Goal: Information Seeking & Learning: Learn about a topic

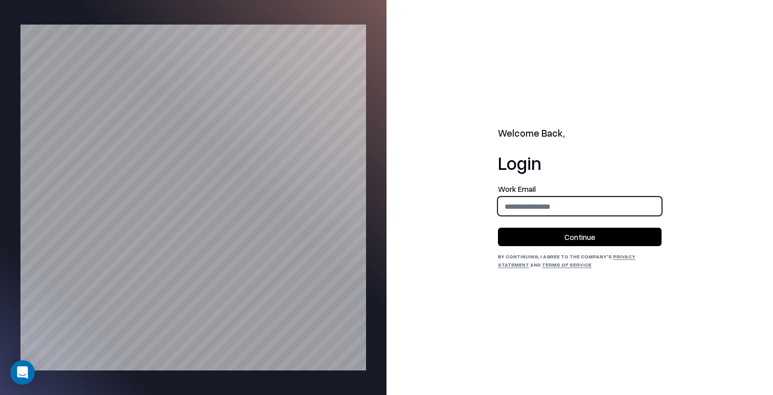
click at [552, 200] on input "email" at bounding box center [579, 206] width 163 height 19
type input "**********"
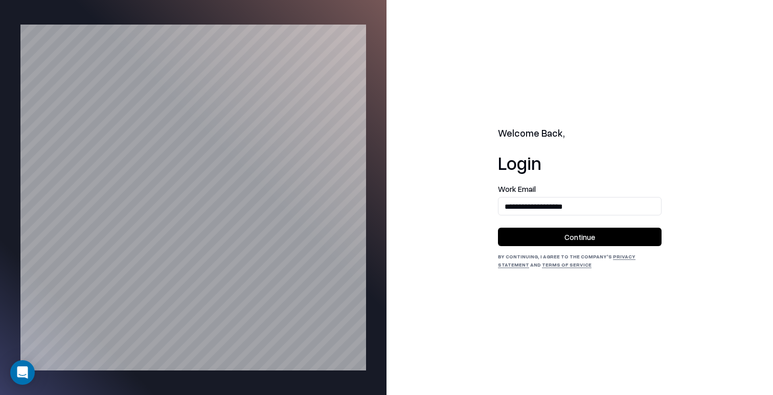
click at [570, 234] on button "Continue" at bounding box center [580, 236] width 164 height 18
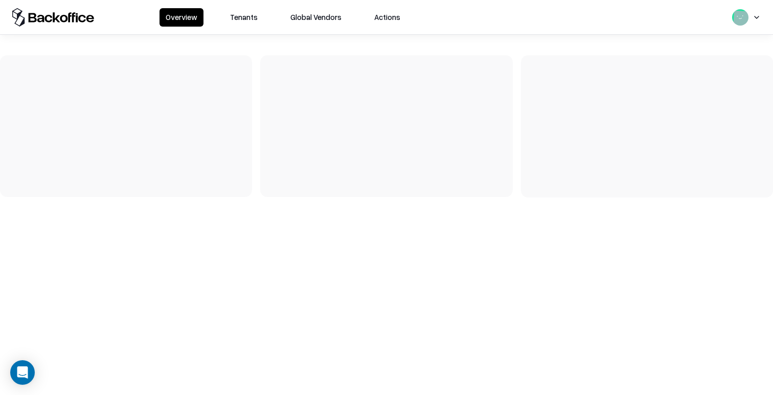
click at [248, 13] on button "Tenants" at bounding box center [244, 17] width 40 height 18
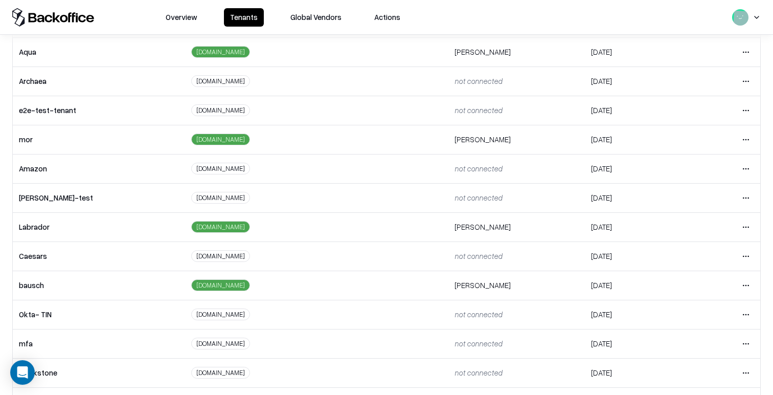
scroll to position [224, 0]
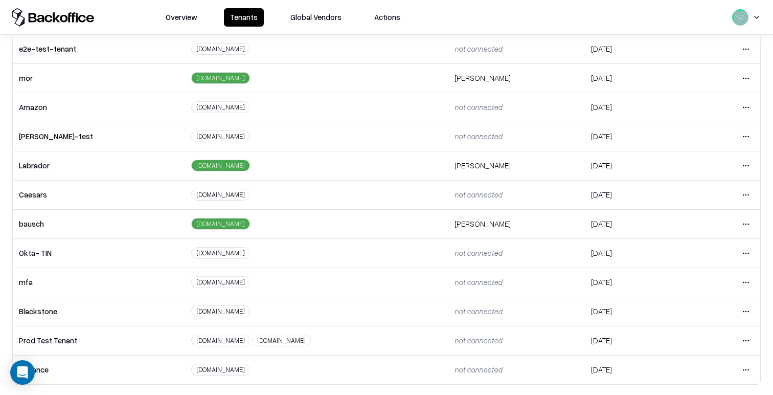
click at [744, 195] on html "Overview Tenants Global Vendors Actions Tenants Add Tenant Tenant name Domain A…" at bounding box center [386, 197] width 773 height 395
click at [723, 284] on div "Login to tenant" at bounding box center [703, 280] width 110 height 20
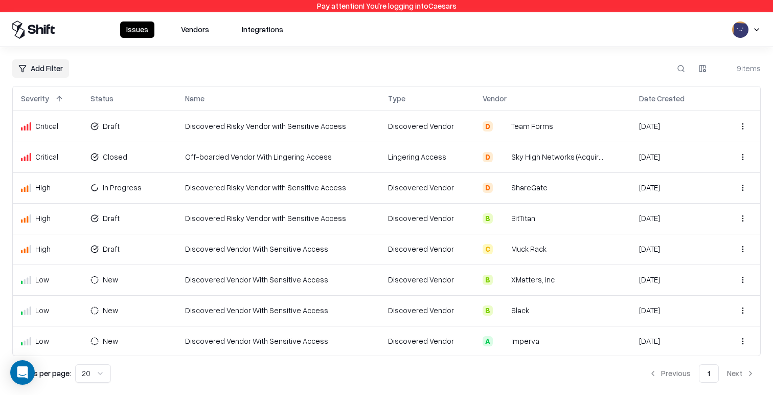
click at [189, 27] on button "Vendors" at bounding box center [195, 29] width 40 height 16
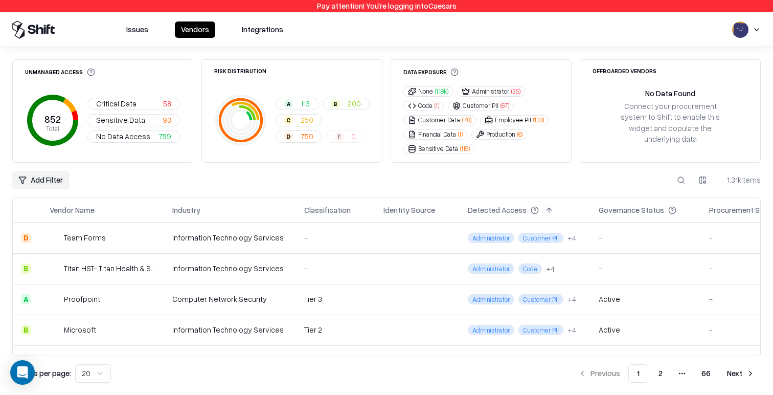
click at [441, 88] on span "( 1.18k )" at bounding box center [441, 91] width 13 height 9
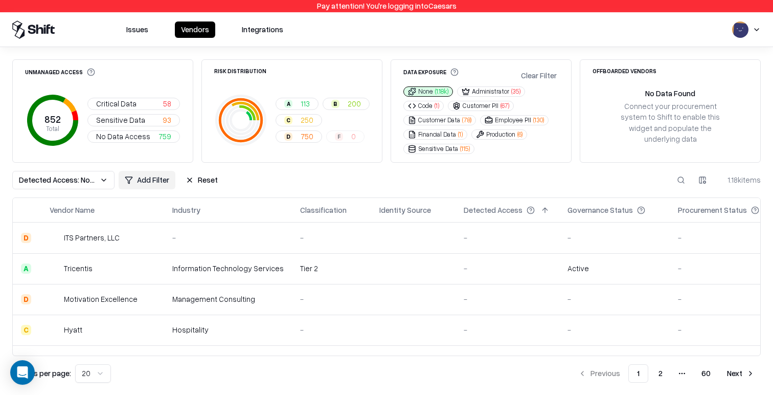
click at [427, 105] on button "Code ( 1 )" at bounding box center [423, 106] width 40 height 10
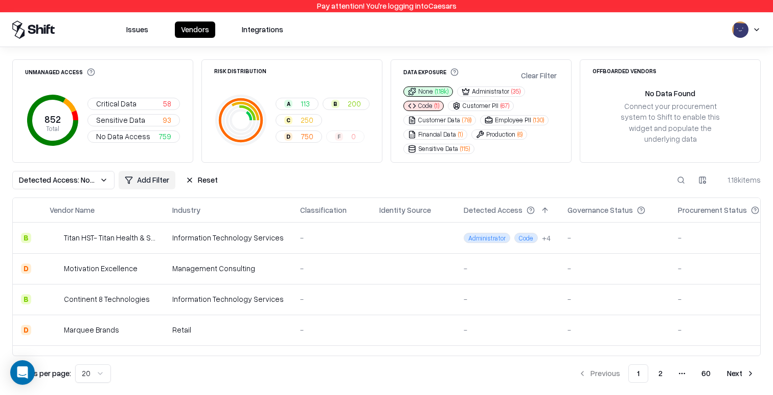
click at [432, 90] on button "None ( 1.18k )" at bounding box center [428, 91] width 50 height 10
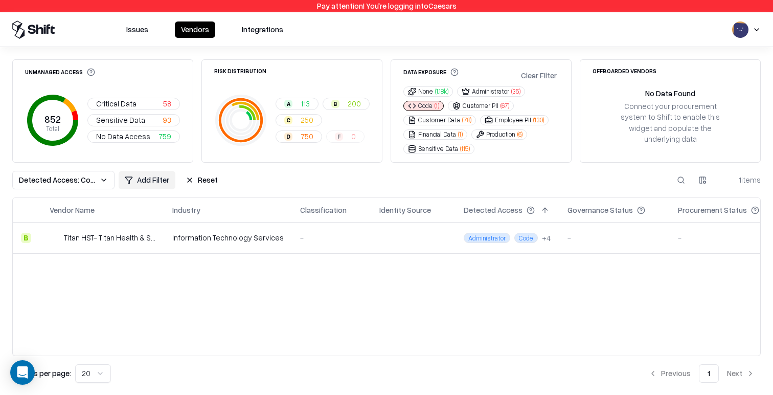
click at [431, 106] on button "Code ( 1 )" at bounding box center [423, 106] width 40 height 10
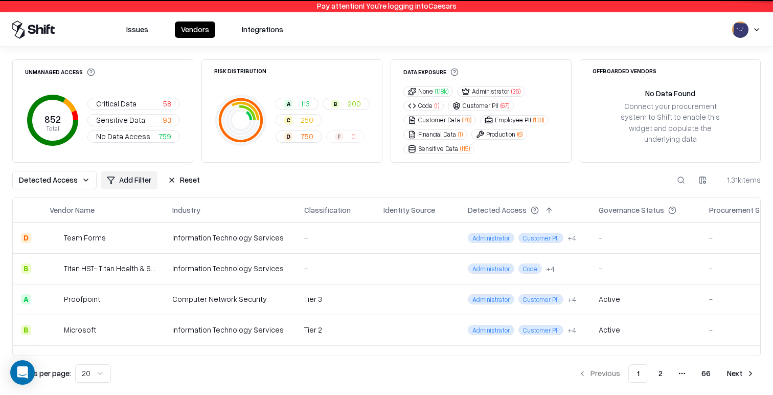
click at [441, 133] on button "Financial Data ( 1 )" at bounding box center [435, 134] width 64 height 10
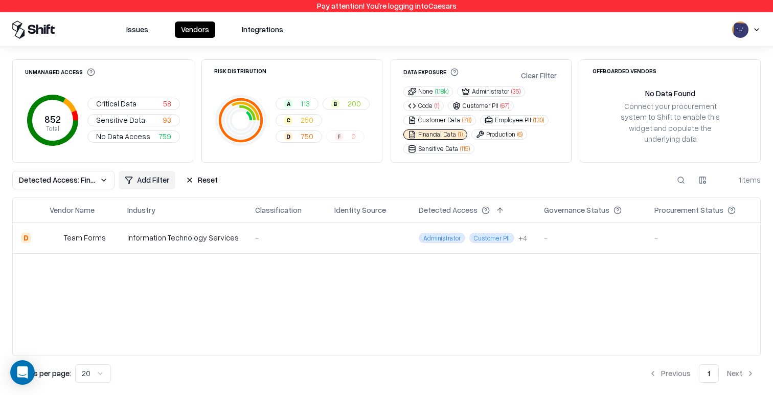
click at [441, 133] on button "Financial Data ( 1 )" at bounding box center [435, 134] width 64 height 10
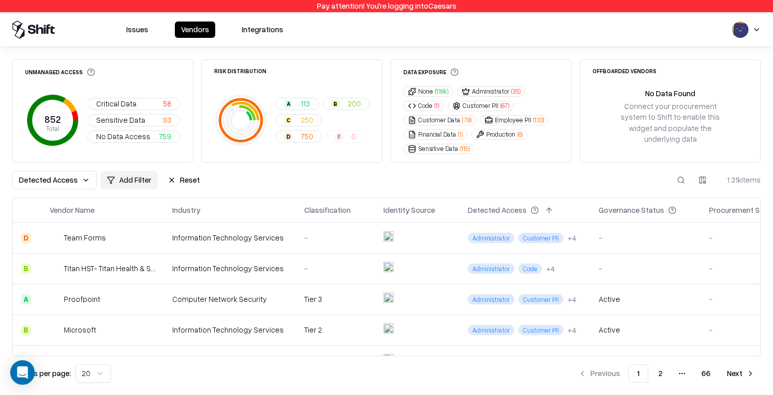
click at [510, 187] on div "Detected Access Add Filter Reset 1.31k items" at bounding box center [386, 180] width 748 height 18
click at [422, 61] on div "Data Exposure None ( 1.18k ) Administrator ( 35 ) Code ( 1 ) Customer PII ( 67 …" at bounding box center [480, 110] width 181 height 103
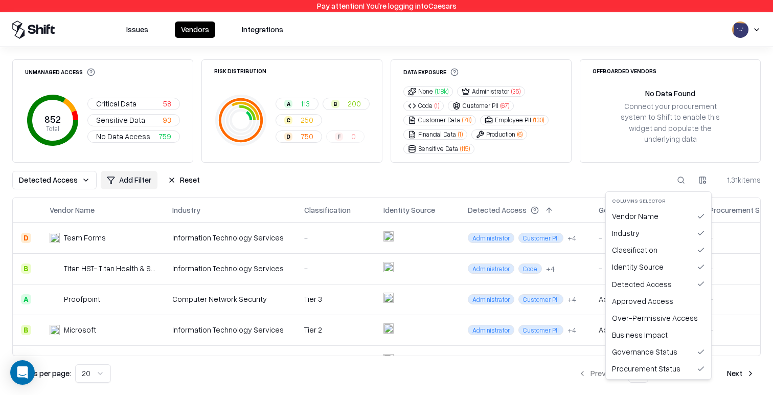
click at [703, 178] on html "Pay attention! You're logging into Caesars Issues Vendors Integrations Unmanage…" at bounding box center [386, 197] width 773 height 395
click at [637, 180] on html "Pay attention! You're logging into Caesars Issues Vendors Integrations Unmanage…" at bounding box center [386, 197] width 773 height 395
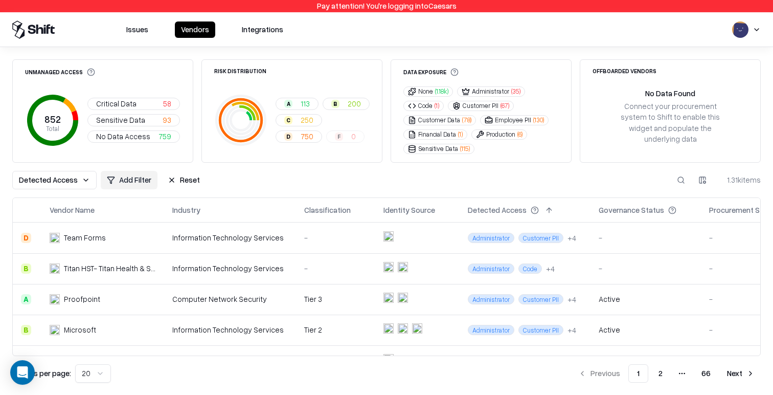
click at [696, 183] on html "Pay attention! You're logging into Caesars Issues Vendors Integrations Unmanage…" at bounding box center [386, 197] width 773 height 395
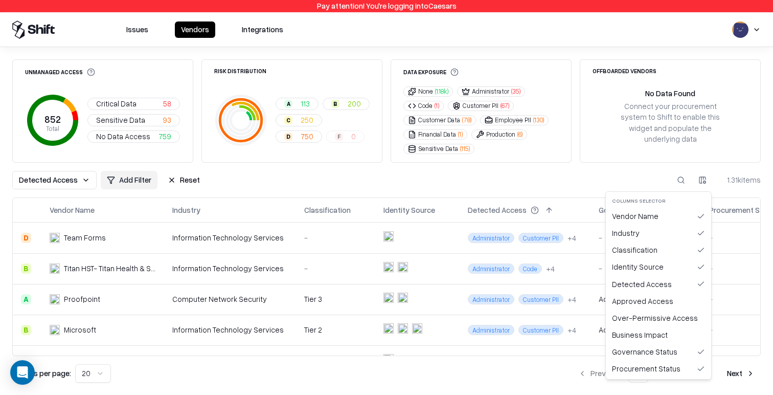
click at [536, 191] on html "Pay attention! You're logging into Caesars Issues Vendors Integrations Unmanage…" at bounding box center [386, 197] width 773 height 395
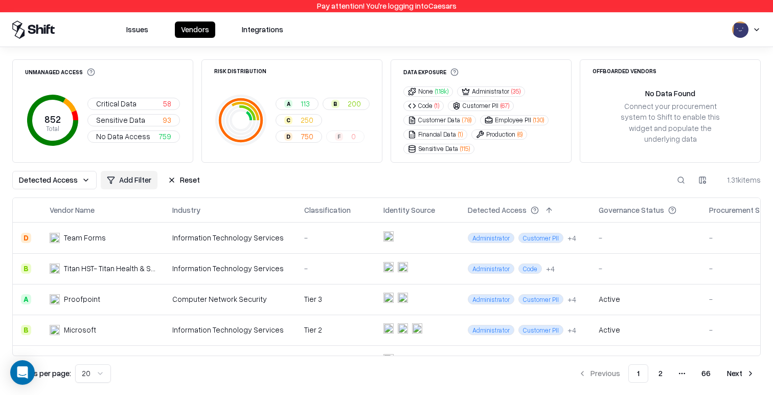
click at [192, 182] on button "Reset" at bounding box center [184, 180] width 44 height 18
click at [140, 104] on button "Critical Data 58" at bounding box center [133, 104] width 93 height 12
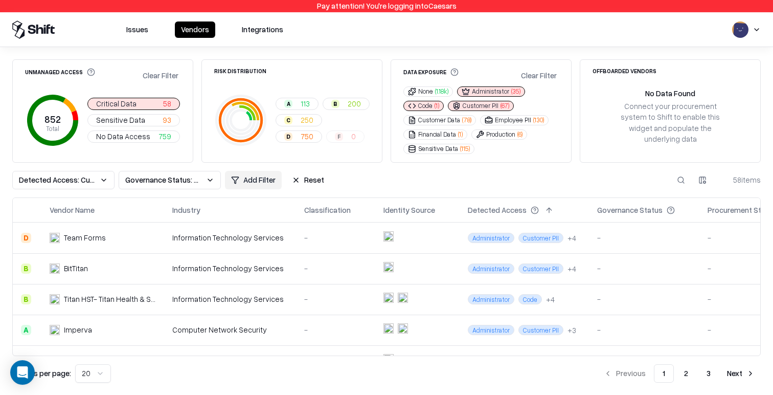
click at [140, 119] on span "Sensitive Data" at bounding box center [120, 119] width 49 height 11
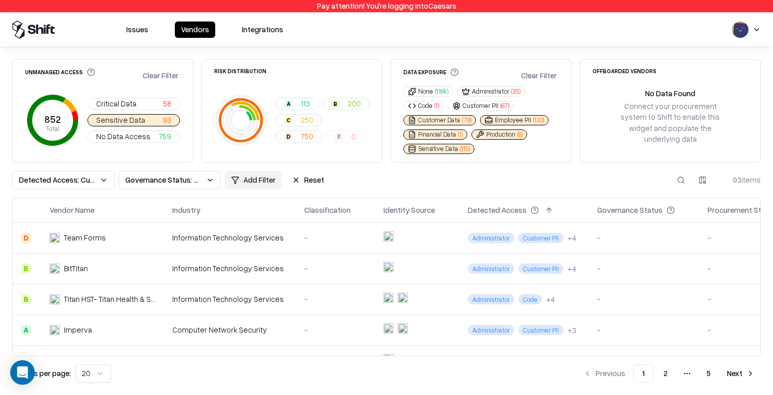
click at [141, 139] on span "No Data Access" at bounding box center [123, 136] width 54 height 11
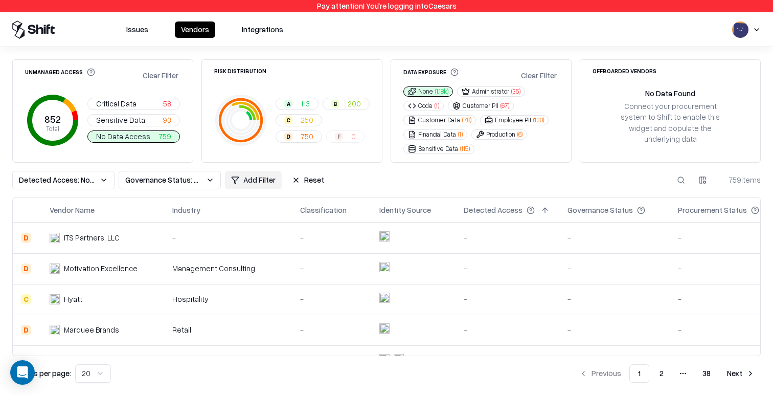
click at [163, 106] on span "58" at bounding box center [167, 103] width 8 height 11
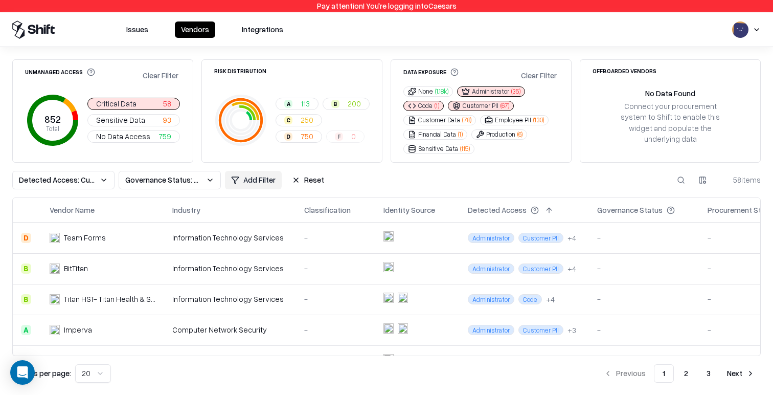
click at [168, 125] on span "93" at bounding box center [167, 119] width 9 height 11
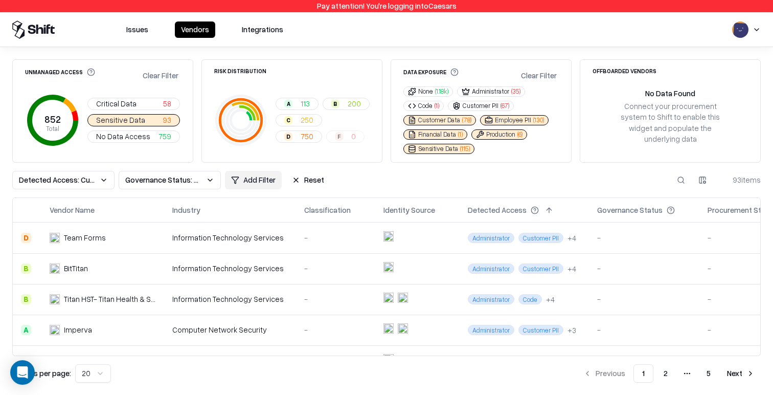
click at [312, 98] on button "A 113" at bounding box center [296, 104] width 43 height 12
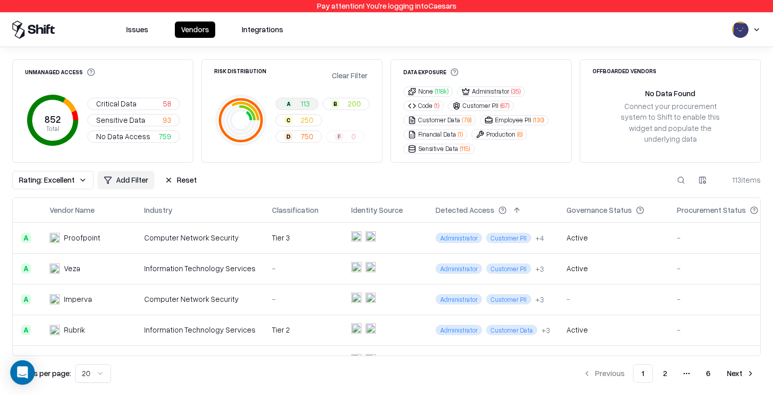
click at [421, 51] on div "Unmanaged Access 852 Total Critical Data 58 Sensitive Data 93 No Data Access 75…" at bounding box center [386, 221] width 773 height 348
click at [149, 102] on button "Critical Data 58" at bounding box center [133, 104] width 93 height 12
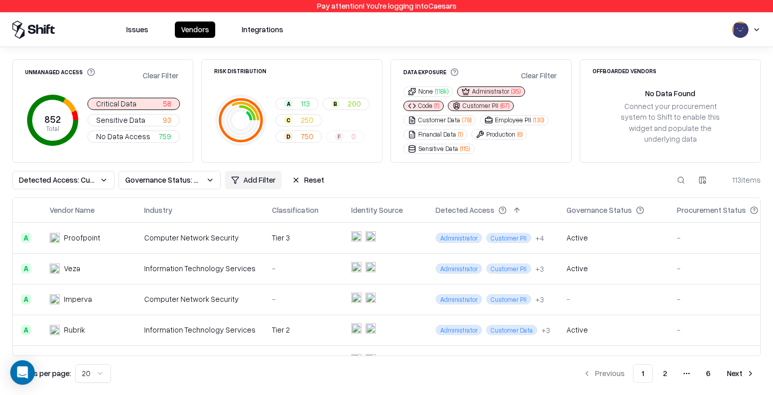
click at [146, 119] on button "Sensitive Data 93" at bounding box center [133, 120] width 93 height 12
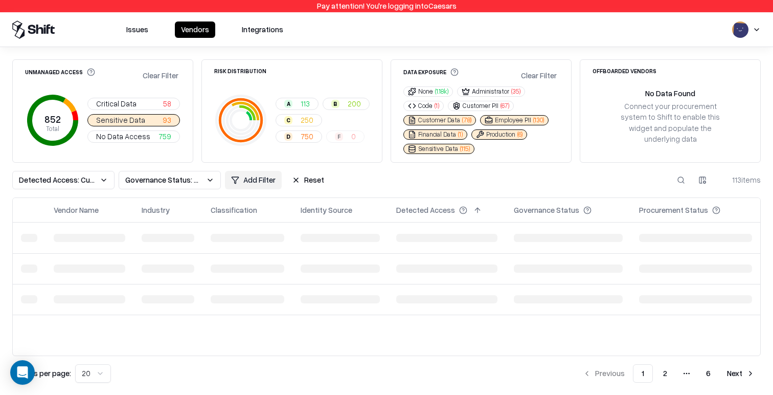
click at [141, 136] on span "No Data Access" at bounding box center [123, 136] width 54 height 11
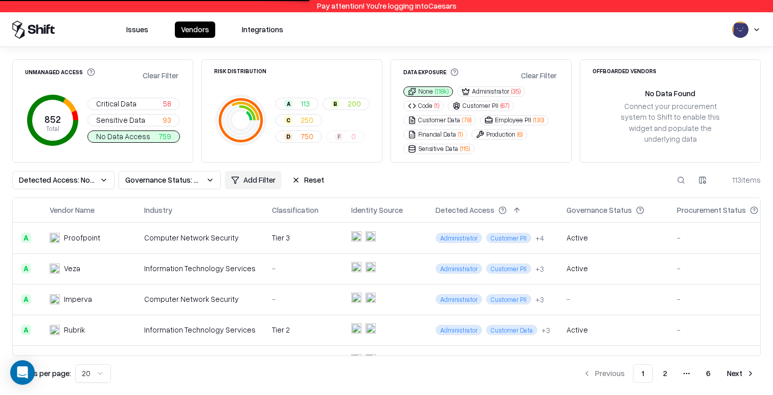
click at [297, 178] on button "Reset" at bounding box center [308, 180] width 44 height 18
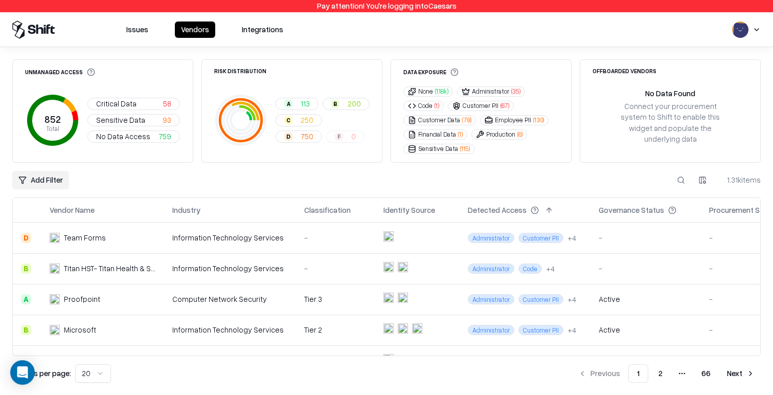
click at [450, 137] on button "Financial Data ( 1 )" at bounding box center [435, 134] width 64 height 10
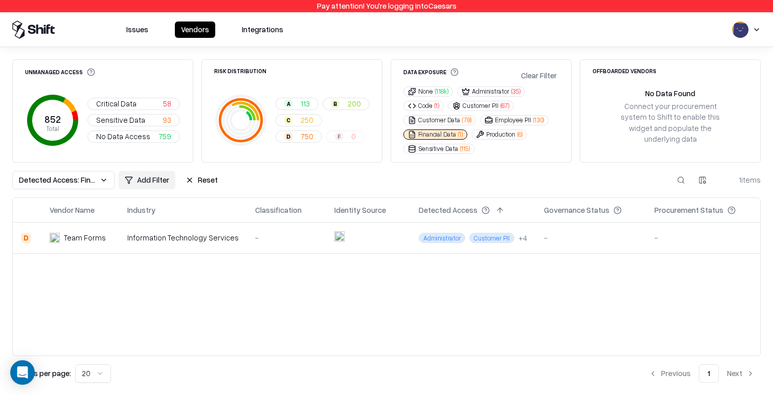
click at [546, 70] on button "Clear Filter" at bounding box center [539, 75] width 40 height 15
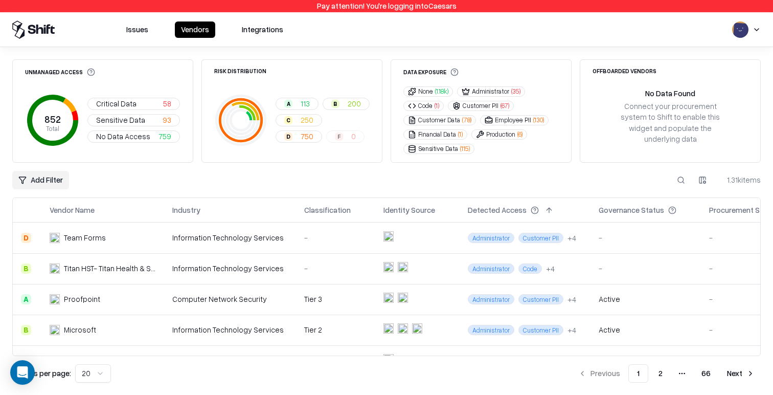
click at [371, 173] on div "Add Filter 1.31k items" at bounding box center [386, 180] width 748 height 18
click at [301, 102] on span "113" at bounding box center [305, 103] width 9 height 11
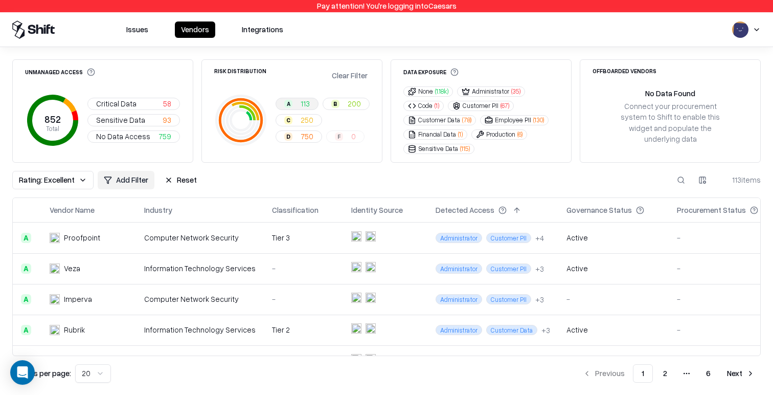
click at [356, 121] on div "A 113 B 200 C 250 D 750 F 0" at bounding box center [322, 120] width 94 height 45
click at [293, 127] on div "A 113 B 200 C 250 D 750 F 0" at bounding box center [322, 120] width 94 height 45
click at [293, 121] on button "C 250" at bounding box center [298, 120] width 47 height 12
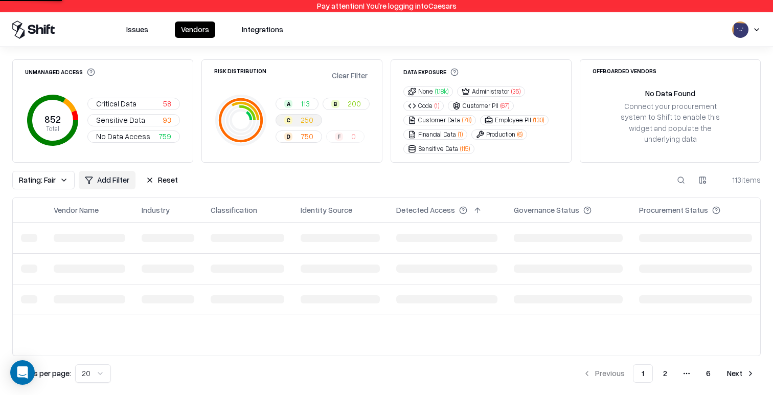
click at [301, 140] on span "750" at bounding box center [307, 136] width 13 height 11
click at [352, 136] on div "A 113 B 200 C 250 D 750 F 0" at bounding box center [322, 120] width 94 height 45
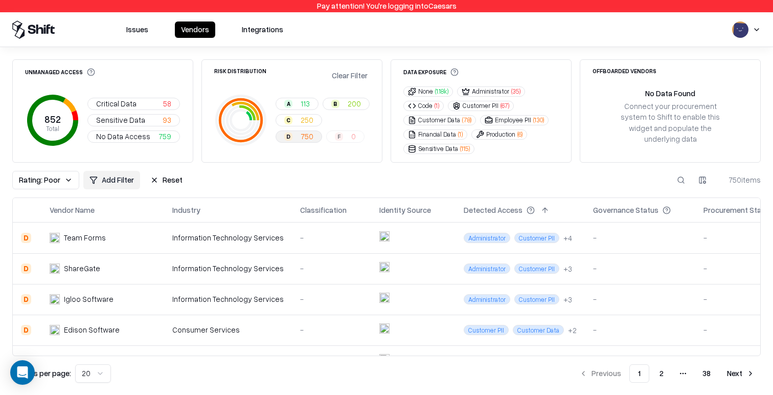
click at [350, 100] on span "200" at bounding box center [354, 103] width 13 height 11
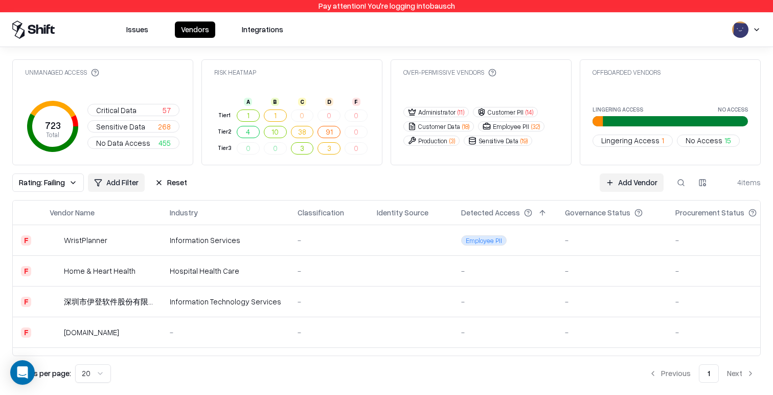
click at [759, 31] on html "Pay attention! You're logging into bausch Issues Vendors Integrations Unmanaged…" at bounding box center [386, 197] width 773 height 395
click at [703, 83] on div "Log out" at bounding box center [710, 79] width 123 height 17
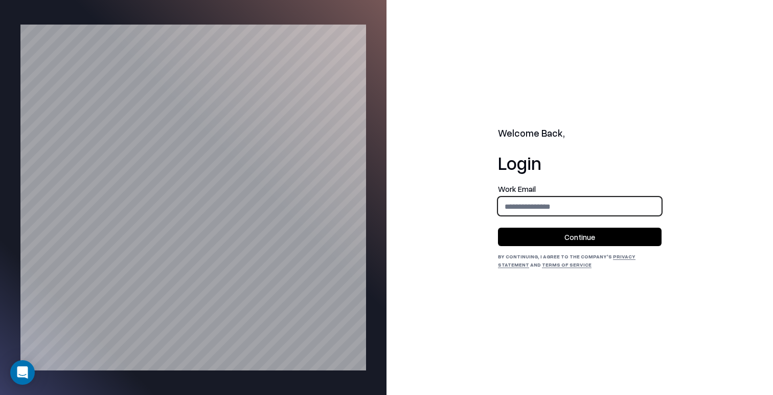
click at [538, 206] on input "email" at bounding box center [579, 206] width 163 height 19
type input "**********"
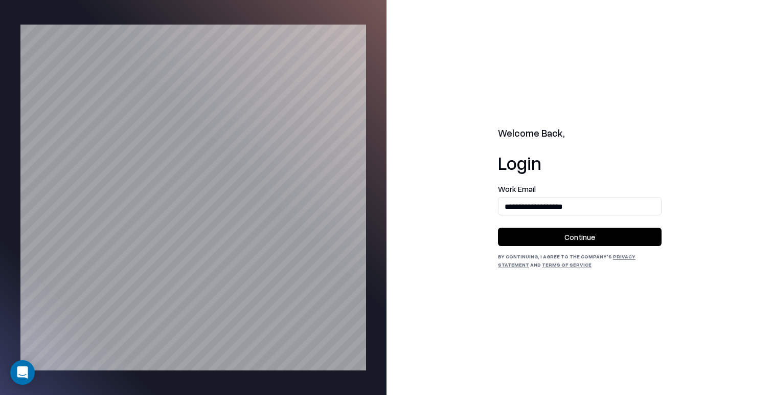
click at [542, 236] on button "Continue" at bounding box center [580, 236] width 164 height 18
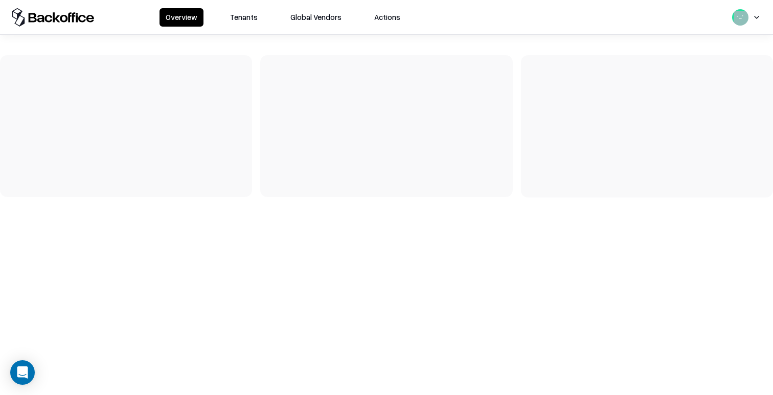
click at [241, 18] on button "Tenants" at bounding box center [244, 17] width 40 height 18
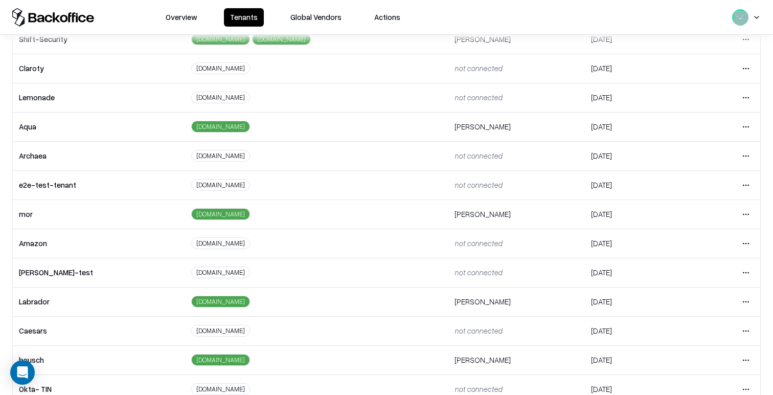
scroll to position [121, 0]
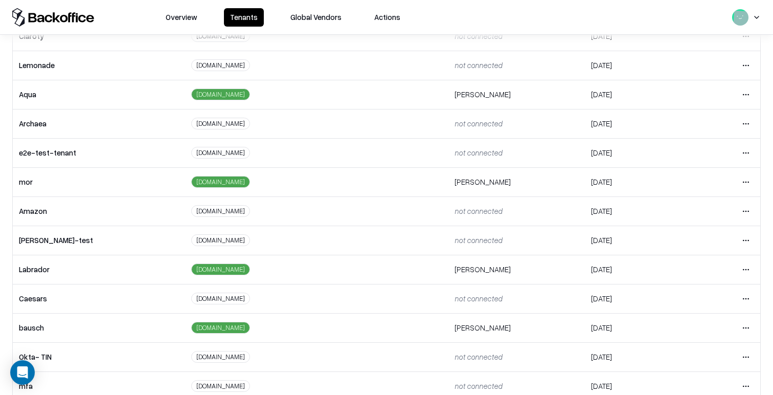
click at [746, 301] on html "Overview Tenants Global Vendors Actions Tenants Add Tenant Tenant name Domain A…" at bounding box center [386, 197] width 773 height 395
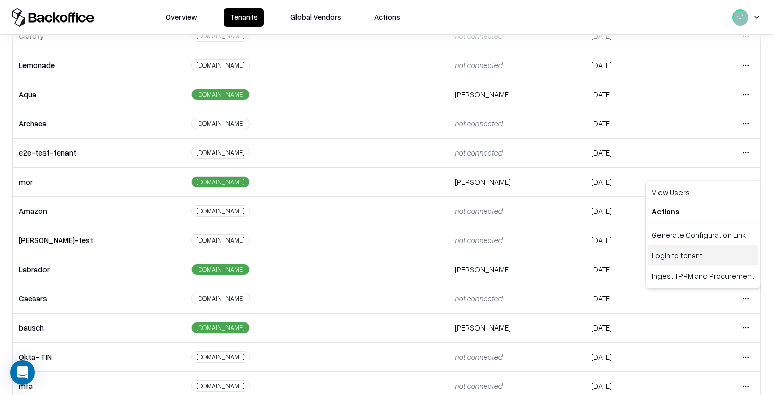
click at [696, 250] on div "Login to tenant" at bounding box center [703, 255] width 110 height 20
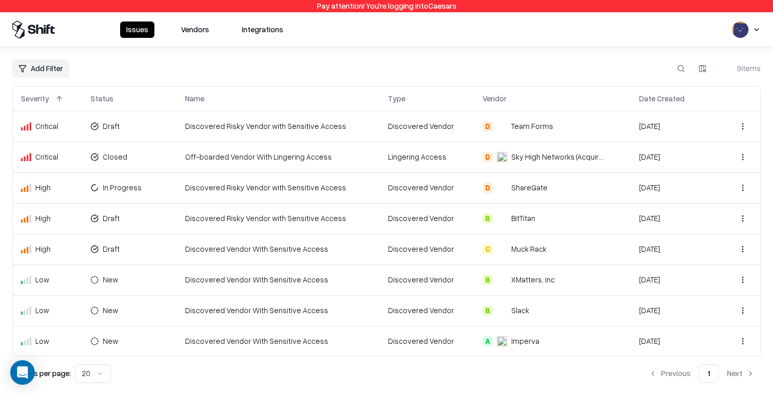
click at [203, 33] on button "Vendors" at bounding box center [195, 29] width 40 height 16
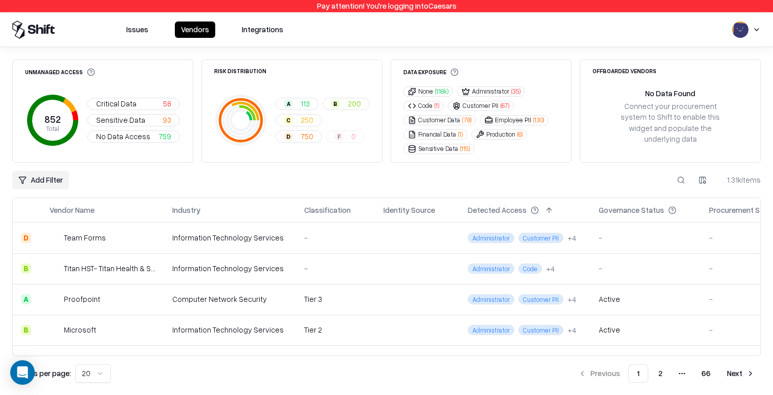
click at [47, 178] on html "Pay attention! You're logging into Caesars Issues Vendors Integrations Unmanage…" at bounding box center [386, 197] width 773 height 395
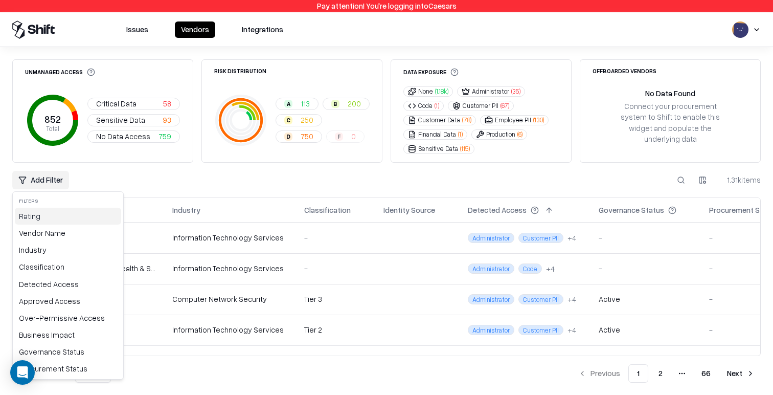
click at [45, 215] on div "Rating" at bounding box center [68, 216] width 106 height 17
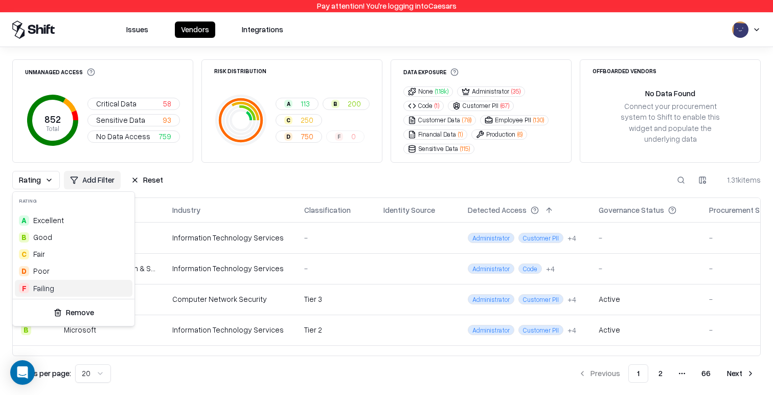
drag, startPoint x: 61, startPoint y: 289, endPoint x: 67, endPoint y: 286, distance: 6.4
click at [61, 289] on div "F Failing" at bounding box center [74, 288] width 118 height 17
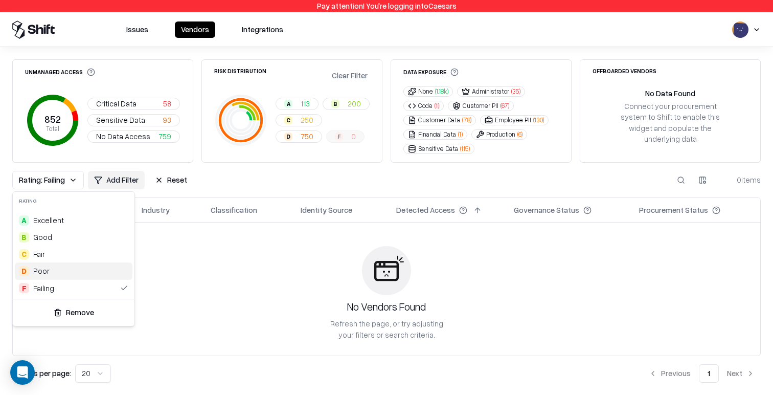
click at [371, 182] on html "Pay attention! You're logging into Caesars Issues Vendors Integrations Unmanage…" at bounding box center [386, 197] width 773 height 395
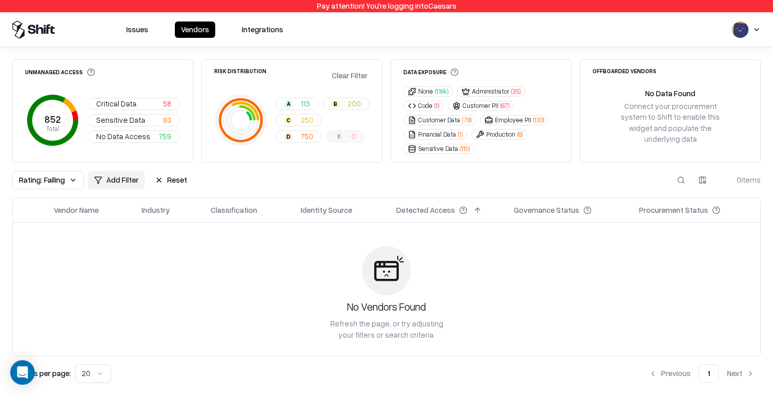
click at [163, 180] on button "Reset" at bounding box center [171, 180] width 44 height 18
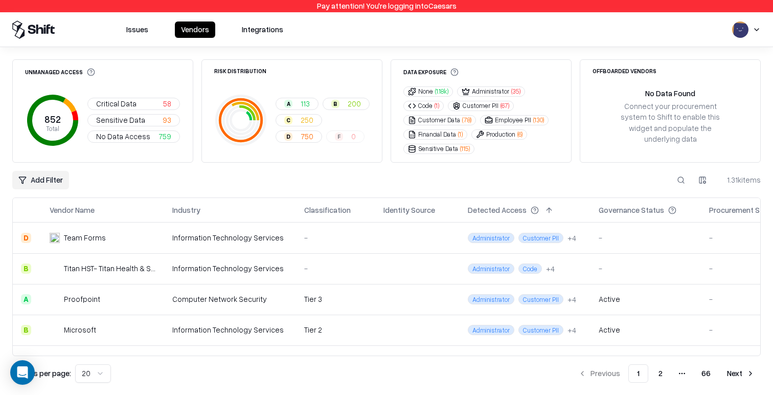
click at [29, 181] on html "Pay attention! You're logging into Caesars Issues Vendors Integrations Unmanage…" at bounding box center [386, 197] width 773 height 395
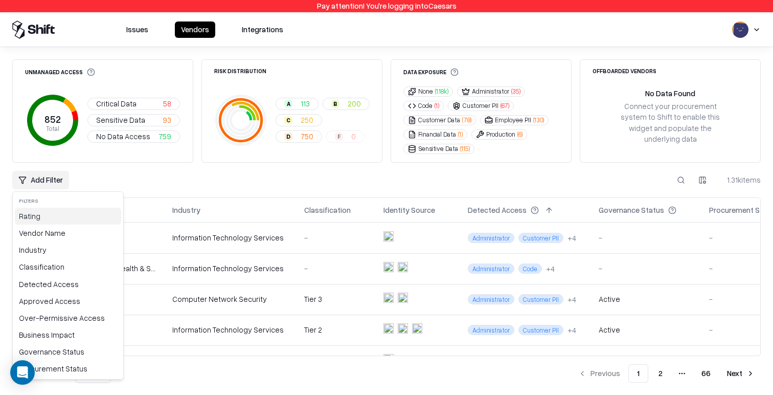
click at [54, 212] on div "Rating" at bounding box center [68, 216] width 106 height 17
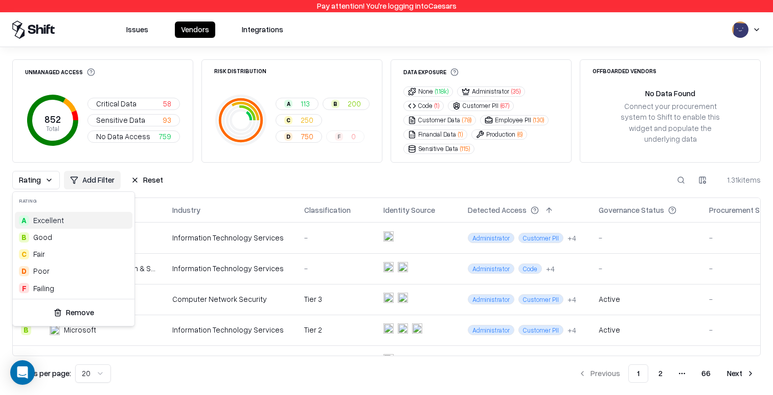
click at [220, 203] on html "Pay attention! You're logging into Caesars Issues Vendors Integrations Unmanage…" at bounding box center [386, 197] width 773 height 395
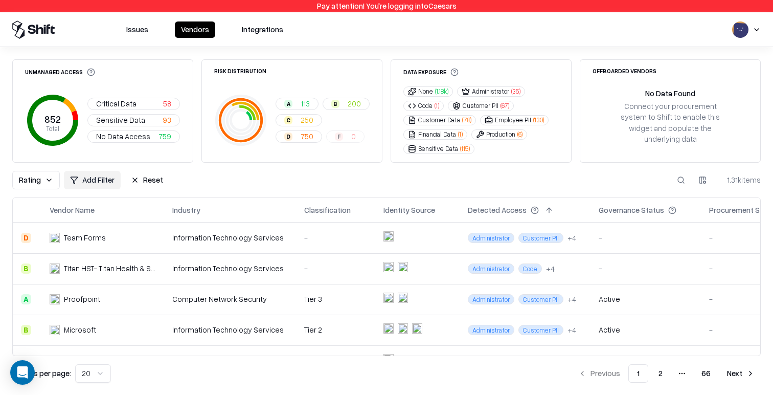
click at [150, 187] on button "Reset" at bounding box center [147, 180] width 44 height 18
click at [309, 83] on div "Risk Distribution A 113 B 200 C 250 D 750 F 0" at bounding box center [291, 110] width 181 height 103
click at [304, 134] on span "750" at bounding box center [307, 136] width 13 height 11
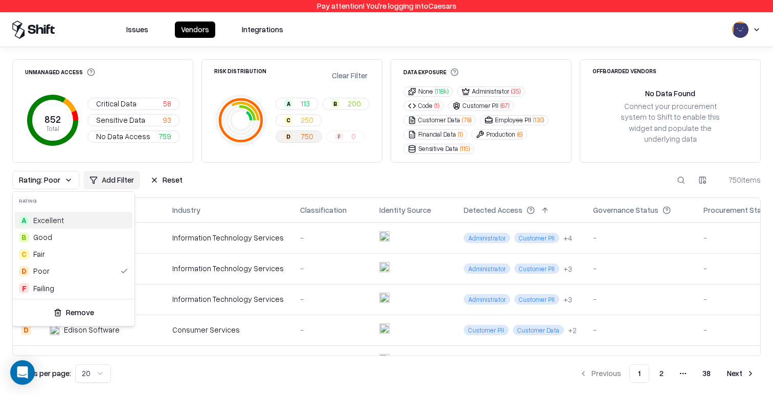
click at [302, 162] on html "Pay attention! You're logging into Caesars Issues Vendors Integrations Unmanage…" at bounding box center [386, 197] width 773 height 395
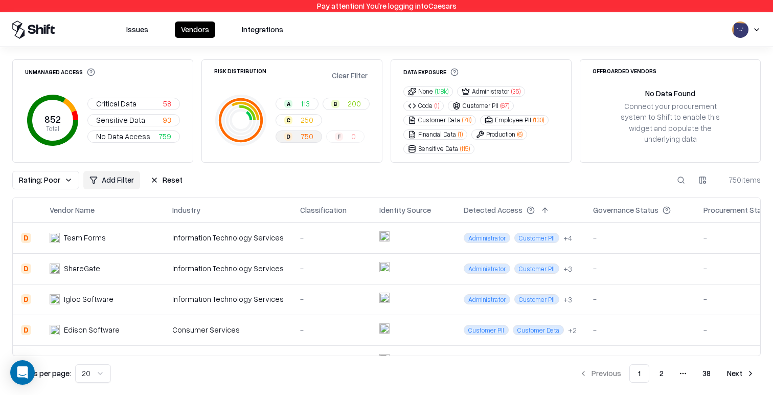
click at [54, 185] on span "Rating: Poor" at bounding box center [39, 179] width 41 height 11
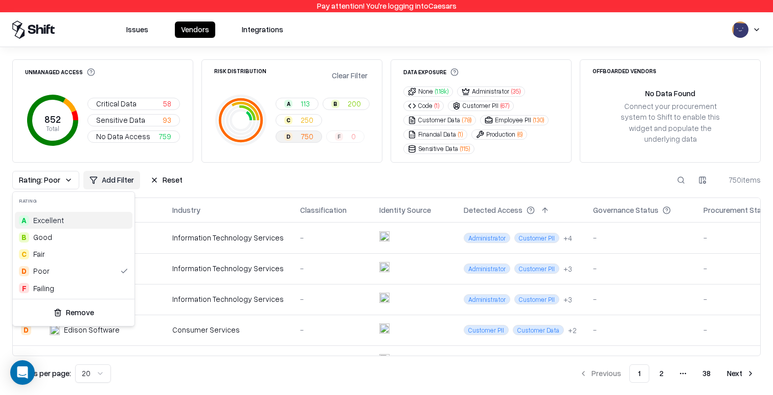
click at [286, 181] on html "Pay attention! You're logging into Caesars Issues Vendors Integrations Unmanage…" at bounding box center [386, 197] width 773 height 395
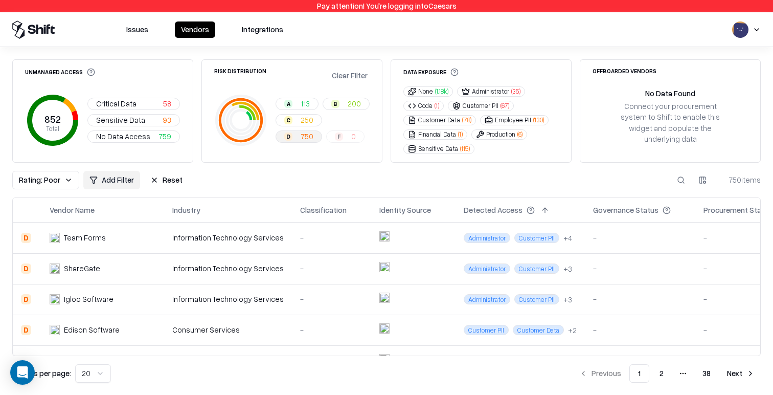
click at [42, 184] on span "Rating: Poor" at bounding box center [39, 179] width 41 height 11
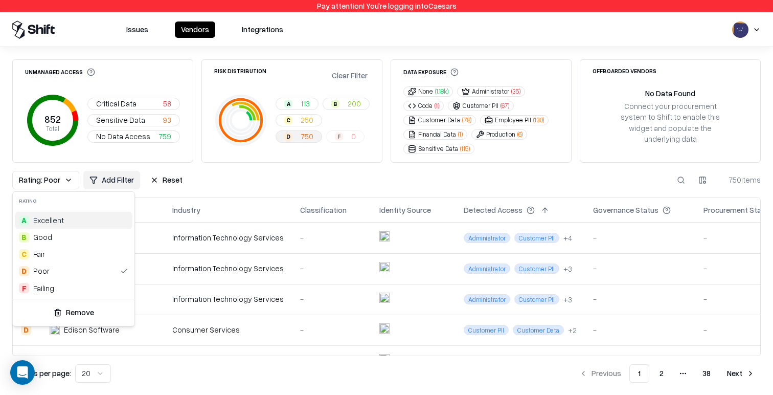
click at [253, 182] on html "Pay attention! You're logging into Caesars Issues Vendors Integrations Unmanage…" at bounding box center [386, 197] width 773 height 395
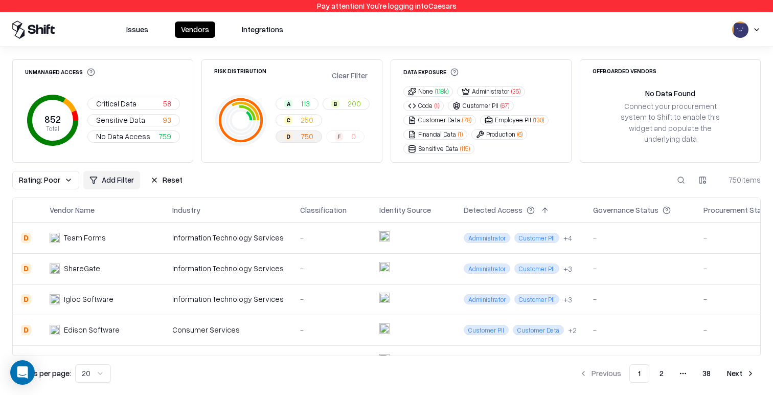
click at [43, 183] on span "Rating: Poor" at bounding box center [39, 179] width 41 height 11
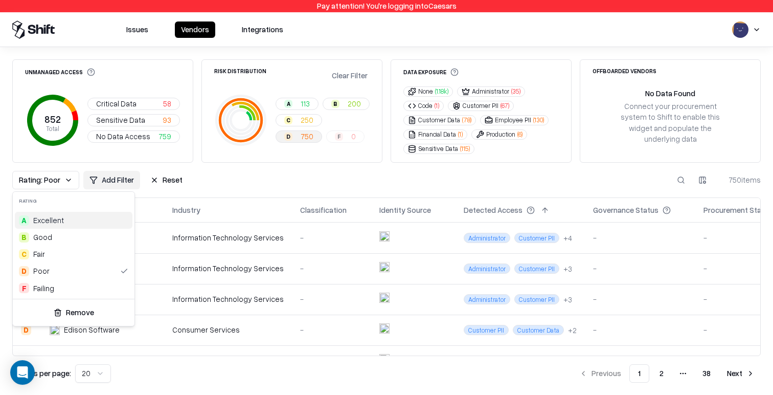
click at [237, 182] on html "Pay attention! You're logging into Caesars Issues Vendors Integrations Unmanage…" at bounding box center [386, 197] width 773 height 395
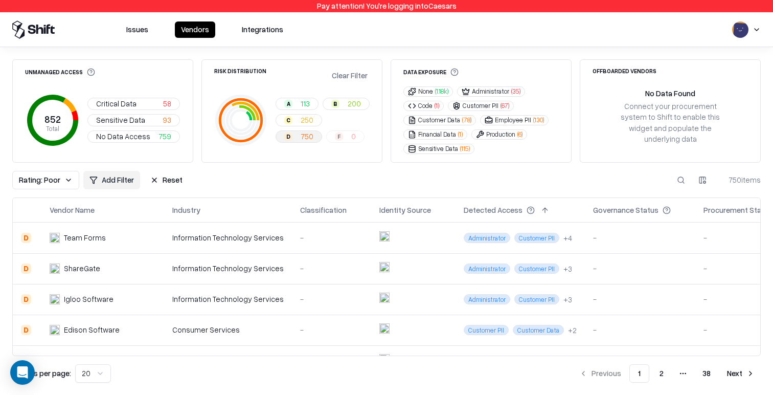
scroll to position [1, 0]
click at [22, 235] on div "D" at bounding box center [26, 237] width 10 height 10
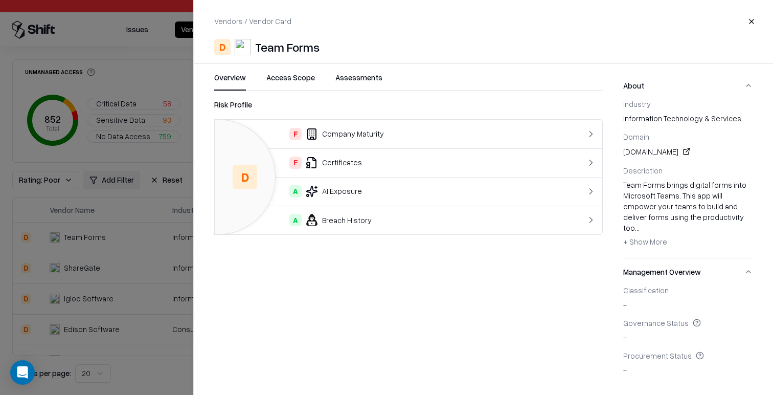
click at [152, 168] on div at bounding box center [386, 197] width 773 height 395
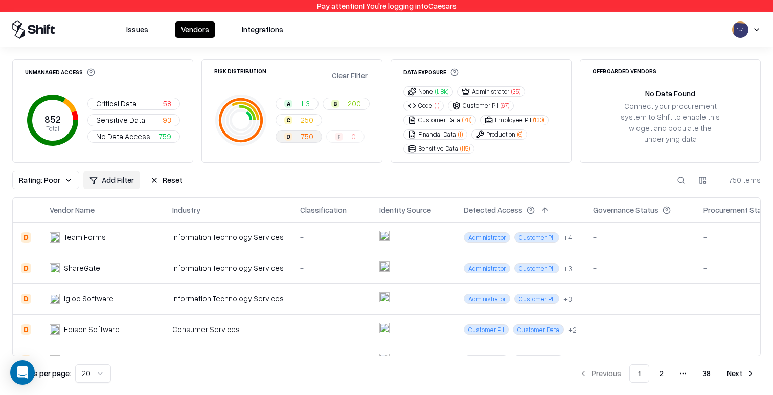
click at [267, 240] on div "Information Technology Services" at bounding box center [227, 237] width 111 height 11
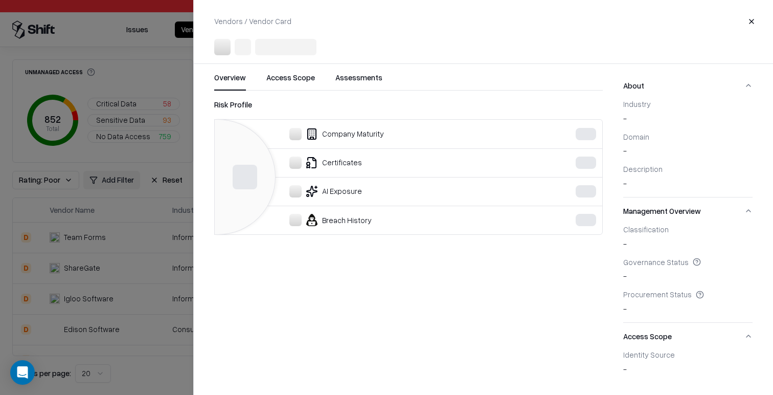
click at [155, 252] on div at bounding box center [386, 197] width 773 height 395
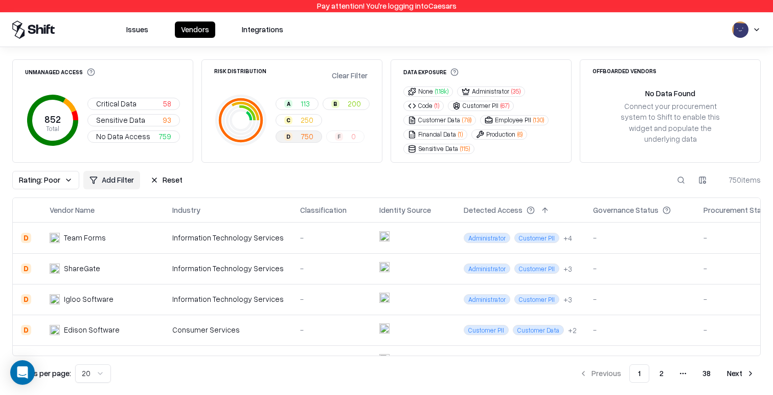
scroll to position [0, 1]
click at [32, 186] on button "Rating: Poor" at bounding box center [45, 180] width 67 height 18
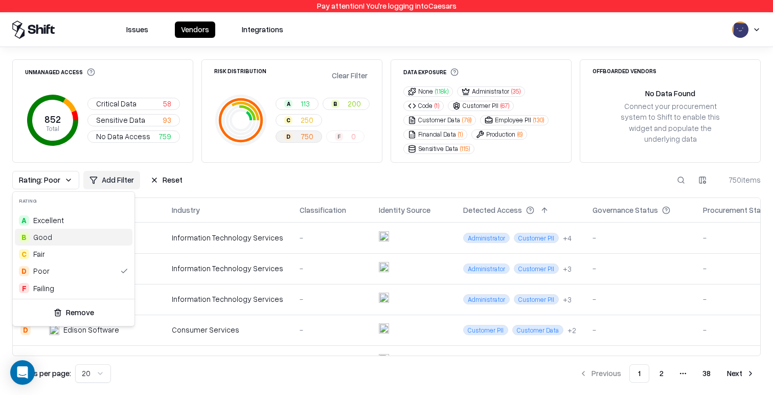
click at [307, 162] on html "Pay attention! You're logging into Caesars Issues Vendors Integrations Unmanage…" at bounding box center [386, 197] width 773 height 395
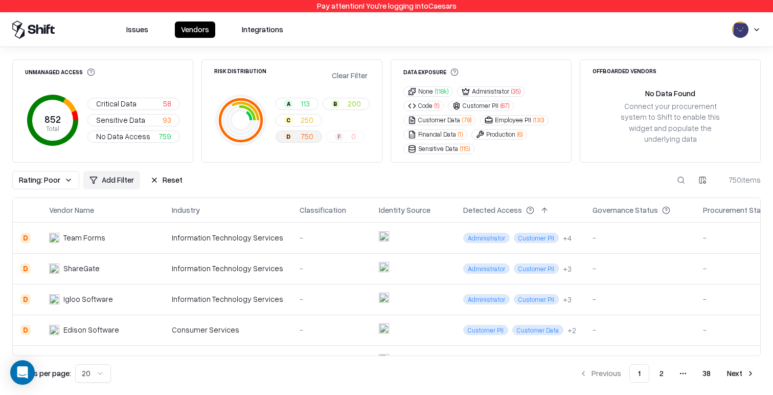
click at [242, 244] on td "Information Technology Services" at bounding box center [228, 237] width 128 height 31
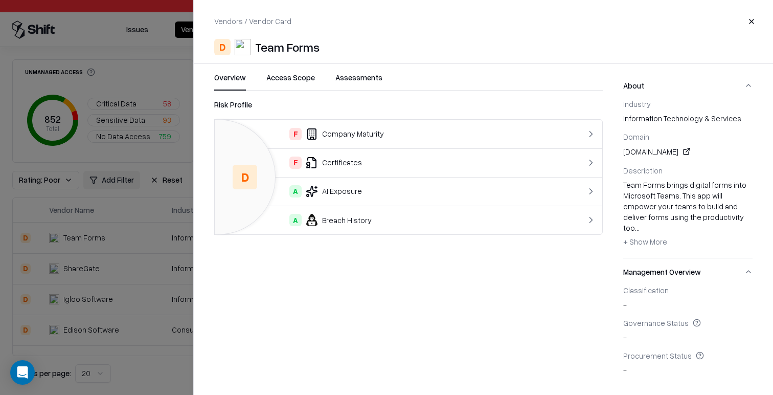
click at [130, 238] on div at bounding box center [386, 197] width 773 height 395
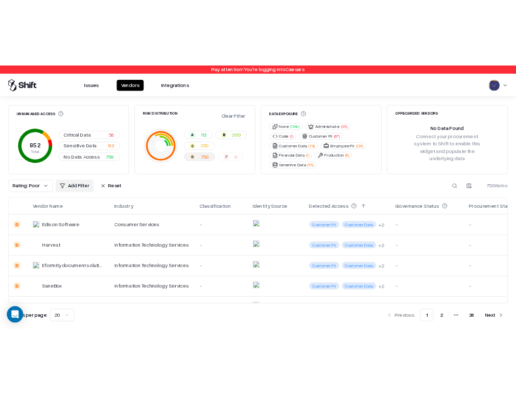
scroll to position [0, 1]
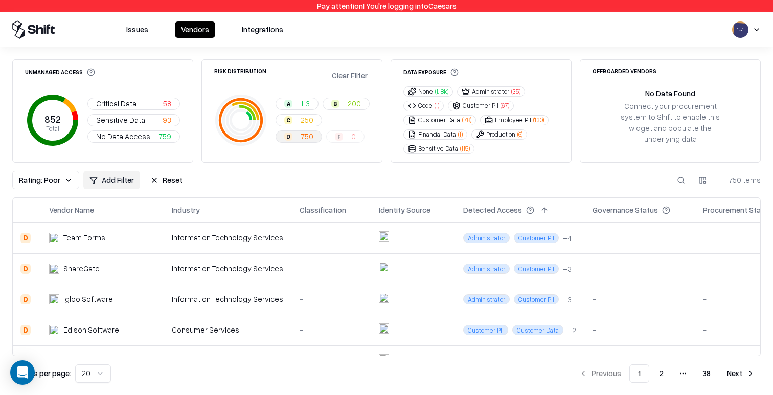
click at [231, 272] on div "Information Technology Services" at bounding box center [227, 268] width 111 height 11
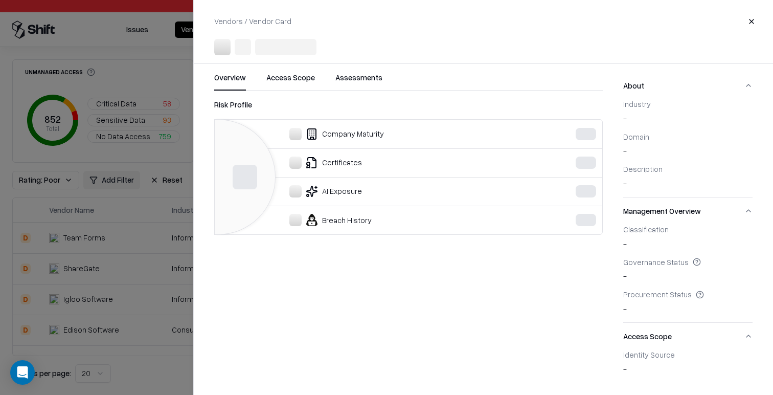
click at [154, 270] on div at bounding box center [386, 197] width 773 height 395
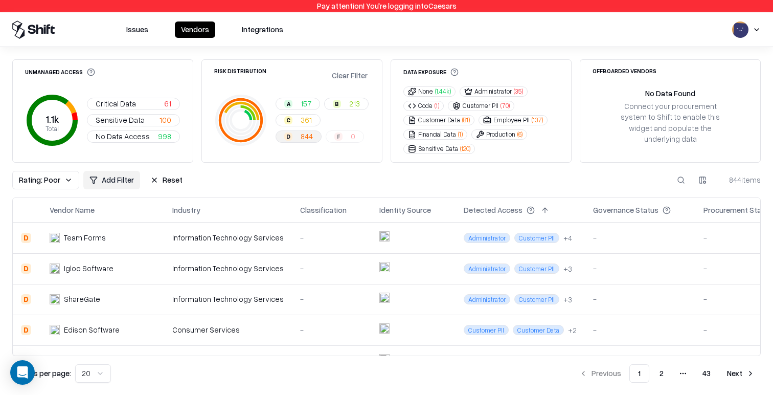
click at [165, 184] on button "Reset" at bounding box center [166, 180] width 44 height 18
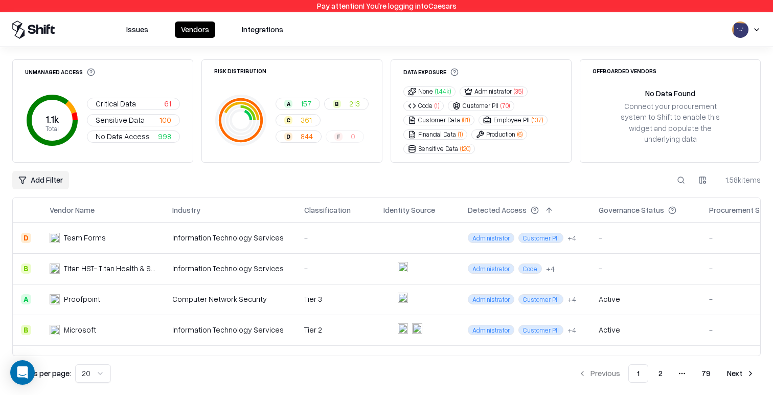
click at [292, 139] on div "A 157 B 213 C 361 D 844 F 0" at bounding box center [322, 120] width 94 height 45
click at [138, 176] on div "Add Filter 1.58k items" at bounding box center [386, 180] width 748 height 18
click at [373, 128] on div "A 113 B 200 C 250 D 750 F 0" at bounding box center [292, 119] width 180 height 67
click at [164, 101] on span "58" at bounding box center [167, 103] width 8 height 11
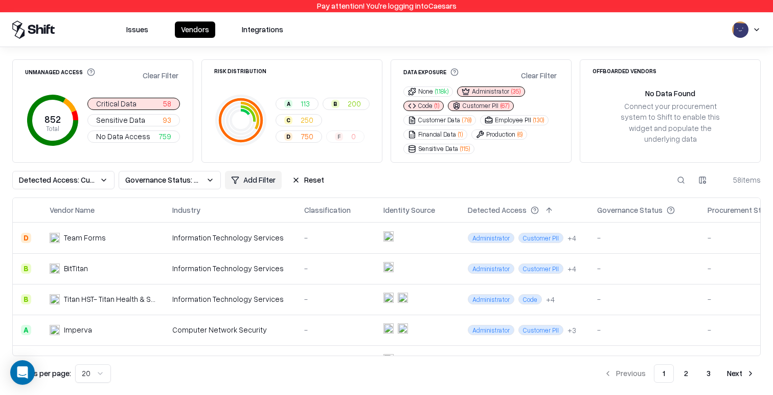
click at [318, 178] on button "Reset" at bounding box center [308, 180] width 44 height 18
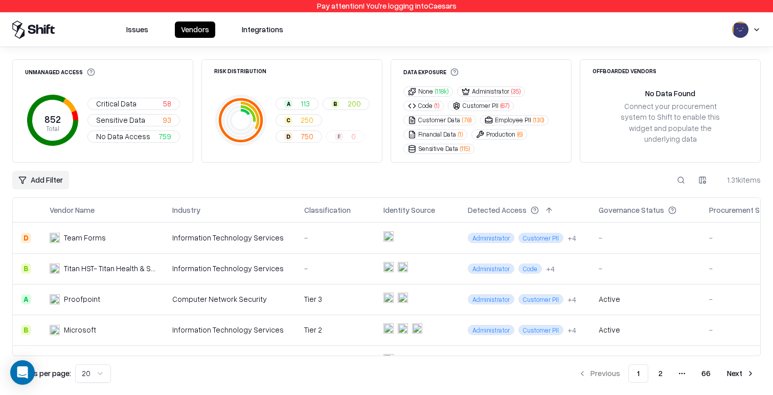
click at [120, 104] on span "Critical Data" at bounding box center [116, 103] width 40 height 11
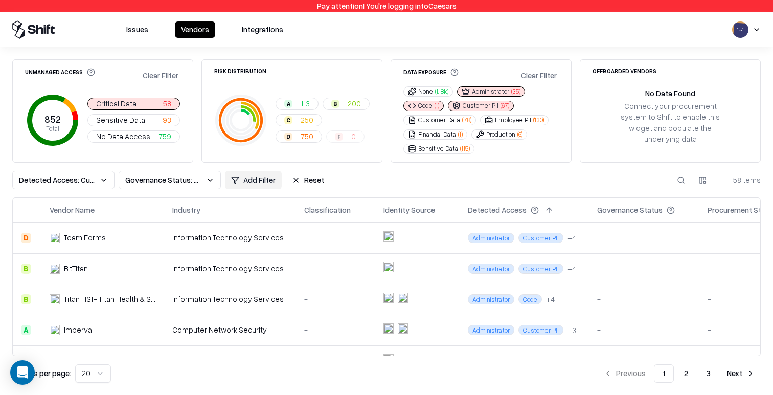
click at [164, 68] on button "Clear Filter" at bounding box center [161, 75] width 40 height 15
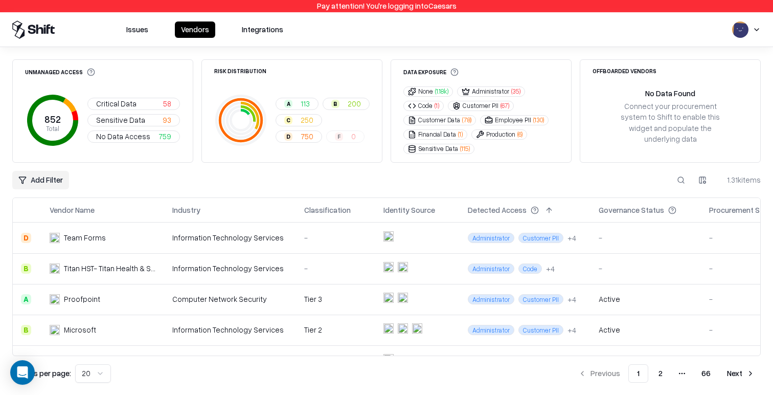
click at [337, 247] on td "-" at bounding box center [335, 237] width 79 height 31
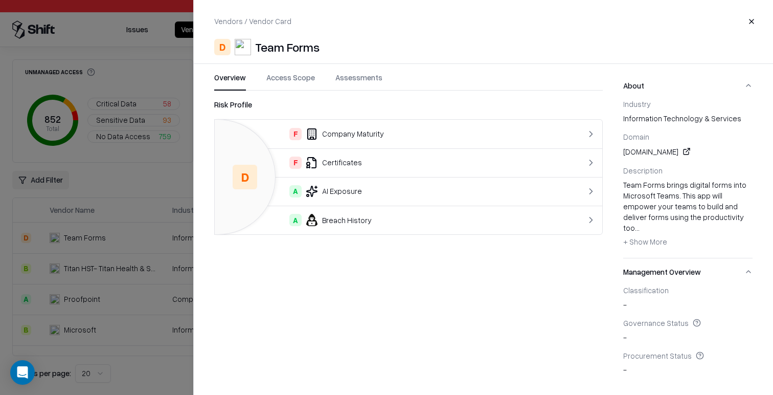
click at [295, 78] on button "Access Scope" at bounding box center [290, 81] width 49 height 18
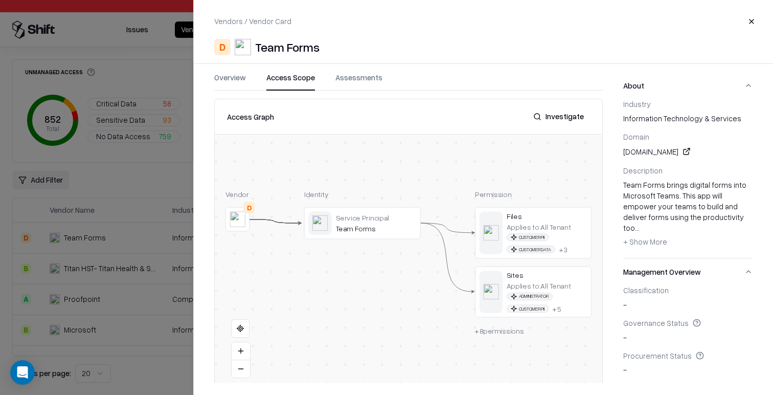
click at [0, 0] on button at bounding box center [0, 0] width 0 height 0
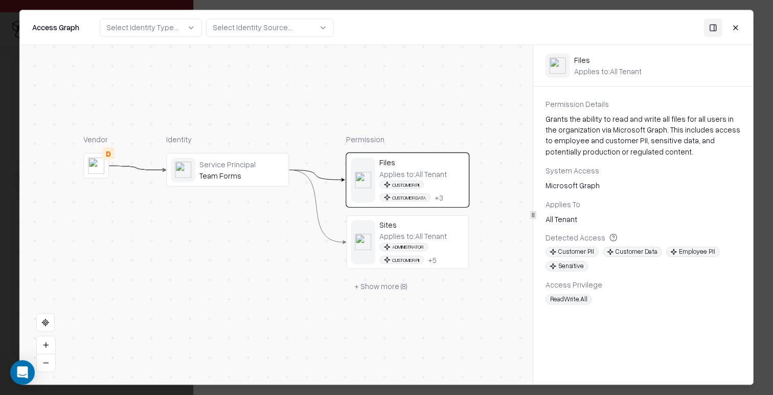
click at [212, 181] on div "Service Principal Team Forms" at bounding box center [227, 169] width 113 height 25
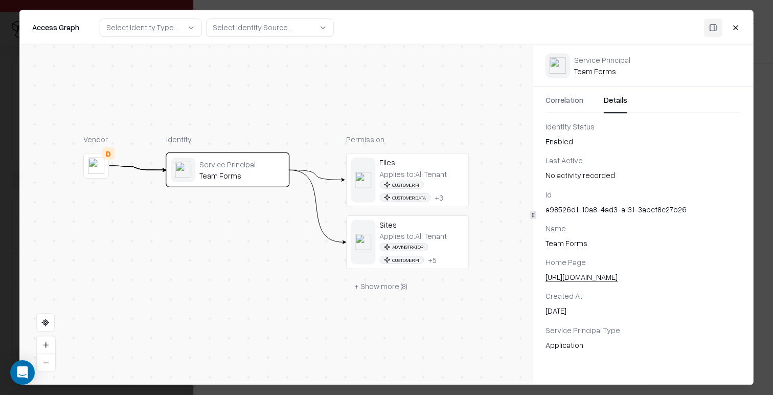
click at [615, 98] on button "Details" at bounding box center [616, 104] width 24 height 18
click at [408, 198] on span "Customer Data" at bounding box center [404, 197] width 51 height 8
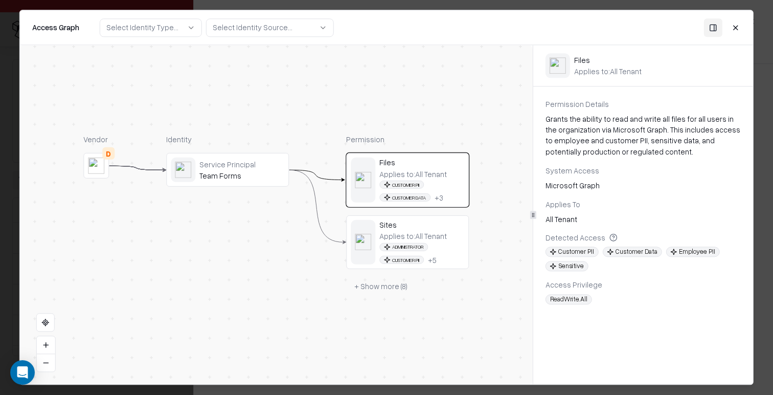
click at [236, 180] on div "Service Principal Team Forms" at bounding box center [227, 169] width 113 height 25
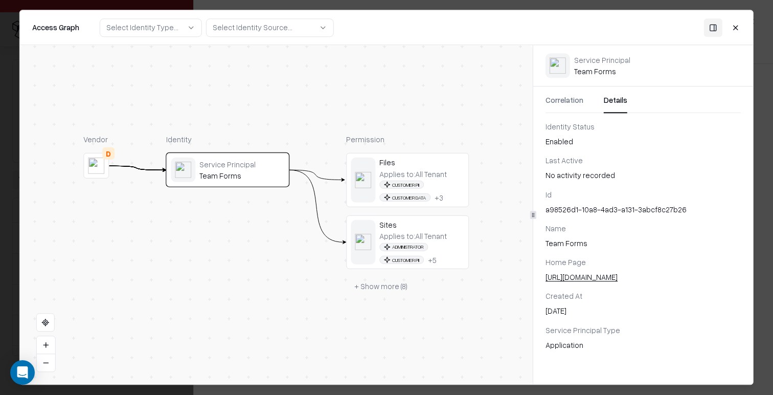
click at [609, 105] on button "Details" at bounding box center [616, 104] width 24 height 18
click at [736, 28] on button "Close" at bounding box center [735, 27] width 18 height 18
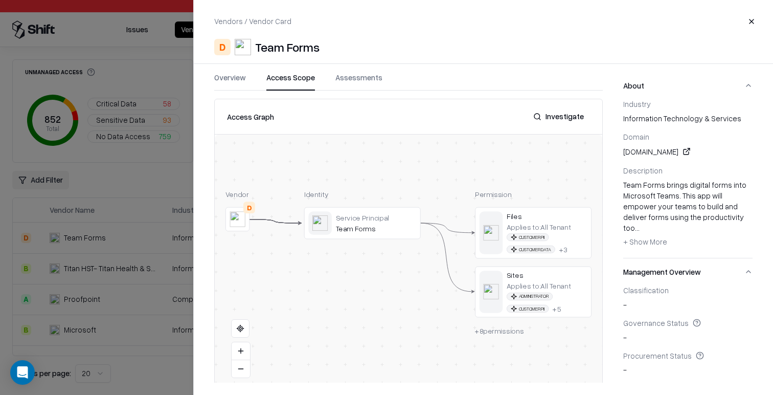
click at [181, 220] on div at bounding box center [386, 197] width 773 height 395
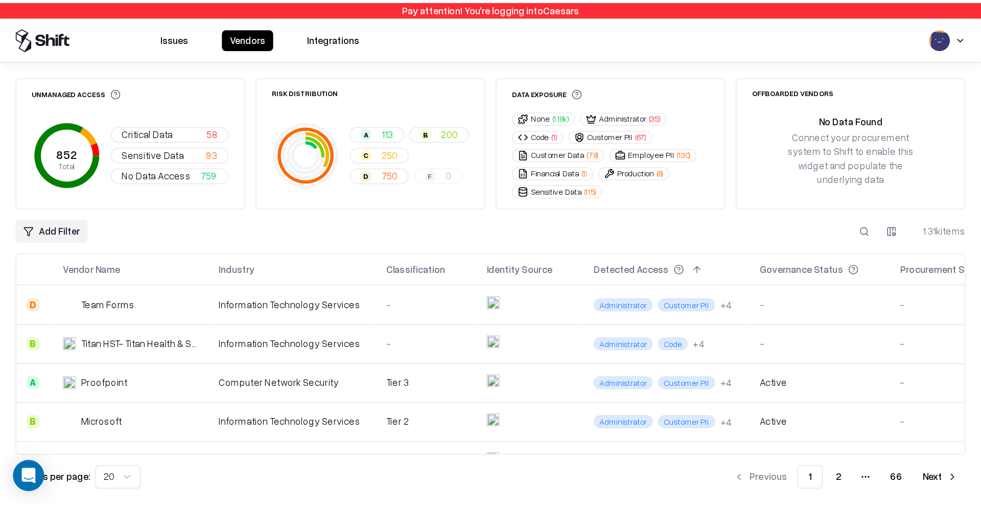
scroll to position [280, 0]
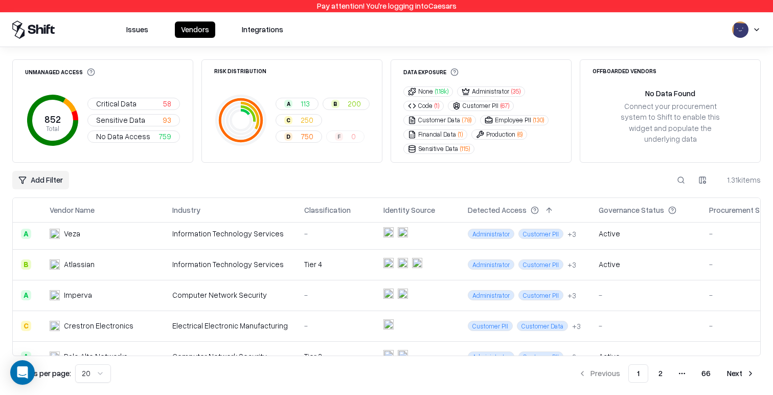
click at [208, 322] on div "Electrical Electronic Manufacturing" at bounding box center [230, 325] width 116 height 11
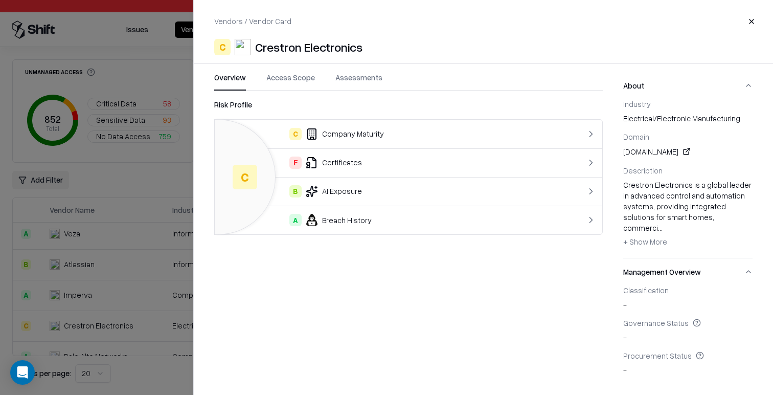
click at [311, 80] on button "Access Scope" at bounding box center [290, 81] width 49 height 18
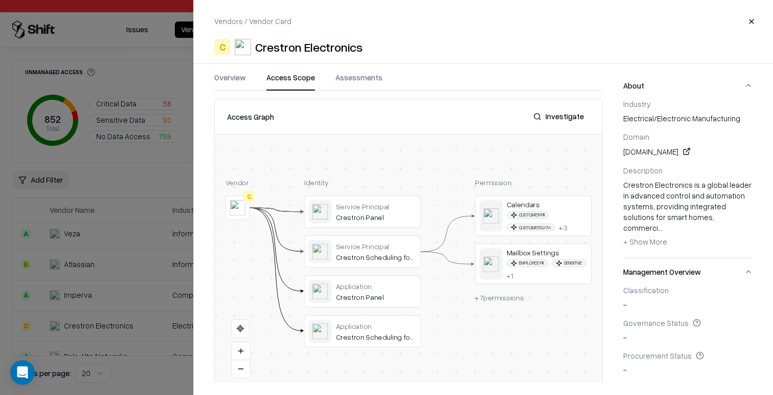
click at [0, 0] on button at bounding box center [0, 0] width 0 height 0
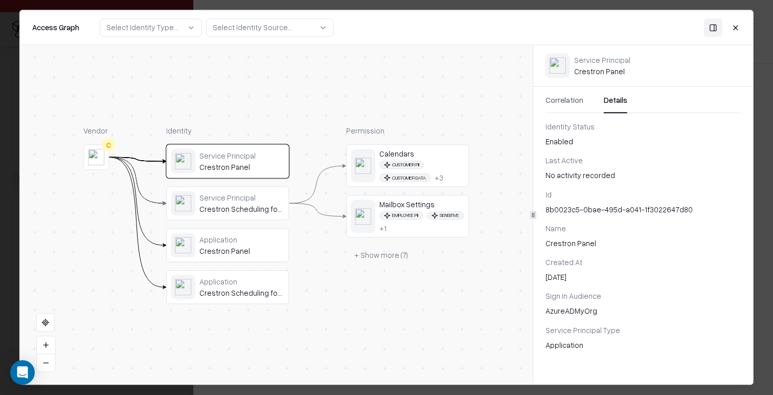
click at [608, 103] on button "Details" at bounding box center [616, 104] width 24 height 18
click at [232, 236] on div "Application" at bounding box center [241, 239] width 85 height 9
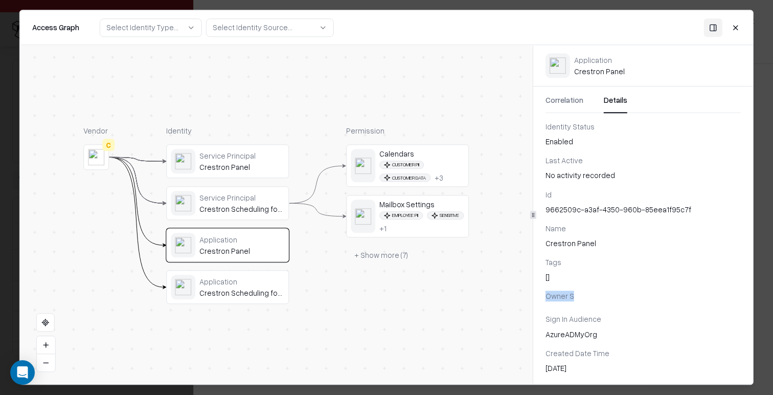
drag, startPoint x: 546, startPoint y: 296, endPoint x: 610, endPoint y: 295, distance: 63.9
click at [610, 295] on div "Owner S" at bounding box center [642, 296] width 195 height 11
click at [611, 295] on div "Owner S" at bounding box center [642, 296] width 195 height 11
drag, startPoint x: 546, startPoint y: 295, endPoint x: 603, endPoint y: 292, distance: 56.8
click at [602, 292] on div "Owner S" at bounding box center [642, 296] width 195 height 11
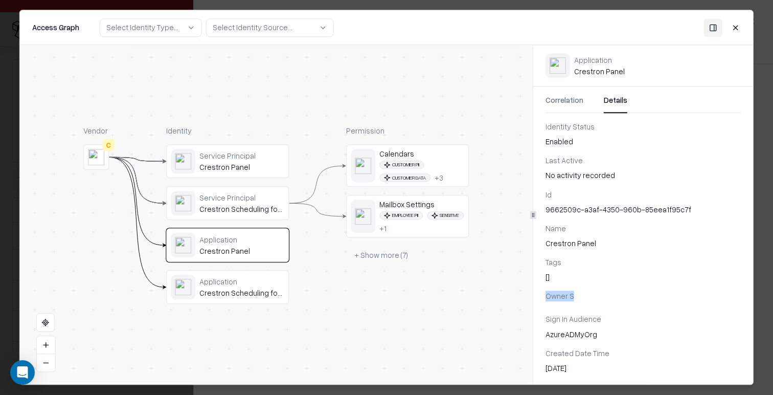
click at [603, 292] on div "Owner S" at bounding box center [642, 296] width 195 height 11
drag, startPoint x: 547, startPoint y: 274, endPoint x: 597, endPoint y: 302, distance: 57.0
click at [597, 302] on div "Id 9662509c-a3af-4350-960b-85eea1f95c7f Name Crestron Panel Tags [] Owner S Sig…" at bounding box center [643, 281] width 220 height 184
click at [597, 302] on div "Owner S" at bounding box center [642, 298] width 195 height 15
click at [614, 313] on div "Id 9662509c-a3af-4350-960b-85eea1f95c7f Name Crestron Panel Tags [] Owner S Sig…" at bounding box center [643, 281] width 220 height 184
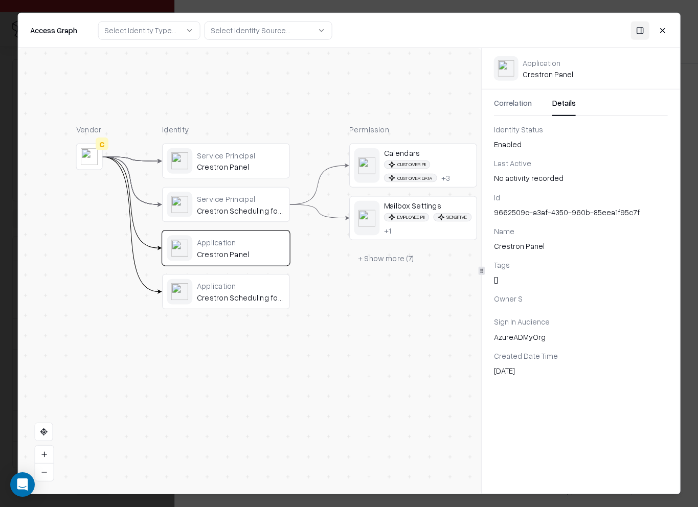
click at [536, 216] on div "9662509c-a3af-4350-960b-85eea1f95c7f" at bounding box center [581, 211] width 174 height 11
copy div "9662509c-a3af-4350-960b-85eea1f95c7f"
drag, startPoint x: 503, startPoint y: 280, endPoint x: 493, endPoint y: 280, distance: 9.7
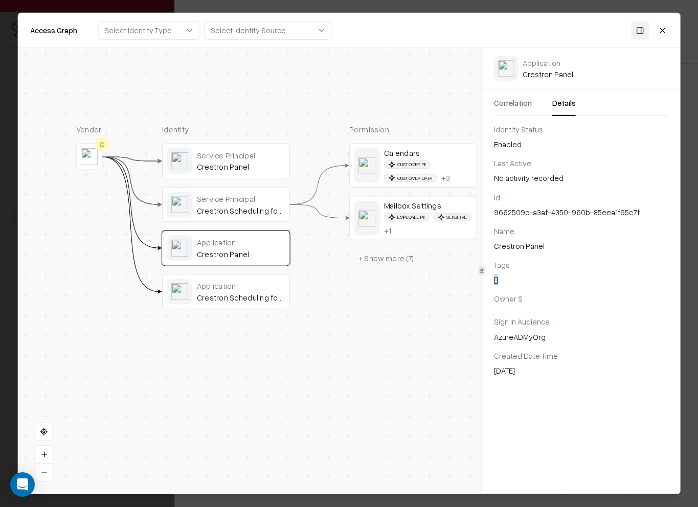
click at [494, 280] on div "[]" at bounding box center [581, 279] width 174 height 11
click at [504, 277] on div "[]" at bounding box center [581, 279] width 174 height 11
drag, startPoint x: 496, startPoint y: 265, endPoint x: 535, endPoint y: 301, distance: 53.2
click at [535, 301] on div "Id 9662509c-a3af-4350-960b-85eea1f95c7f Name Crestron Panel Tags [] Owner S Sig…" at bounding box center [580, 284] width 198 height 184
click at [536, 255] on div "Id 9662509c-a3af-4350-960b-85eea1f95c7f Name Crestron Panel Tags [] Owner S Sig…" at bounding box center [580, 284] width 198 height 184
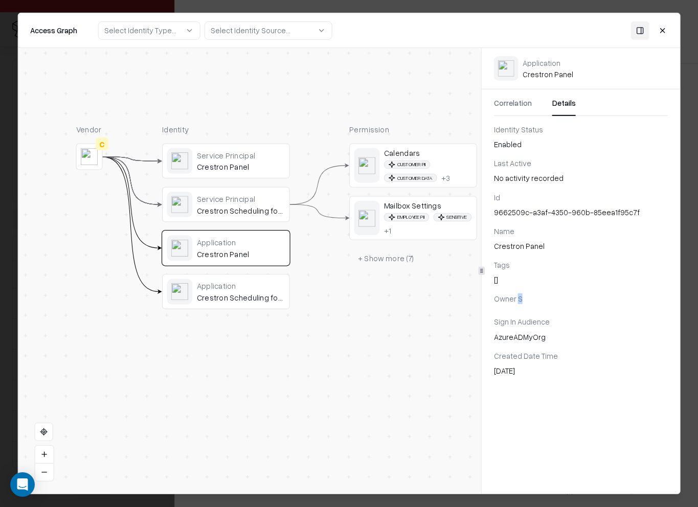
drag, startPoint x: 516, startPoint y: 297, endPoint x: 523, endPoint y: 297, distance: 7.2
click at [523, 297] on div "Owner S" at bounding box center [581, 298] width 174 height 11
drag, startPoint x: 520, startPoint y: 300, endPoint x: 515, endPoint y: 301, distance: 5.7
click at [520, 300] on div "Owner S" at bounding box center [581, 298] width 174 height 11
click at [514, 301] on div "Owner S" at bounding box center [581, 298] width 174 height 11
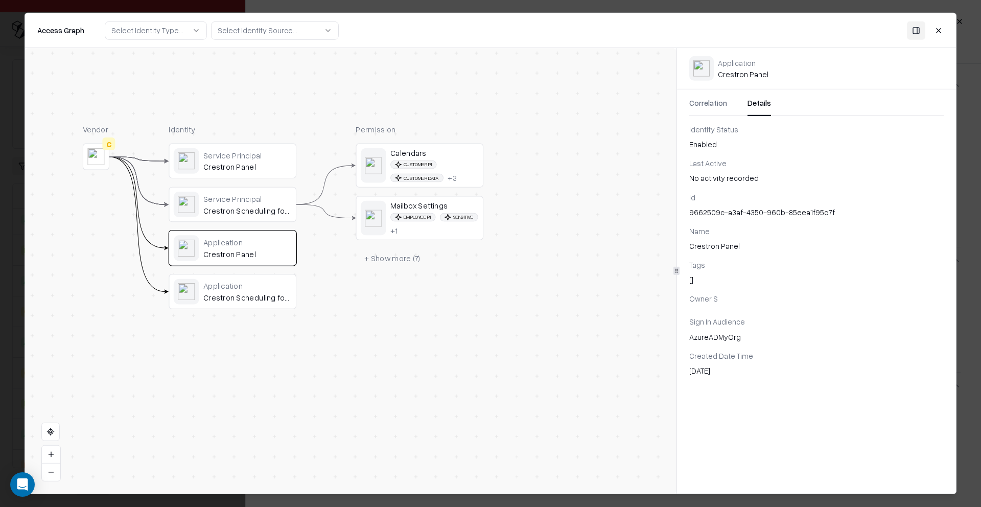
click at [772, 28] on button "Close" at bounding box center [939, 30] width 18 height 18
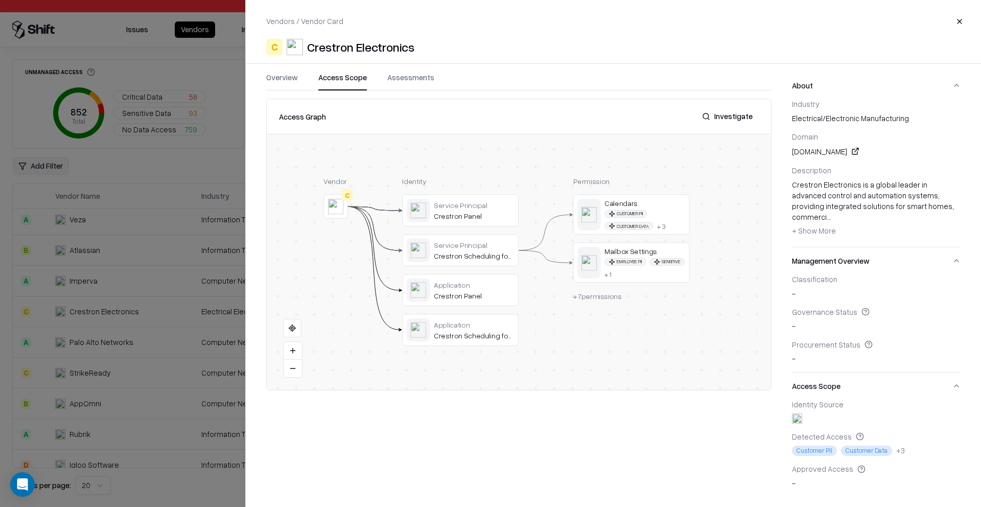
click at [165, 196] on div at bounding box center [490, 253] width 981 height 507
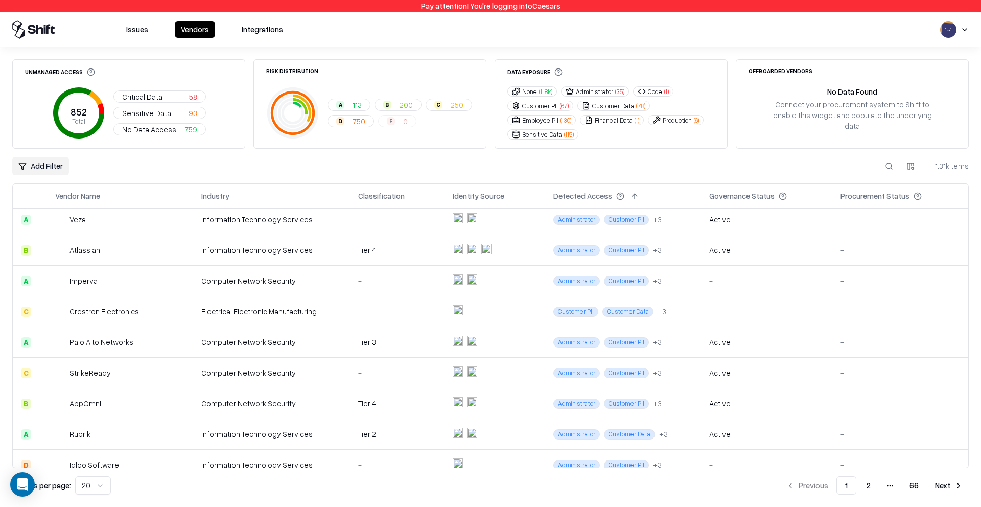
click at [43, 165] on html "Pay attention! You're logging into Caesars Issues Vendors Integrations Unmanage…" at bounding box center [490, 253] width 981 height 507
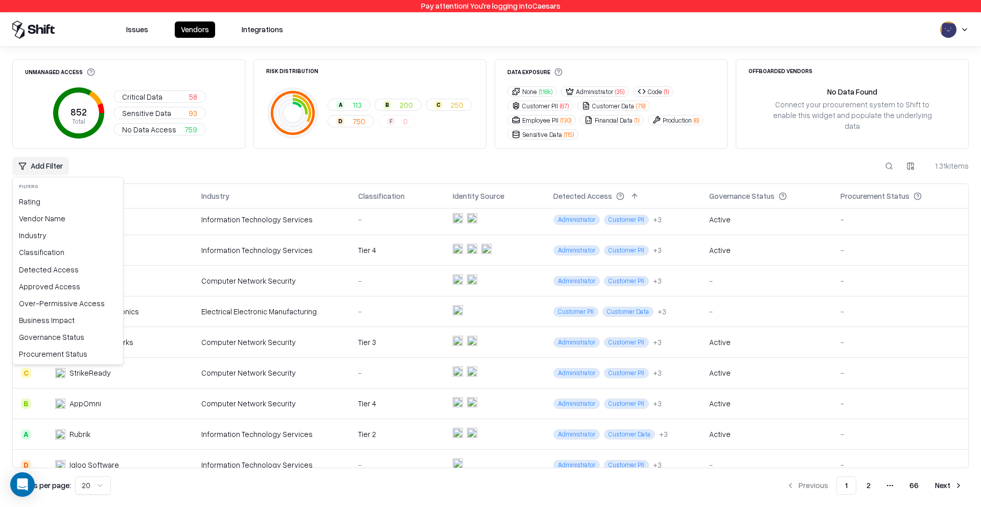
click at [355, 166] on html "Pay attention! You're logging into Caesars Issues Vendors Integrations Unmanage…" at bounding box center [490, 253] width 981 height 507
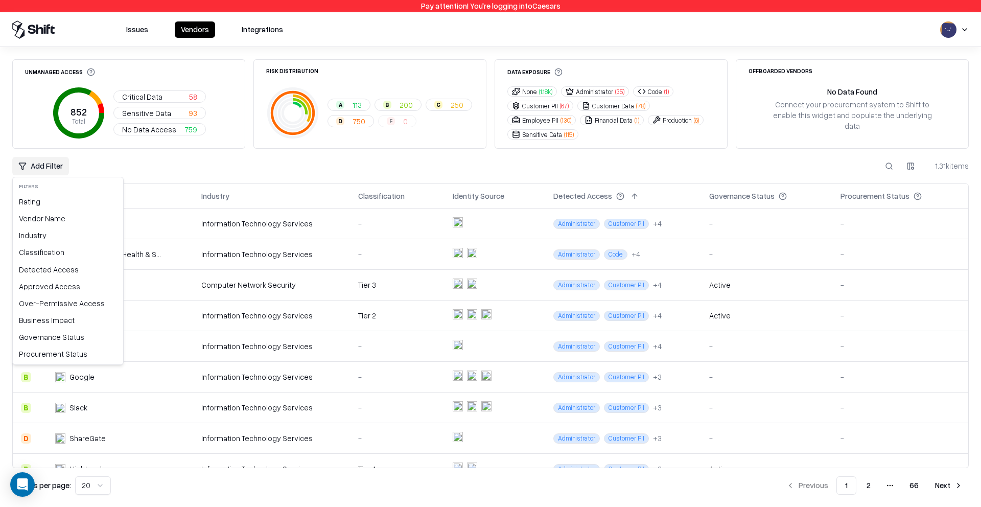
click at [60, 162] on html "Pay attention! You're logging into Caesars Issues Vendors Integrations Unmanage…" at bounding box center [490, 253] width 981 height 507
click at [62, 270] on div "Detected Access" at bounding box center [68, 269] width 106 height 17
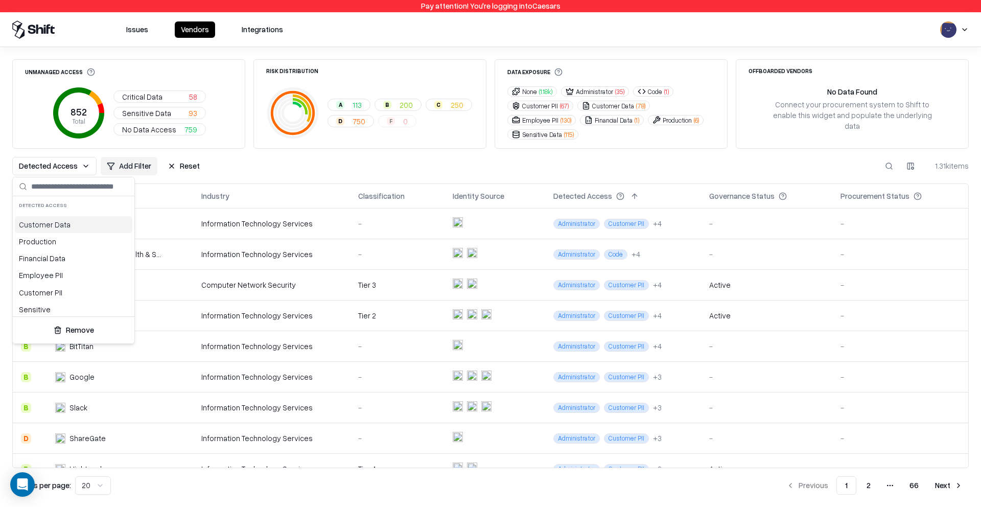
click at [76, 230] on div "Customer Data" at bounding box center [74, 224] width 118 height 17
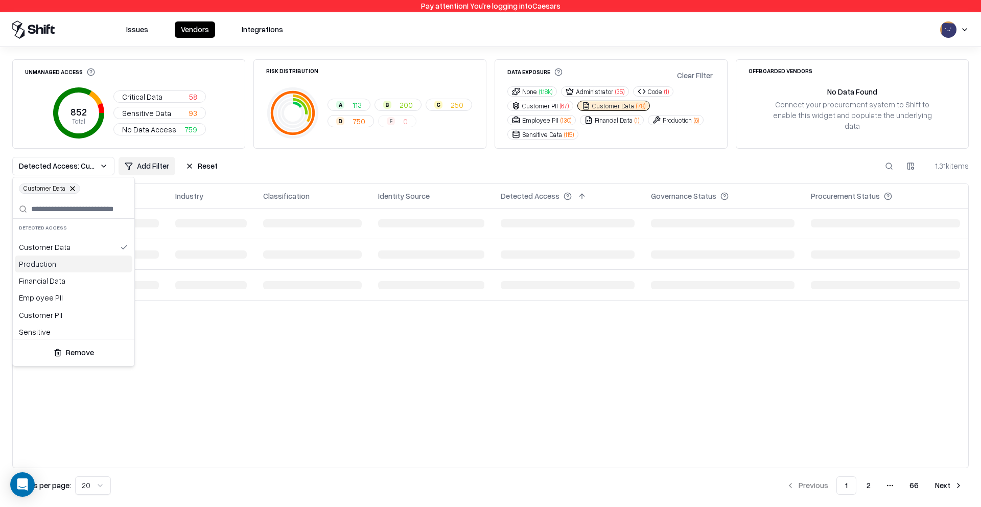
click at [67, 264] on div "Production" at bounding box center [74, 264] width 118 height 17
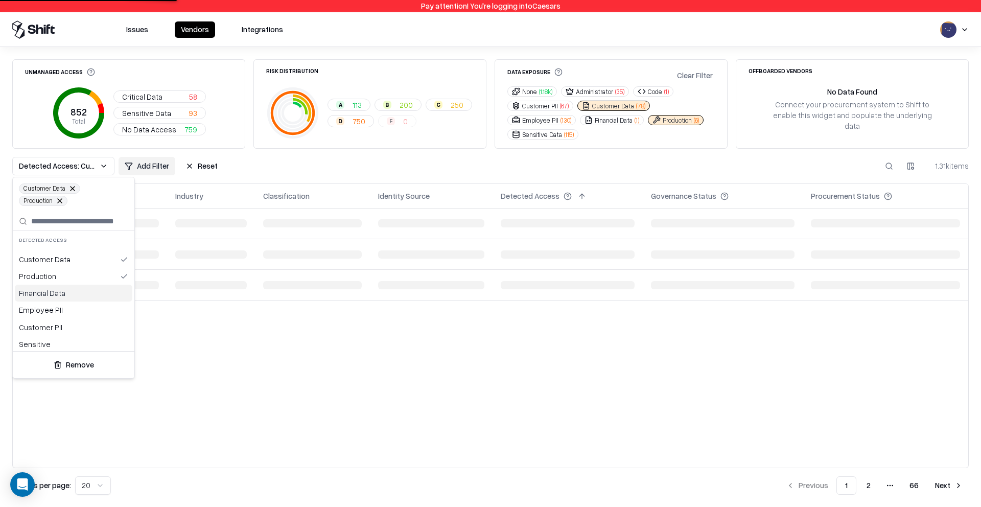
click at [70, 294] on div "Financial Data" at bounding box center [74, 293] width 118 height 17
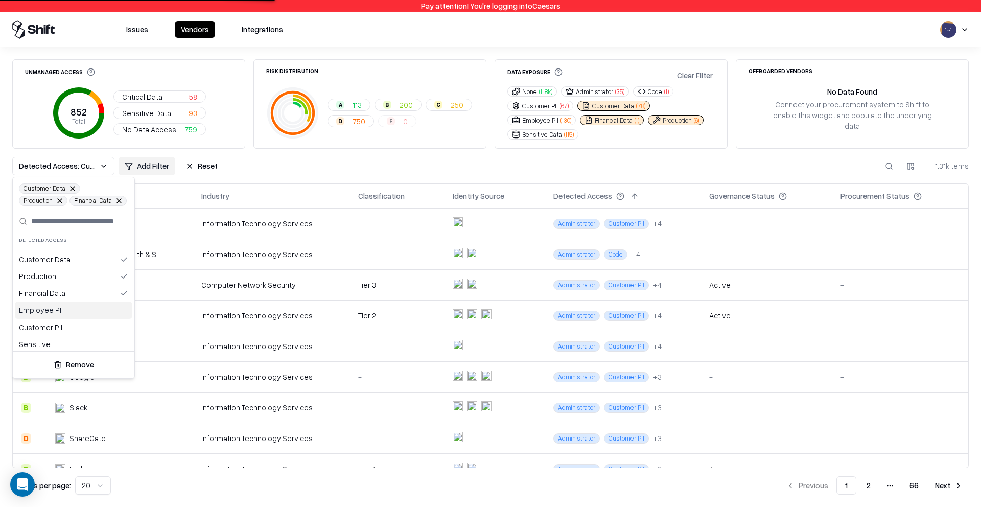
click at [68, 310] on div "Employee PII" at bounding box center [74, 310] width 118 height 17
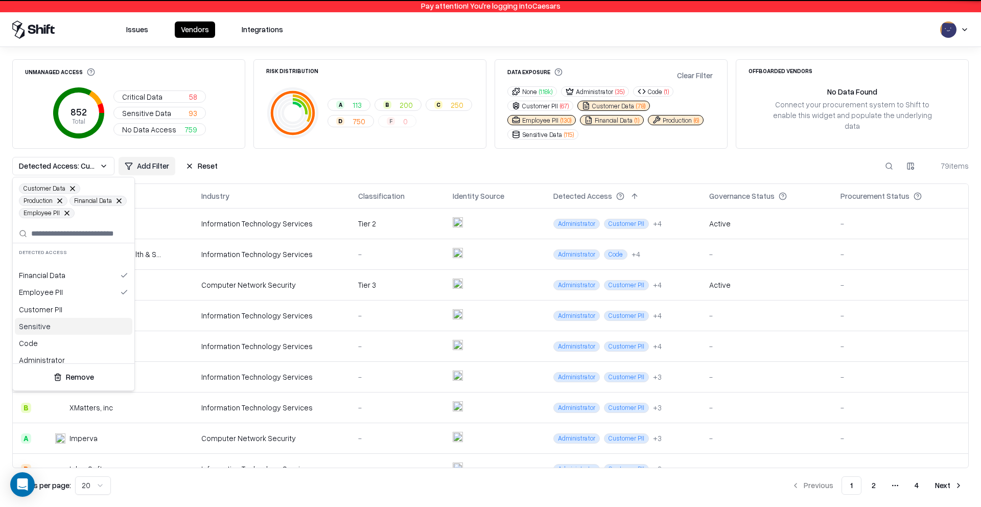
scroll to position [40, 0]
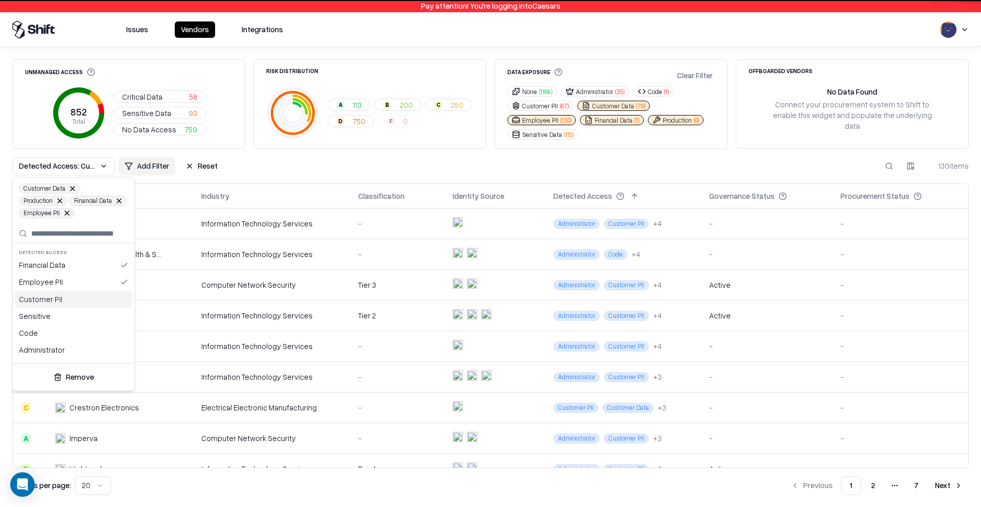
click at [66, 305] on div "Customer PII" at bounding box center [74, 299] width 118 height 17
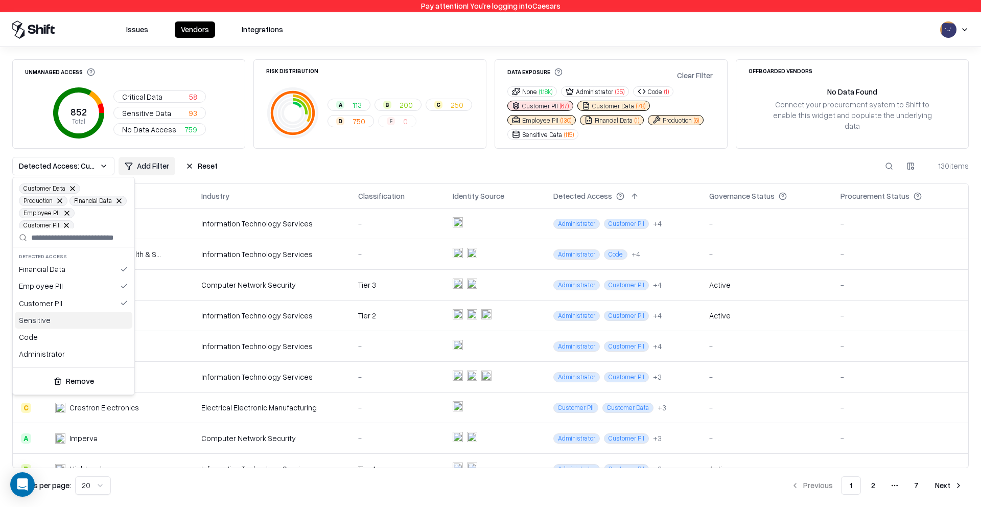
drag, startPoint x: 66, startPoint y: 321, endPoint x: 62, endPoint y: 334, distance: 12.8
click at [66, 321] on div "Sensitive" at bounding box center [74, 320] width 118 height 17
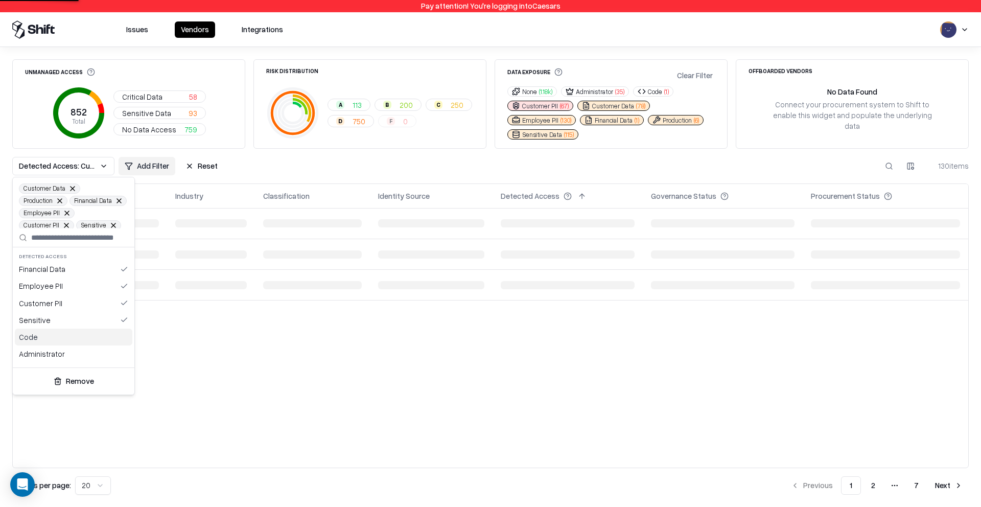
click at [53, 340] on div "Code" at bounding box center [74, 337] width 118 height 17
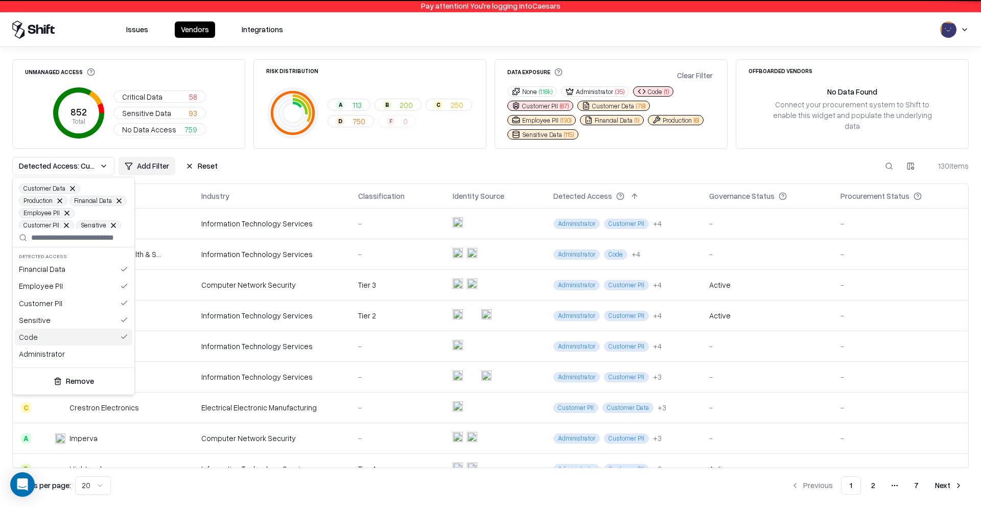
scroll to position [54, 0]
click at [63, 339] on div "Administrator" at bounding box center [74, 340] width 118 height 17
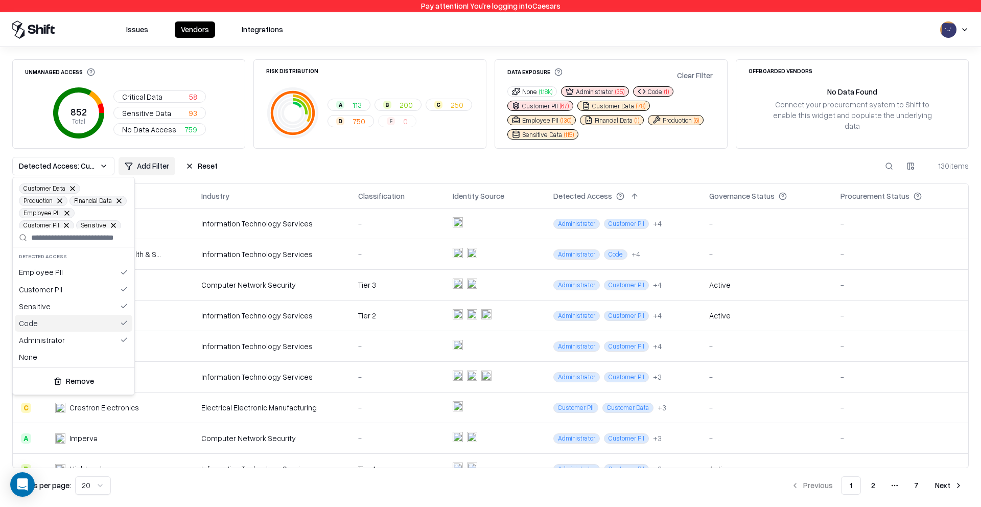
click at [445, 158] on html "Pay attention! You're logging into Caesars Issues Vendors Integrations Unmanage…" at bounding box center [490, 253] width 981 height 507
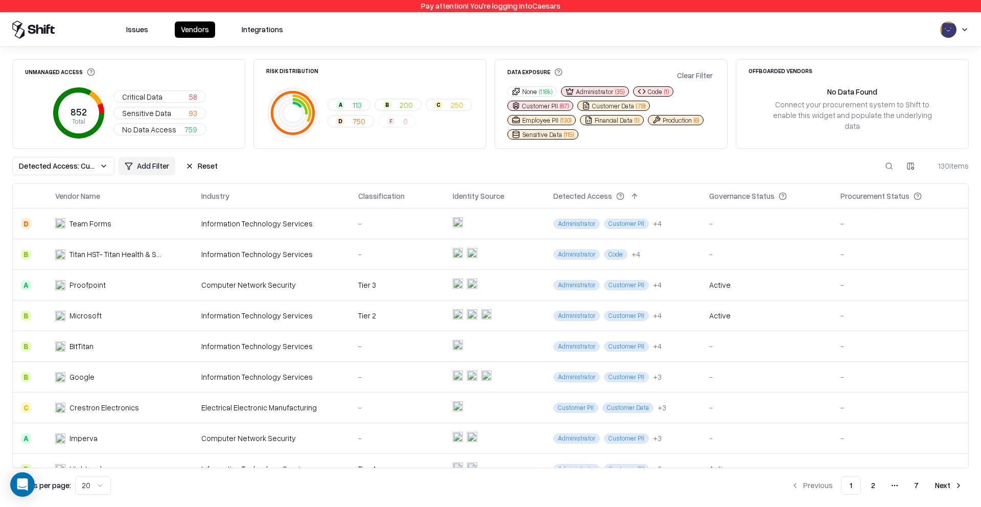
click at [67, 168] on span "Detected Access: Customer Data, Production, Financial Data, Employee PII, Custo…" at bounding box center [57, 165] width 77 height 11
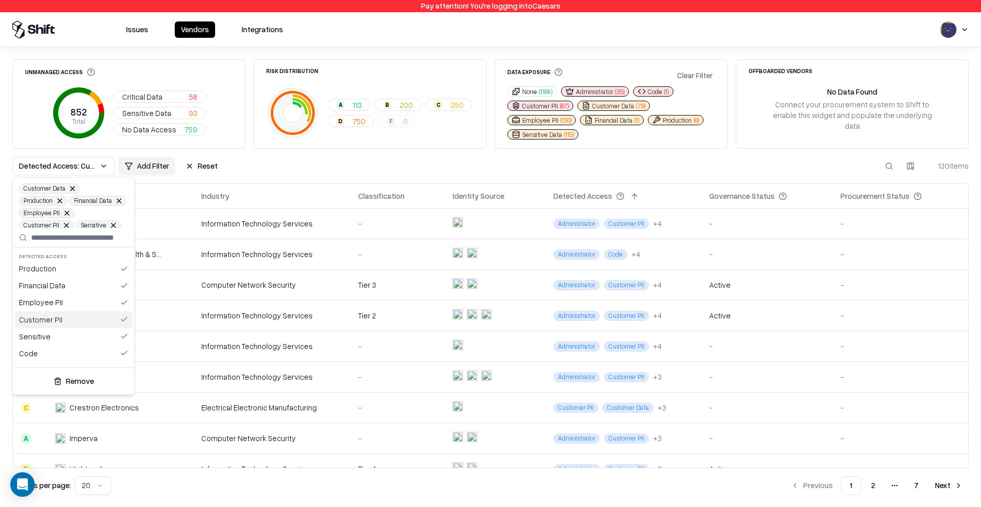
scroll to position [54, 0]
click at [286, 176] on html "Pay attention! You're logging into Caesars Issues Vendors Integrations Unmanage…" at bounding box center [490, 253] width 981 height 507
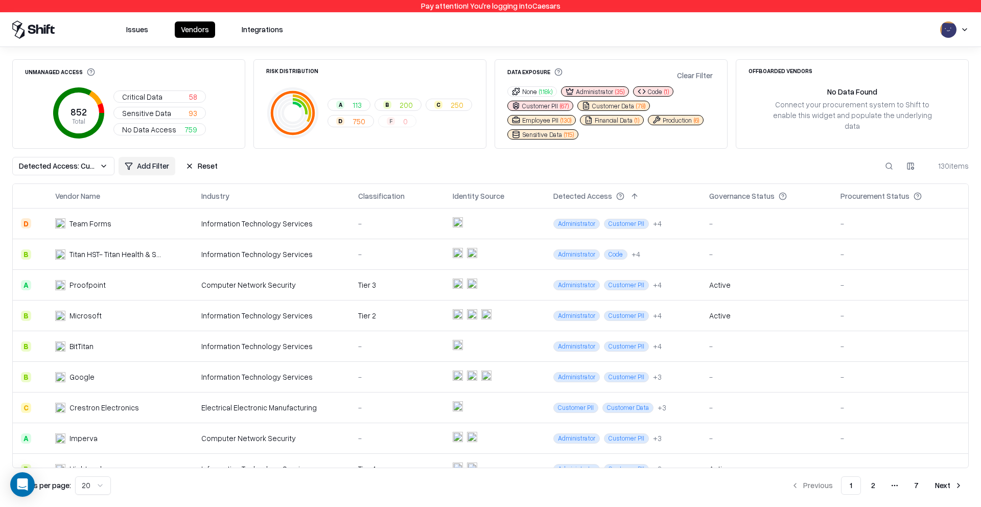
click at [51, 167] on span "Detected Access: Customer Data, Production, Financial Data, Employee PII, Custo…" at bounding box center [57, 165] width 77 height 11
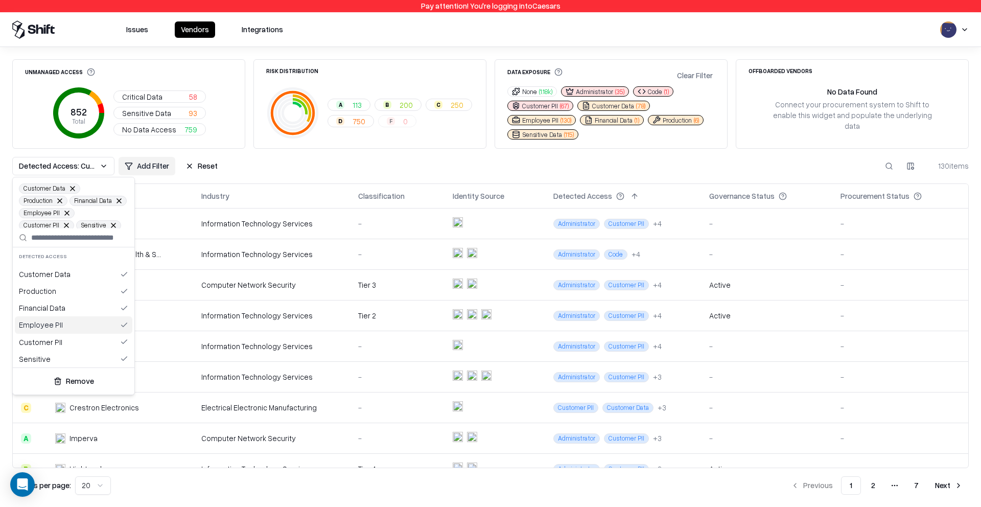
scroll to position [0, 0]
click at [298, 147] on html "Pay attention! You're logging into Caesars Issues Vendors Integrations Unmanage…" at bounding box center [490, 253] width 981 height 507
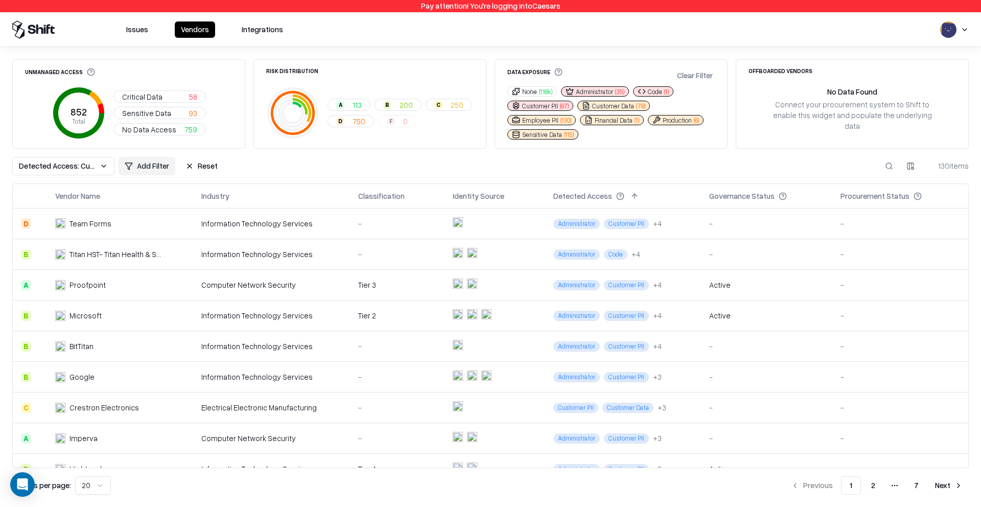
click at [162, 116] on span "Sensitive Data" at bounding box center [146, 113] width 49 height 11
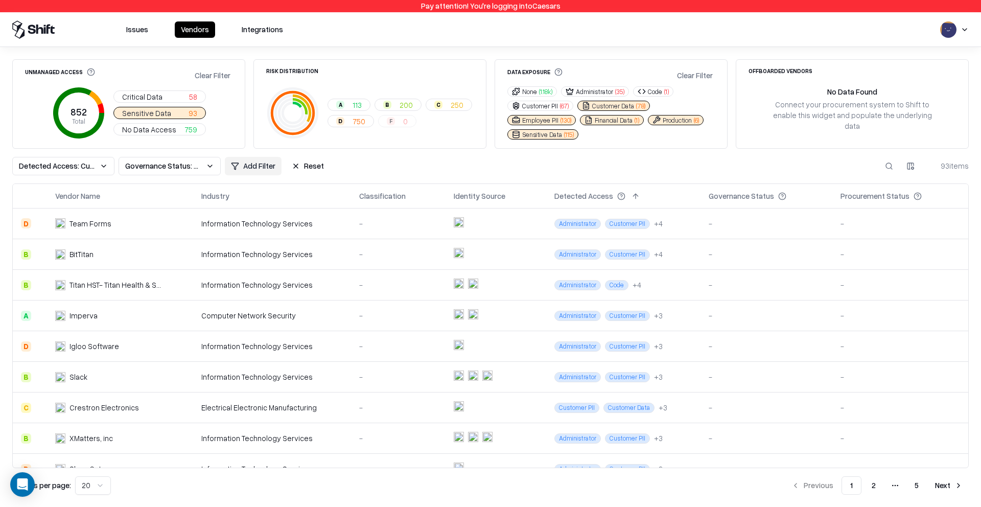
click at [175, 97] on button "Critical Data 58" at bounding box center [159, 96] width 93 height 12
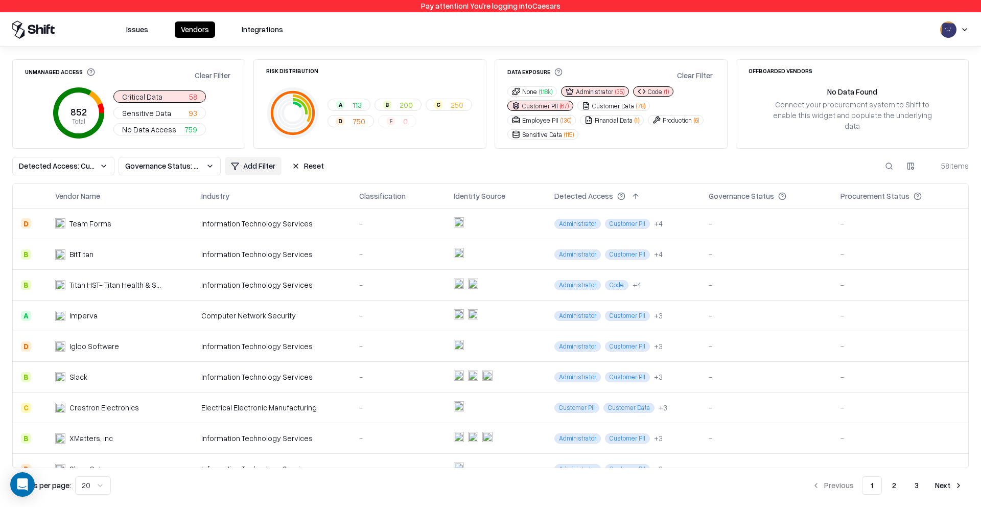
click at [266, 88] on icon at bounding box center [292, 112] width 53 height 53
drag, startPoint x: 206, startPoint y: 77, endPoint x: 266, endPoint y: 120, distance: 73.9
click at [206, 77] on button "Clear Filter" at bounding box center [213, 75] width 40 height 15
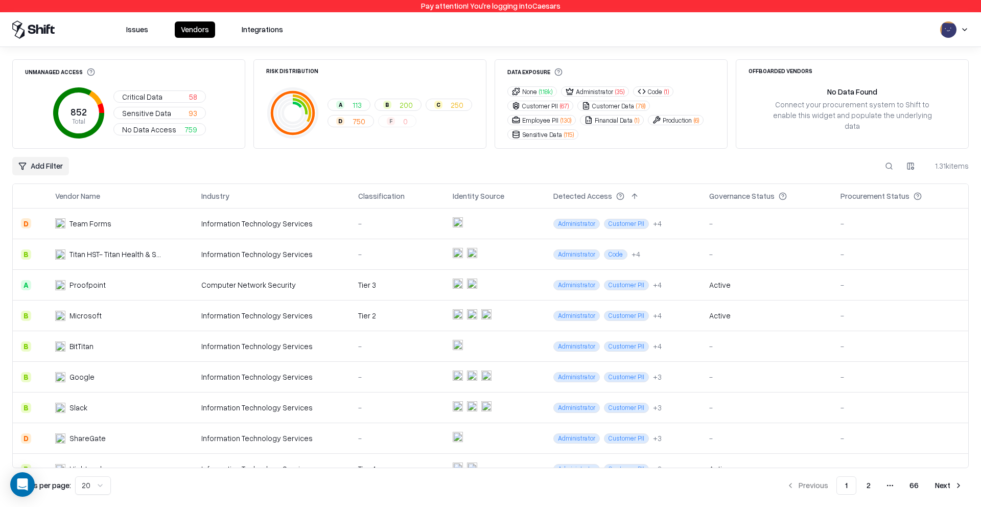
click at [398, 171] on div "Add Filter 1.31k items" at bounding box center [490, 166] width 957 height 18
drag, startPoint x: 174, startPoint y: 96, endPoint x: 178, endPoint y: 107, distance: 11.3
click at [175, 97] on button "Critical Data 58" at bounding box center [159, 96] width 93 height 12
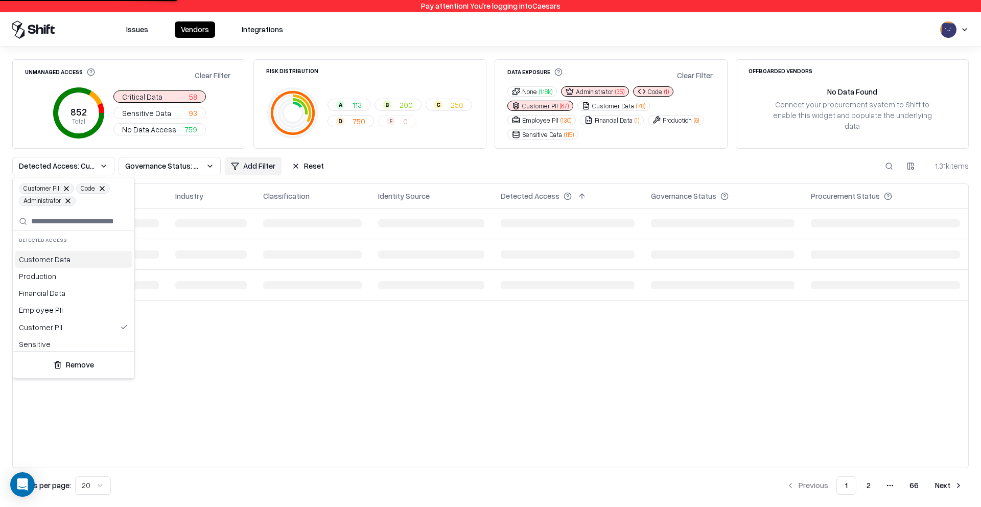
click at [179, 114] on html "Pay attention! You're logging into Caesars Issues Vendors Integrations Unmanage…" at bounding box center [490, 253] width 981 height 507
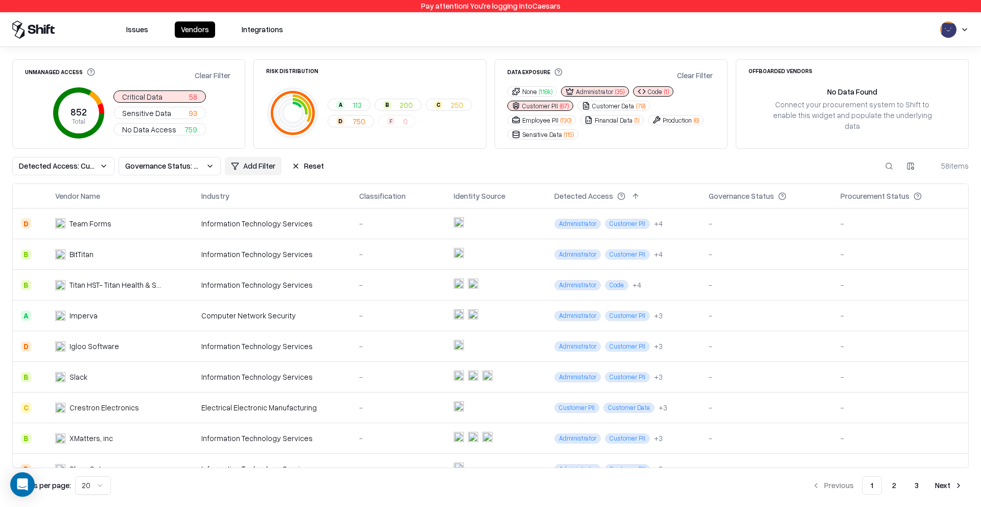
click at [304, 167] on button "Reset" at bounding box center [308, 166] width 44 height 18
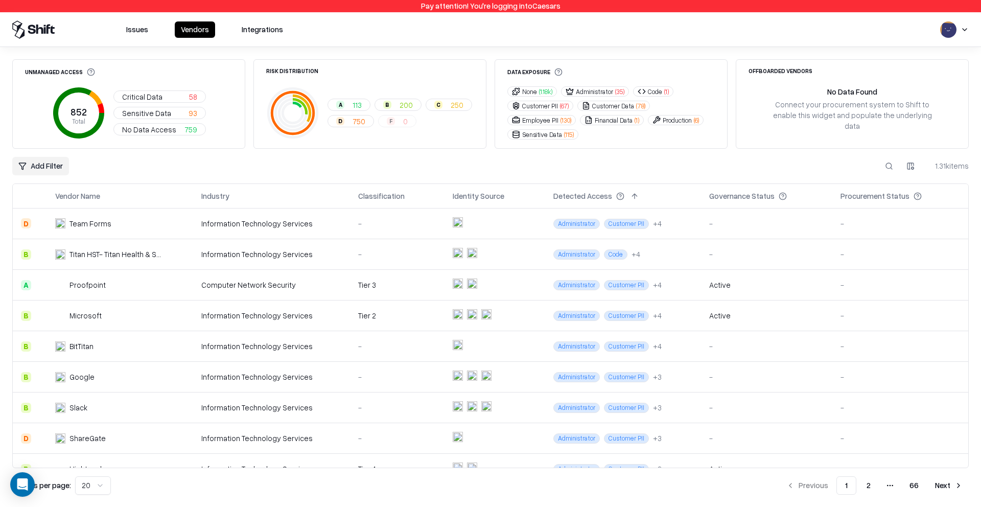
click at [38, 164] on html "Pay attention! You're logging into Caesars Issues Vendors Integrations Unmanage…" at bounding box center [490, 253] width 981 height 507
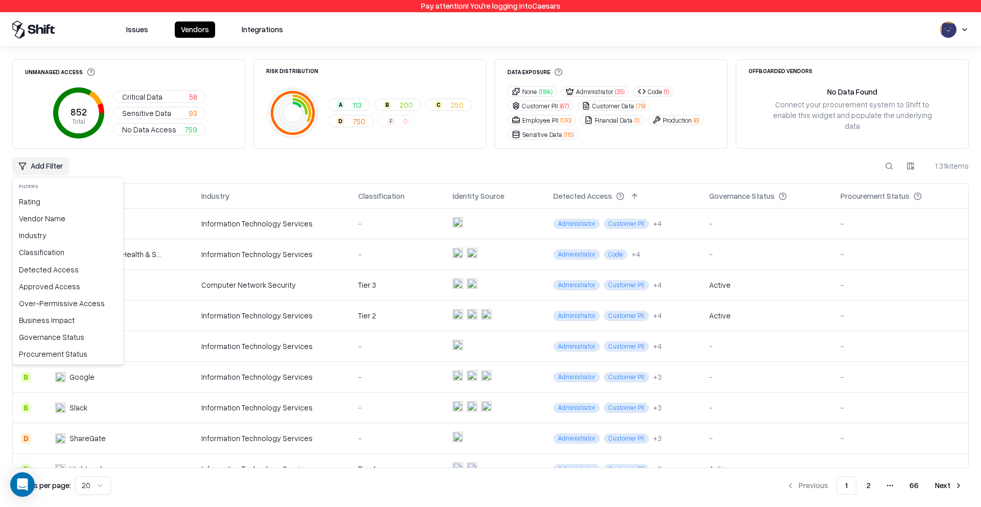
click at [517, 161] on html "Pay attention! You're logging into Caesars Issues Vendors Integrations Unmanage…" at bounding box center [490, 253] width 981 height 507
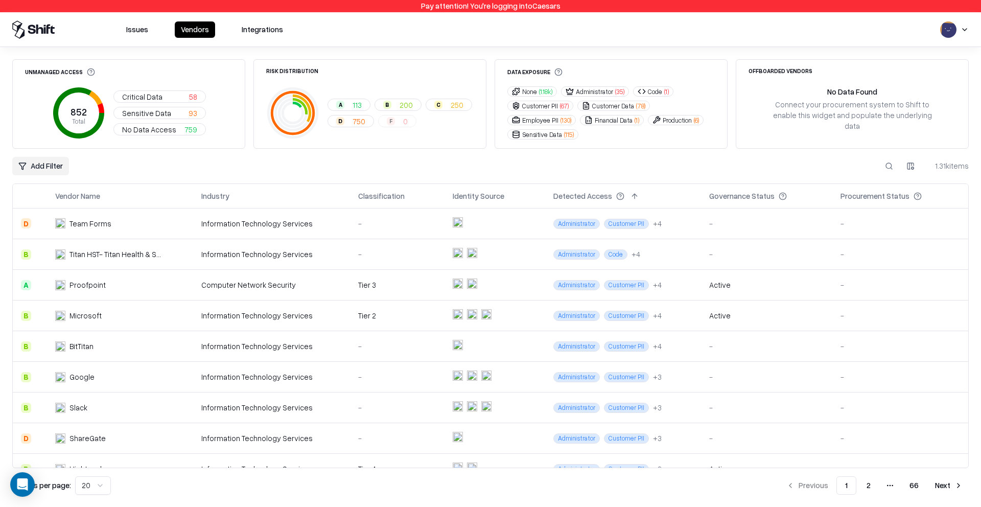
click at [611, 105] on button "Customer Data ( 78 )" at bounding box center [614, 106] width 73 height 10
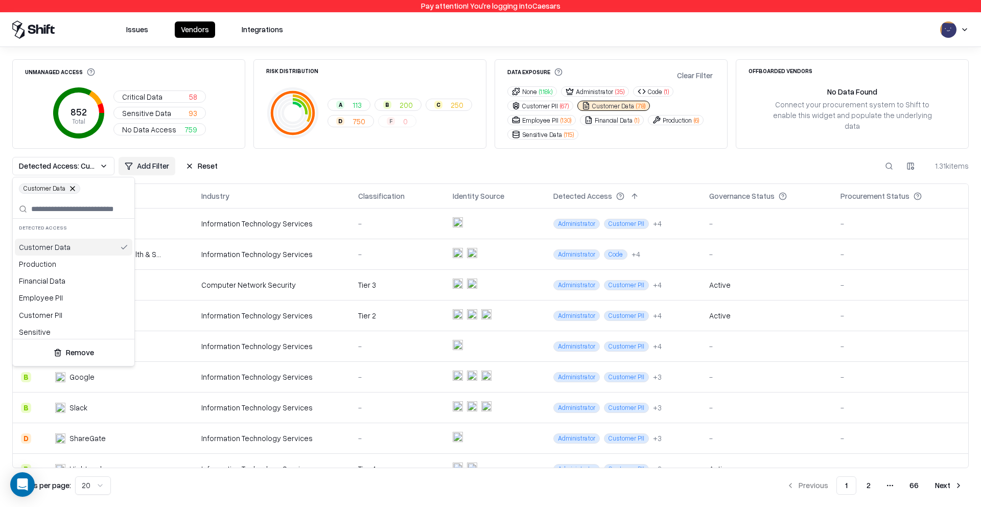
drag, startPoint x: 558, startPoint y: 109, endPoint x: 555, endPoint y: 113, distance: 5.4
click at [558, 109] on html "Pay attention! You're logging into Caesars Issues Vendors Integrations Unmanage…" at bounding box center [490, 253] width 981 height 507
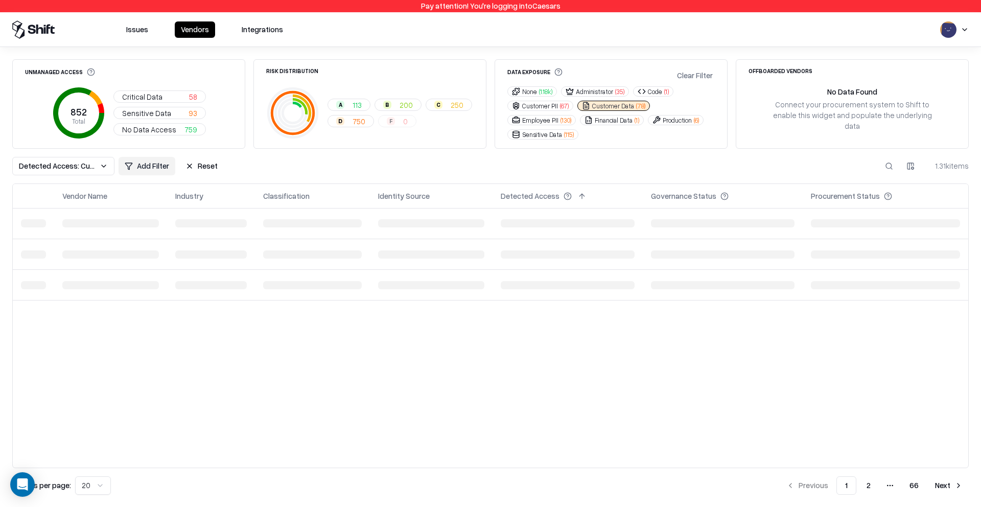
click at [549, 121] on button "Employee PII ( 130 )" at bounding box center [542, 120] width 68 height 10
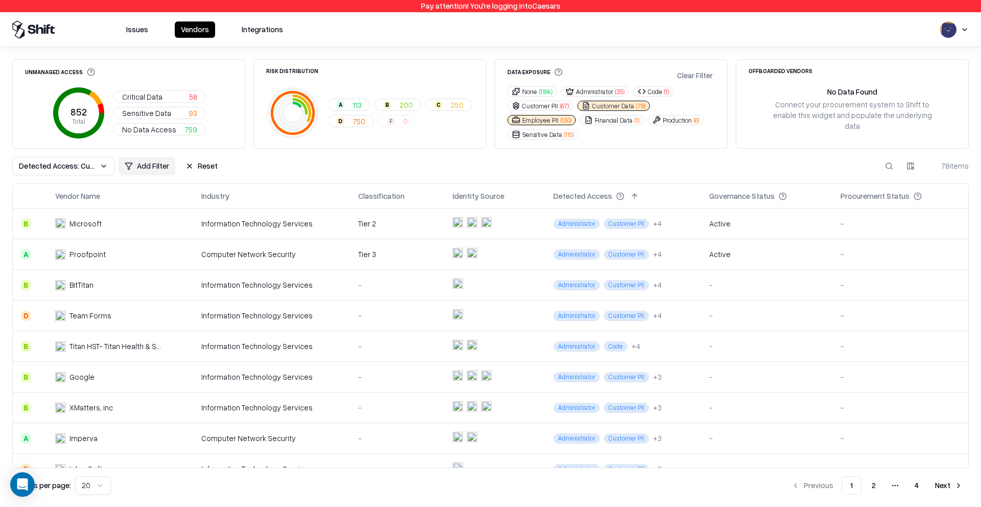
click at [549, 103] on button "Customer PII ( 67 )" at bounding box center [541, 106] width 66 height 10
drag, startPoint x: 603, startPoint y: 118, endPoint x: 583, endPoint y: 127, distance: 22.2
click at [603, 118] on button "Financial Data ( 1 )" at bounding box center [612, 120] width 64 height 10
drag, startPoint x: 558, startPoint y: 136, endPoint x: 647, endPoint y: 124, distance: 89.8
click at [558, 136] on button "Sensitive Data ( 115 )" at bounding box center [543, 134] width 71 height 10
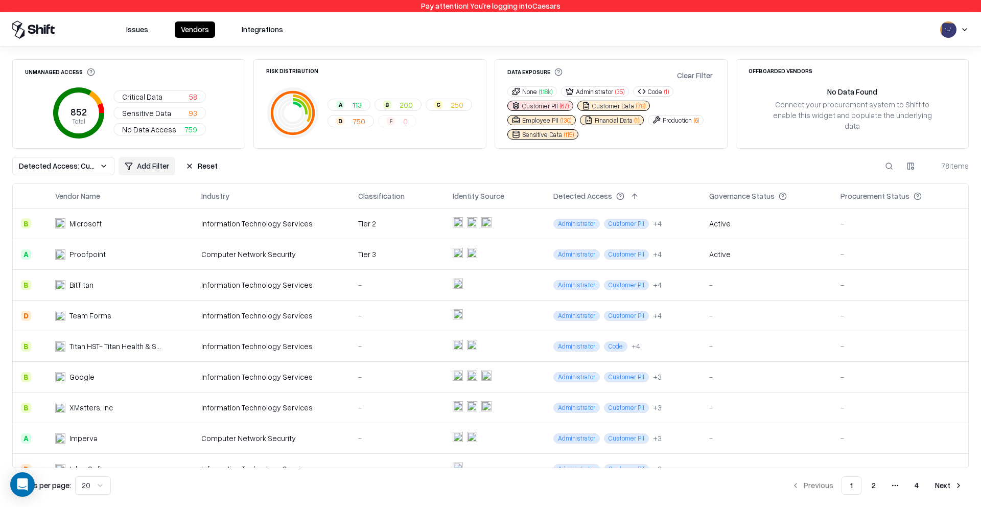
click at [672, 123] on button "Production ( 6 )" at bounding box center [676, 120] width 56 height 10
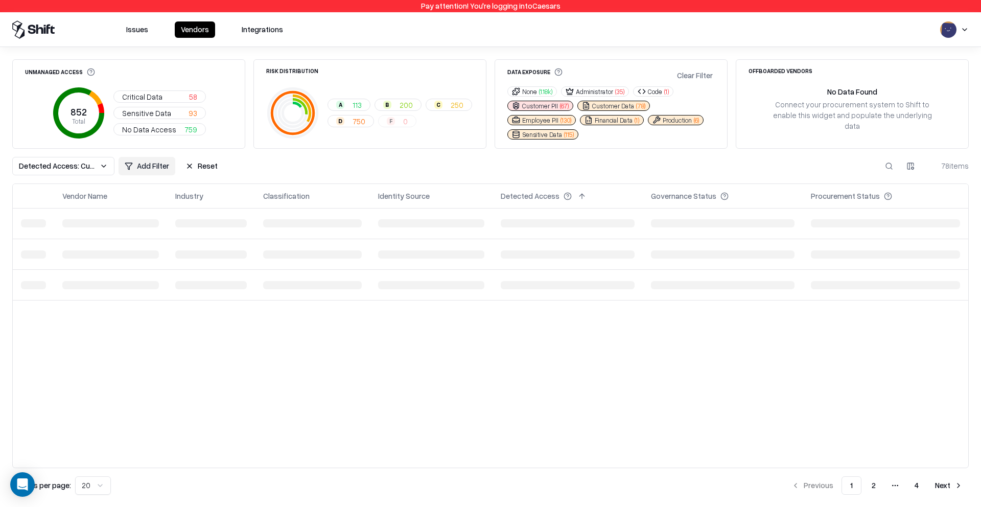
drag, startPoint x: 652, startPoint y: 91, endPoint x: 591, endPoint y: 93, distance: 61.4
click at [652, 91] on button "Code ( 1 )" at bounding box center [653, 91] width 40 height 10
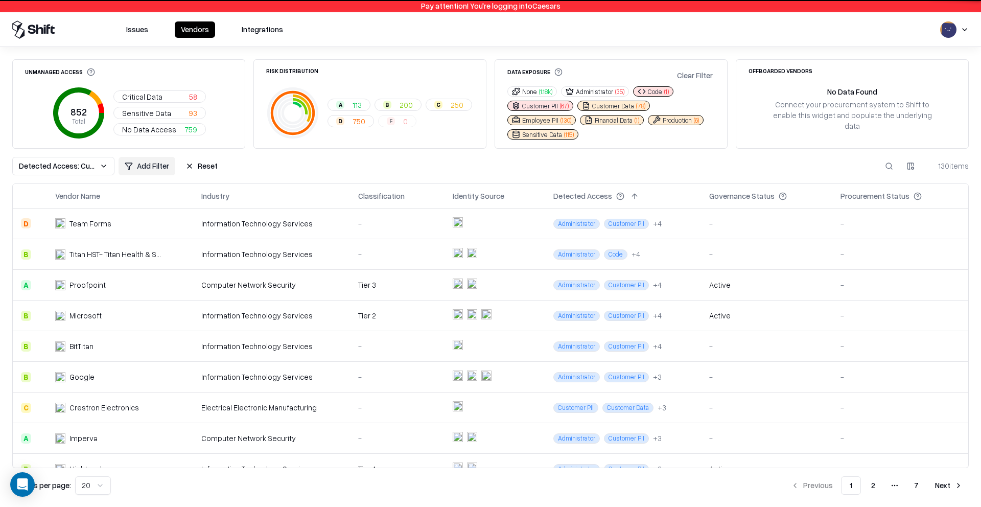
drag, startPoint x: 590, startPoint y: 93, endPoint x: 610, endPoint y: 83, distance: 21.9
click at [590, 93] on button "Administrator ( 35 )" at bounding box center [595, 91] width 68 height 10
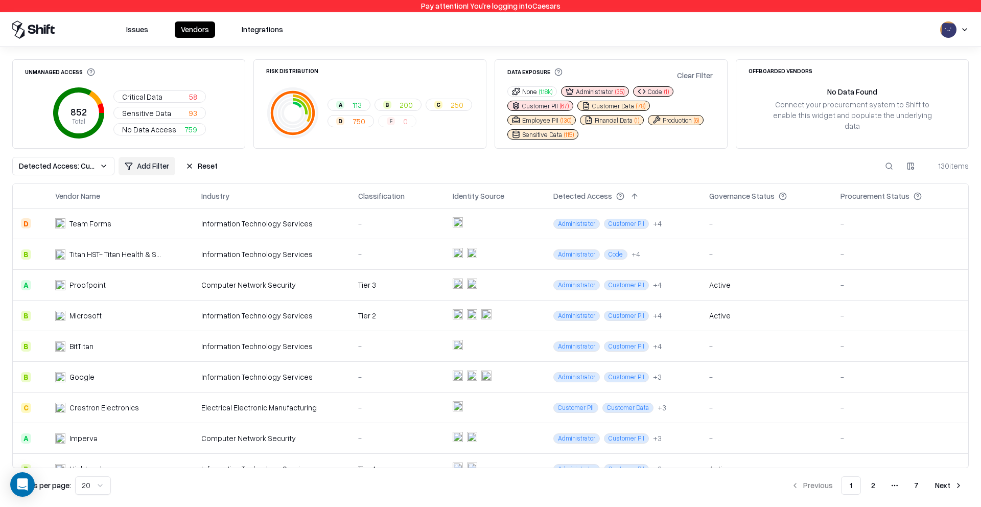
drag, startPoint x: 955, startPoint y: 163, endPoint x: 981, endPoint y: 163, distance: 26.1
click at [772, 163] on div "Unmanaged Access 852 Total Critical Data 58 Sensitive Data 93 No Data Access 75…" at bounding box center [490, 277] width 981 height 460
click at [190, 69] on div "Unmanaged Access" at bounding box center [129, 73] width 232 height 10
click at [169, 97] on button "Critical Data 58" at bounding box center [159, 96] width 93 height 12
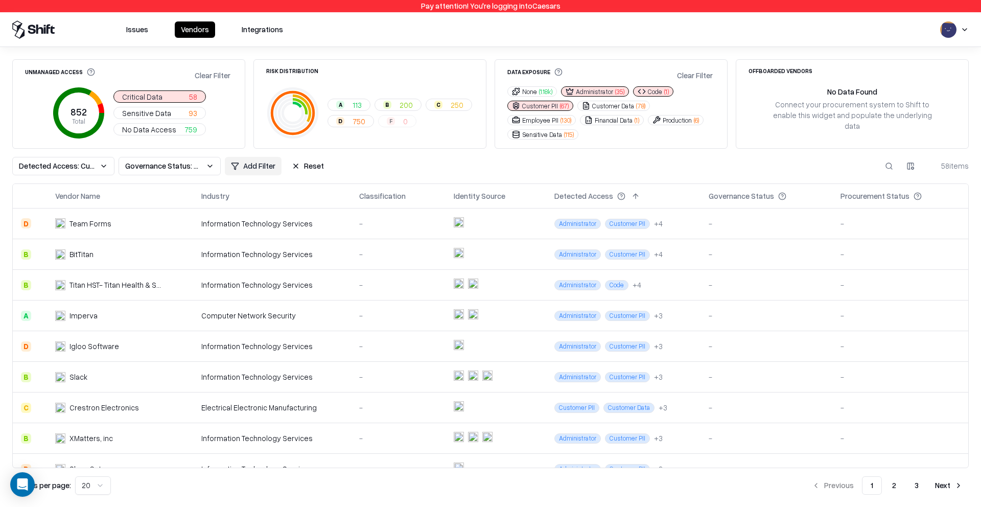
click at [170, 116] on button "Sensitive Data 93" at bounding box center [159, 113] width 93 height 12
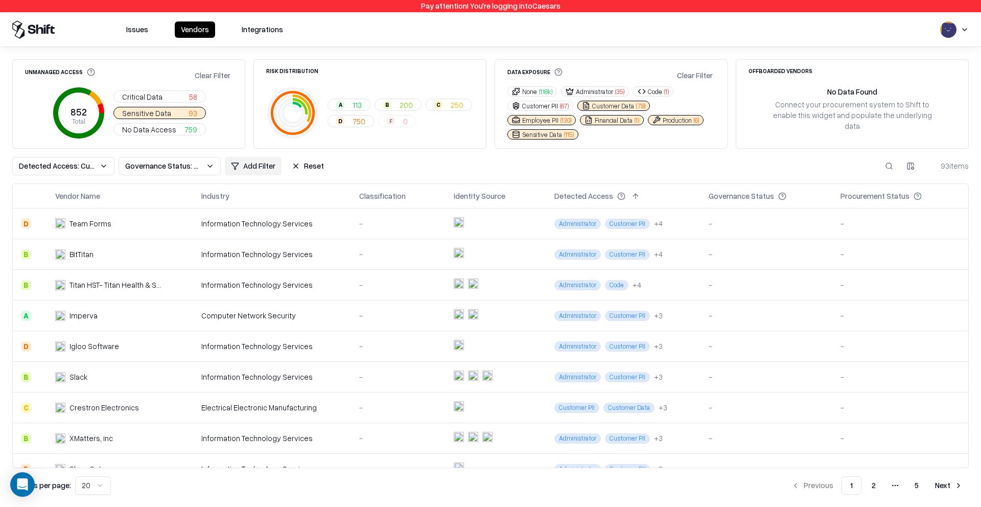
click at [171, 95] on button "Critical Data 58" at bounding box center [159, 96] width 93 height 12
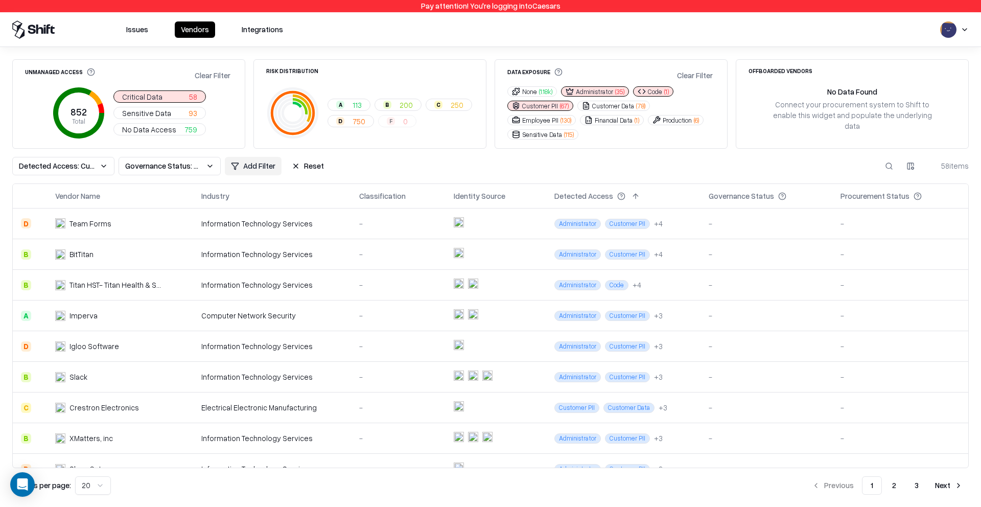
click at [223, 73] on button "Clear Filter" at bounding box center [213, 75] width 40 height 15
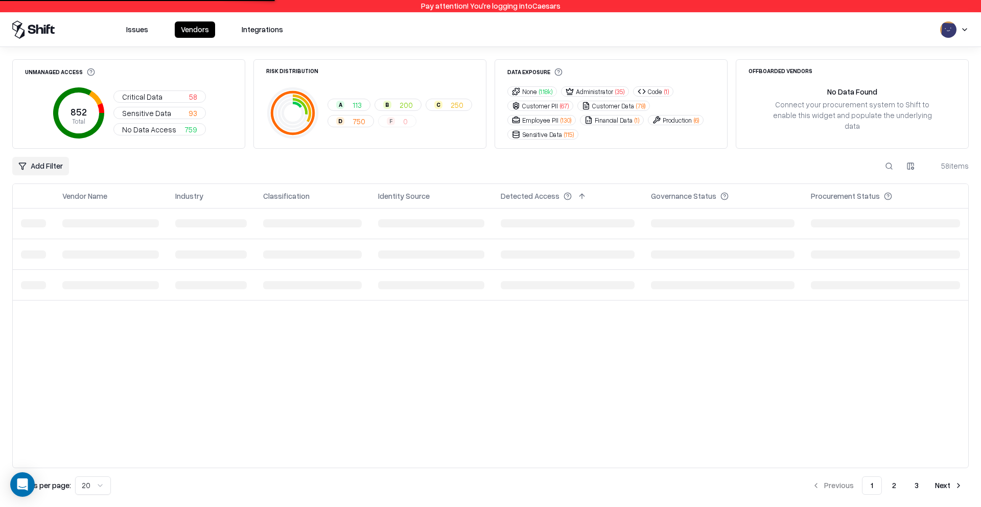
click at [613, 93] on button "Administrator ( 35 )" at bounding box center [595, 91] width 68 height 10
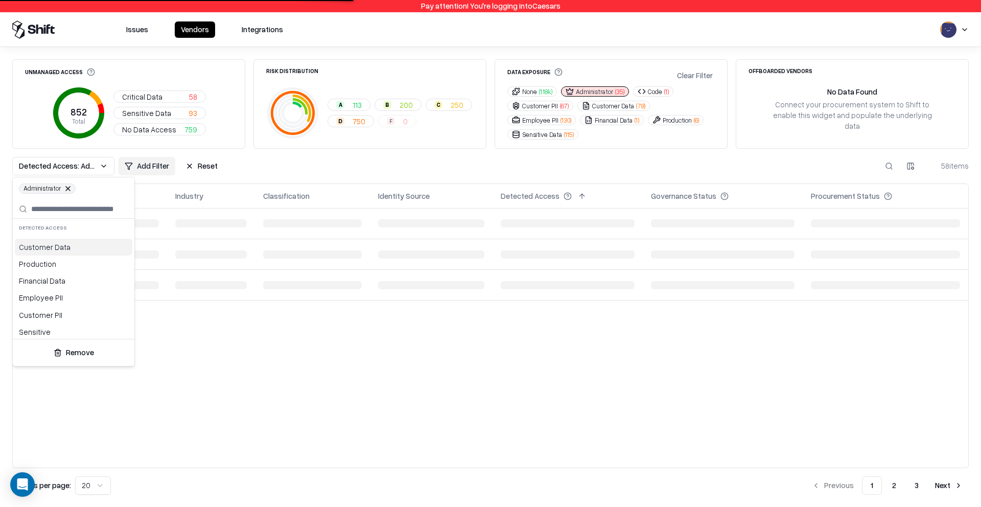
click at [550, 103] on html "Pay attention! You're logging into Caesars Issues Vendors Integrations Unmanage…" at bounding box center [490, 253] width 981 height 507
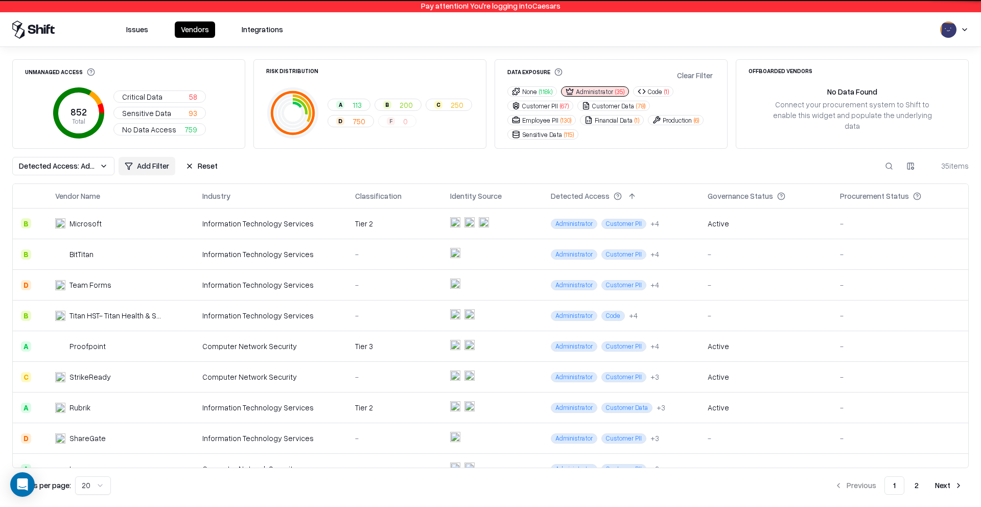
drag, startPoint x: 657, startPoint y: 90, endPoint x: 580, endPoint y: 103, distance: 77.6
click at [656, 90] on button "Code ( 1 )" at bounding box center [653, 91] width 40 height 10
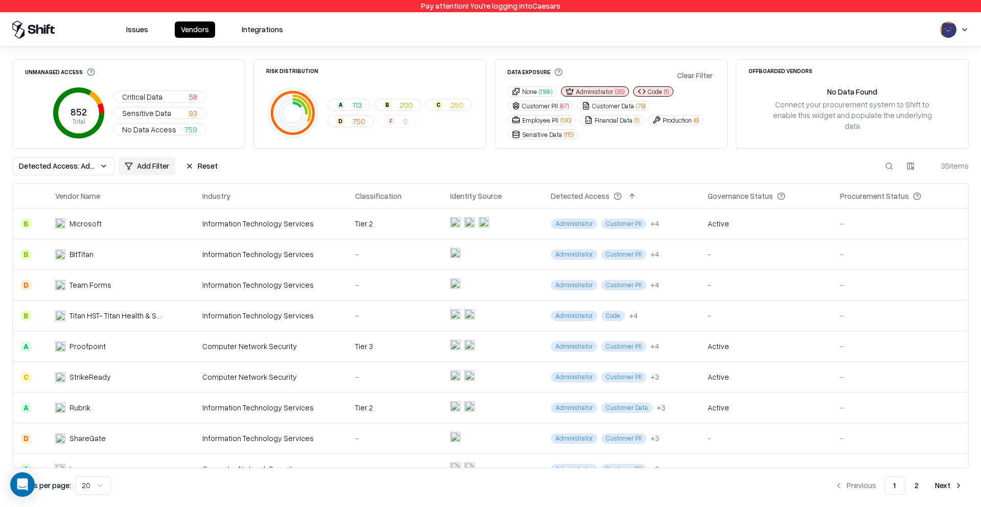
drag, startPoint x: 559, startPoint y: 105, endPoint x: 590, endPoint y: 106, distance: 31.2
click at [560, 105] on span "( 67 )" at bounding box center [564, 106] width 9 height 9
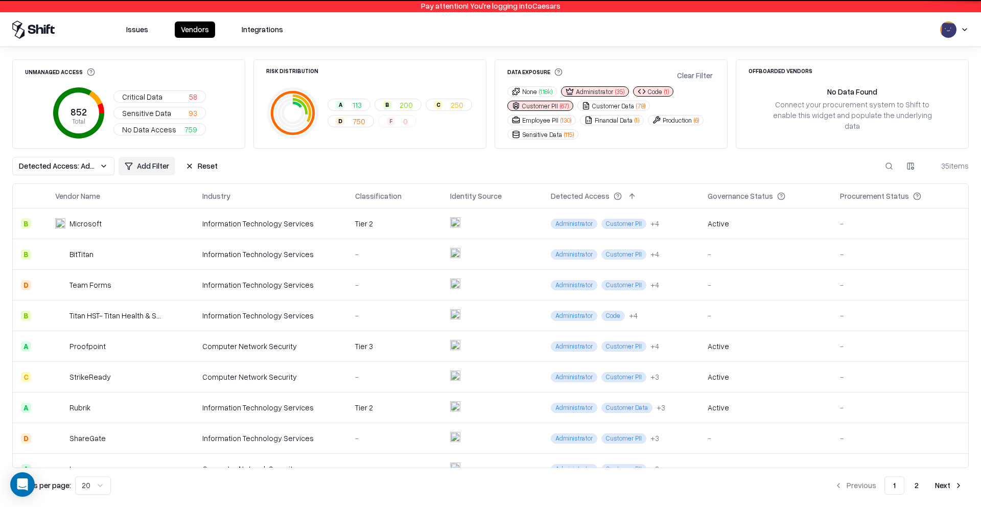
drag, startPoint x: 604, startPoint y: 107, endPoint x: 555, endPoint y: 117, distance: 50.1
click at [603, 107] on button "Customer Data ( 78 )" at bounding box center [614, 106] width 73 height 10
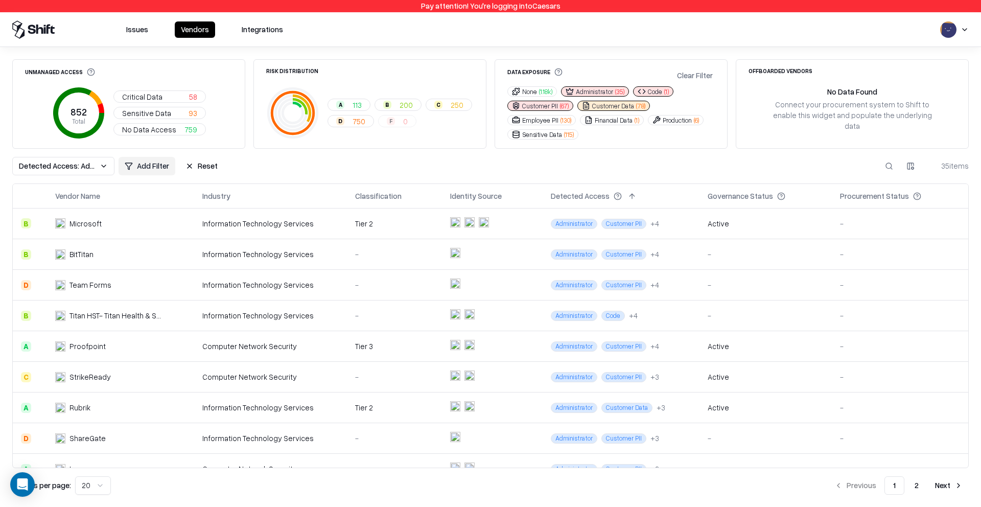
click at [551, 120] on button "Employee PII ( 130 )" at bounding box center [542, 120] width 68 height 10
drag, startPoint x: 610, startPoint y: 122, endPoint x: 636, endPoint y: 122, distance: 26.1
click at [610, 122] on button "Financial Data ( 1 )" at bounding box center [612, 120] width 64 height 10
drag, startPoint x: 686, startPoint y: 122, endPoint x: 659, endPoint y: 126, distance: 26.9
click at [685, 122] on button "Production ( 6 )" at bounding box center [676, 120] width 56 height 10
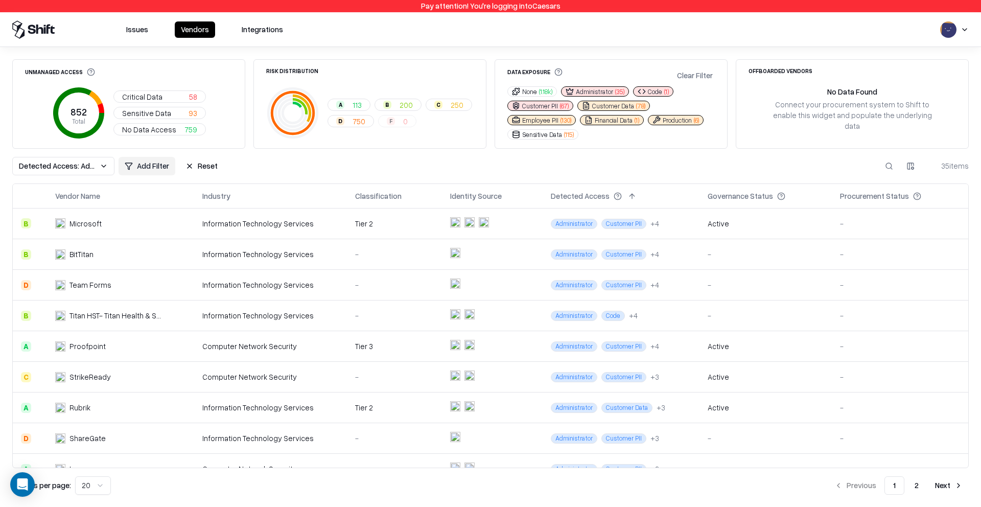
click at [570, 132] on span "( 115 )" at bounding box center [569, 134] width 10 height 9
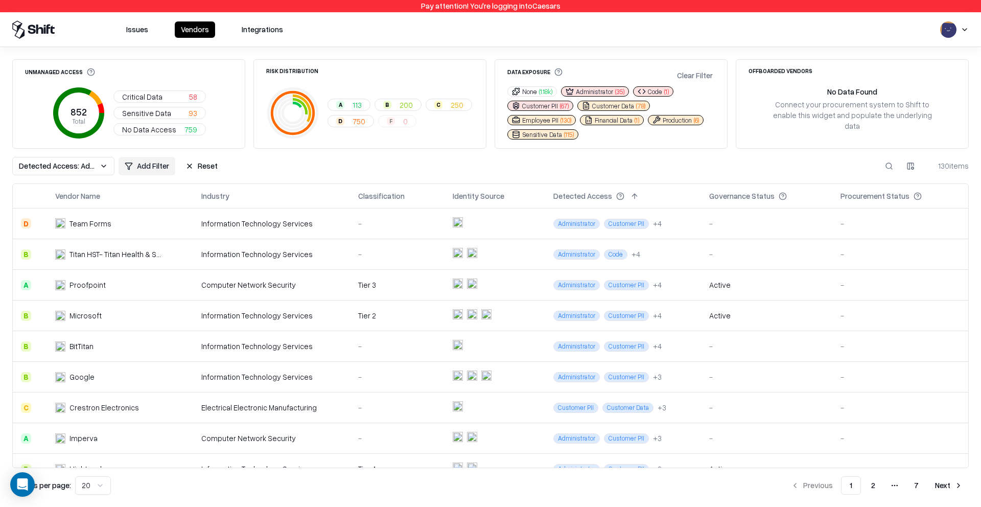
click at [469, 180] on div "Unmanaged Access 852 Total Critical Data 58 Sensitive Data 93 No Data Access 75…" at bounding box center [490, 276] width 957 height 435
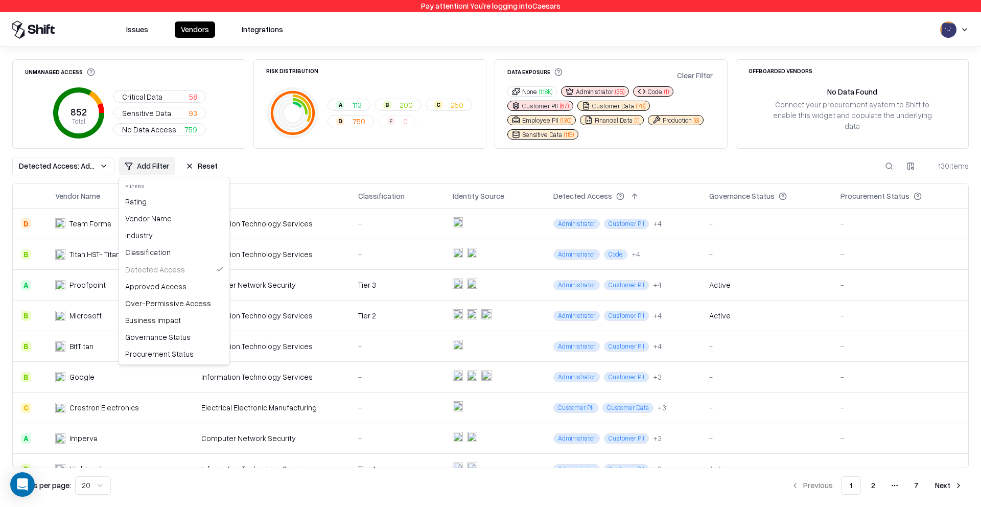
click at [153, 171] on html "Pay attention! You're logging into Caesars Issues Vendors Integrations Unmanage…" at bounding box center [490, 253] width 981 height 507
click at [174, 338] on div "Governance Status" at bounding box center [174, 337] width 106 height 17
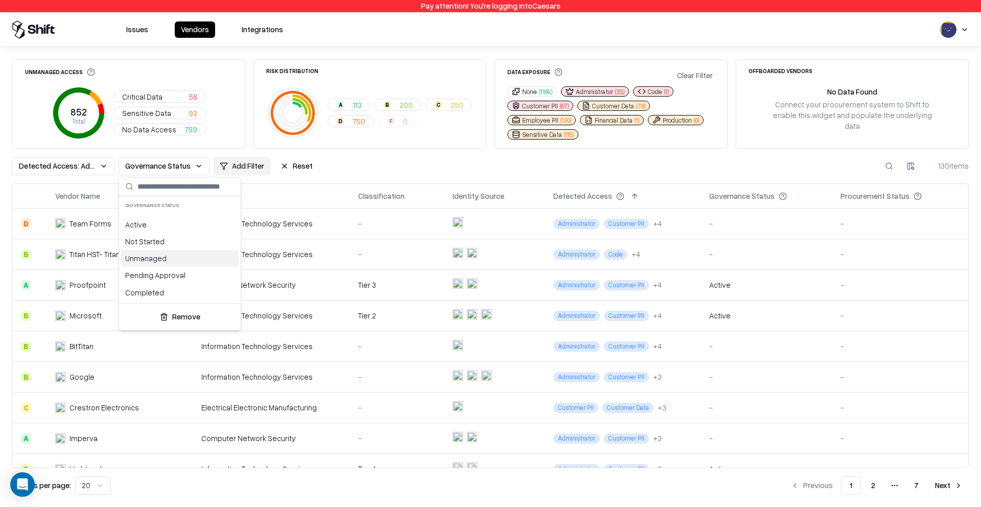
click at [170, 260] on div "Unmanaged" at bounding box center [180, 258] width 118 height 17
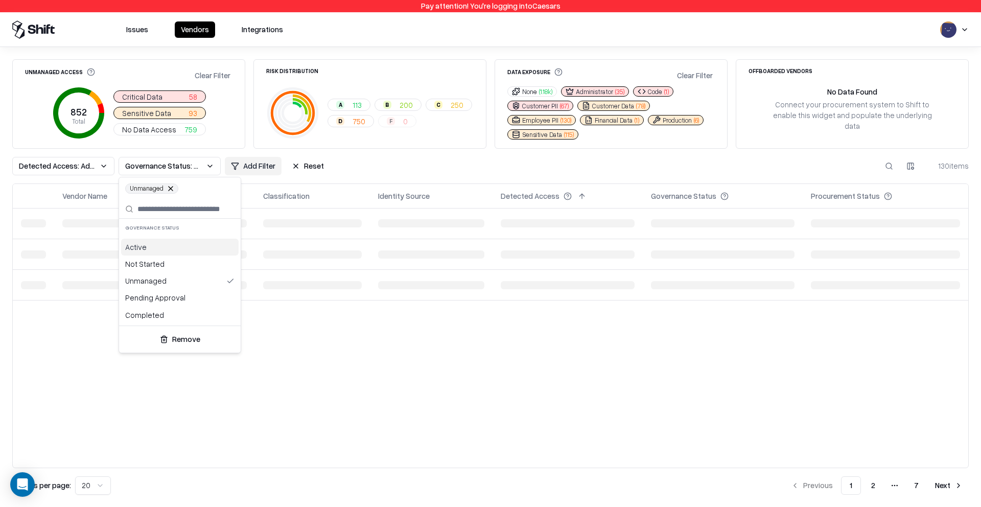
click at [424, 146] on html "Pay attention! You're logging into Caesars Issues Vendors Integrations Unmanage…" at bounding box center [490, 253] width 981 height 507
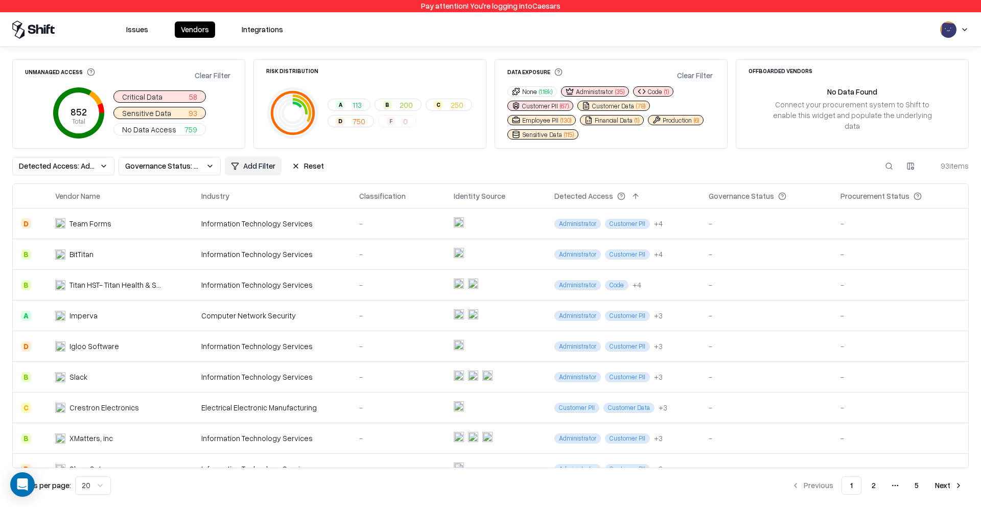
click at [78, 169] on span "Detected Access: Administrator, Code, Customer PII, Customer Data, Employee PII…" at bounding box center [57, 165] width 77 height 11
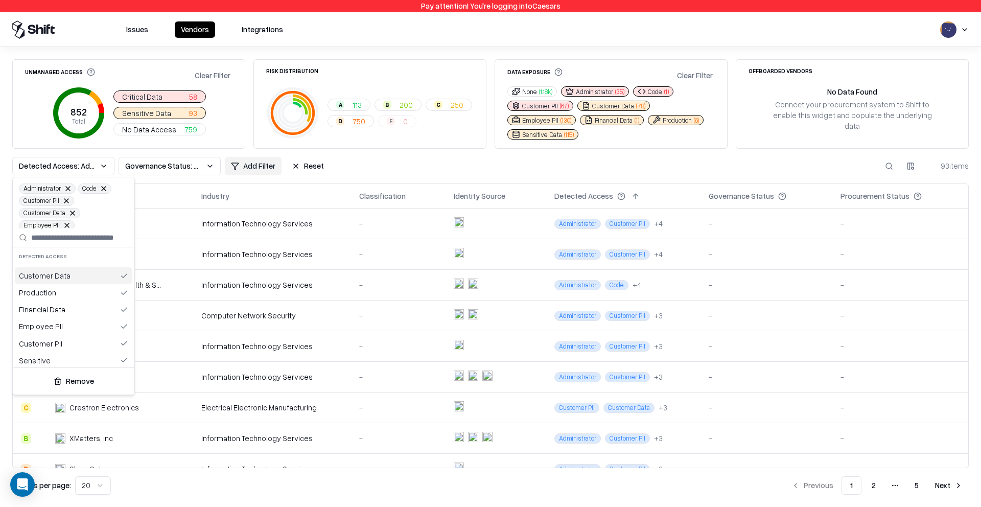
scroll to position [33, 0]
click at [74, 385] on button "Remove" at bounding box center [73, 381] width 113 height 18
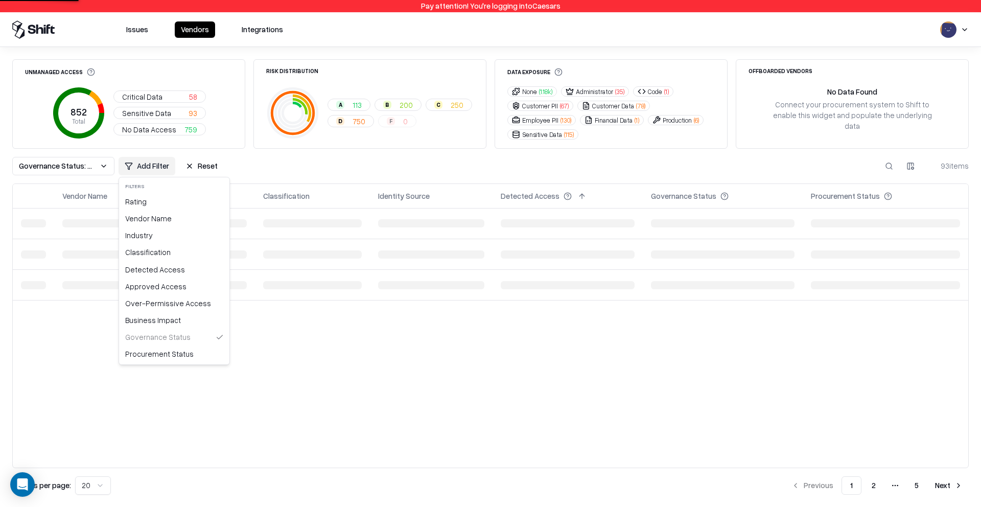
click at [137, 166] on html "Pay attention! You're logging into Caesars Issues Vendors Integrations Unmanage…" at bounding box center [490, 253] width 981 height 507
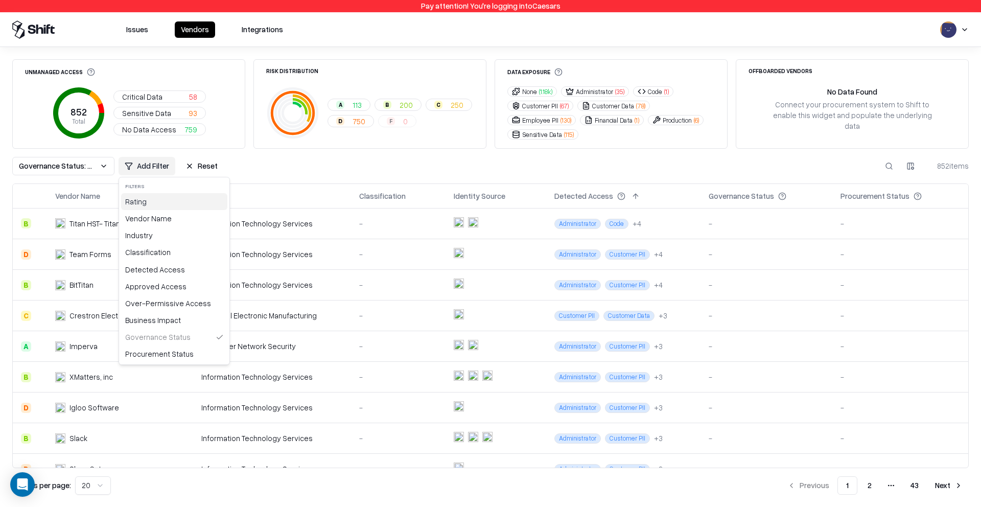
click at [162, 204] on div "Rating" at bounding box center [174, 201] width 106 height 17
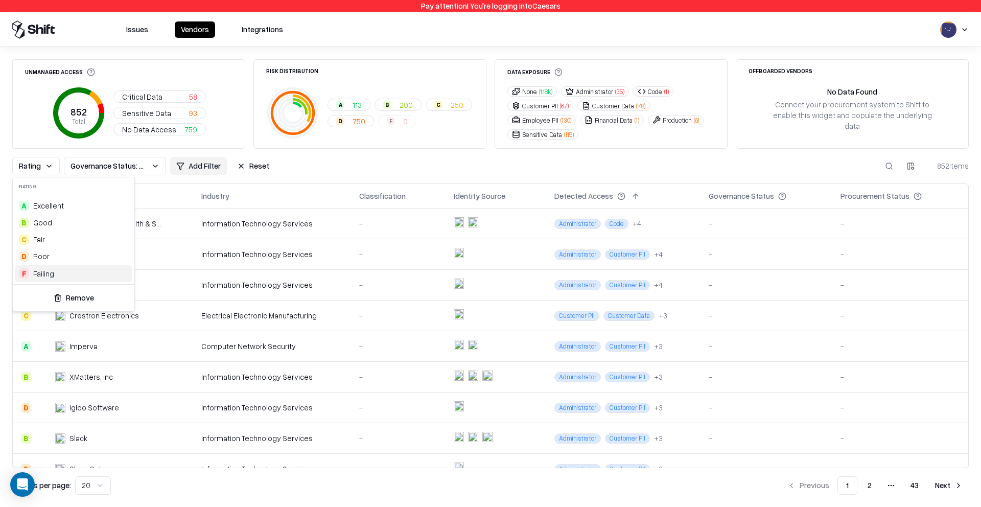
drag, startPoint x: 38, startPoint y: 275, endPoint x: 42, endPoint y: 270, distance: 7.0
click at [39, 274] on div "Failing" at bounding box center [43, 273] width 21 height 11
click at [49, 256] on div "D Poor" at bounding box center [74, 256] width 118 height 17
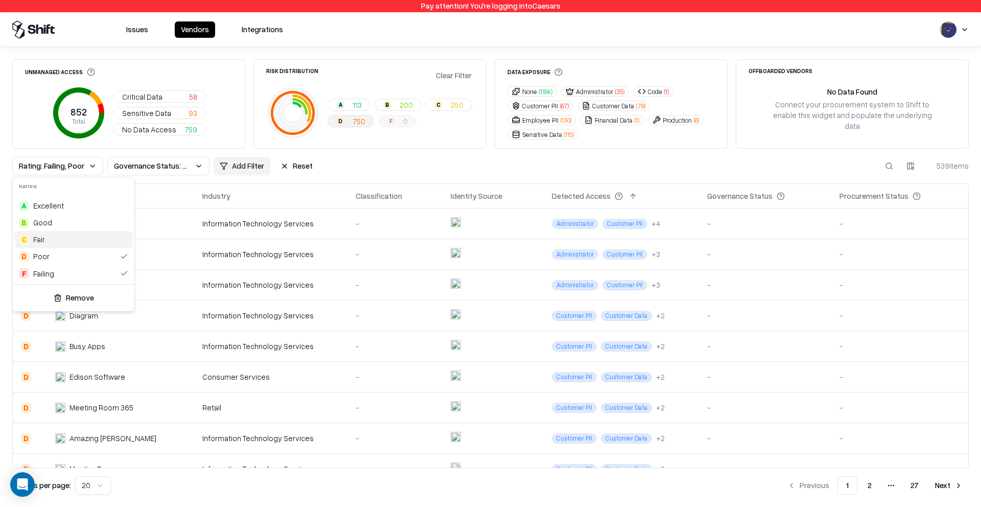
click at [393, 175] on html "Pay attention! You're logging into Caesars Issues Vendors Integrations Unmanage…" at bounding box center [490, 253] width 981 height 507
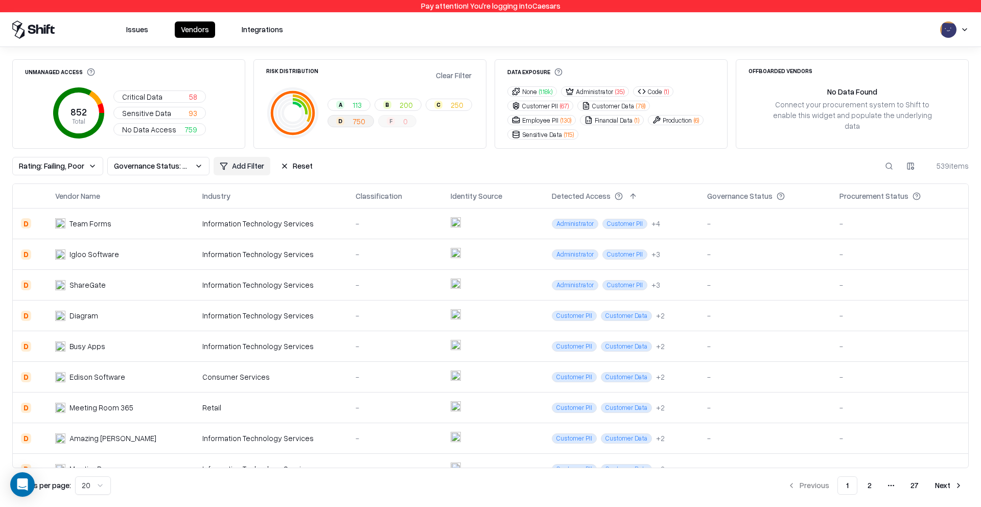
click at [403, 122] on div "A 113 B 200 C 250 D 750 F 0" at bounding box center [401, 113] width 146 height 29
click at [402, 122] on div "A 113 B 200 C 250 D 750 F 0" at bounding box center [401, 113] width 146 height 29
click at [384, 142] on div "Risk Distribution Clear Filter A 113 B 200 C 250 D 750 F 0" at bounding box center [370, 103] width 233 height 89
click at [289, 165] on button "Reset" at bounding box center [296, 166] width 44 height 18
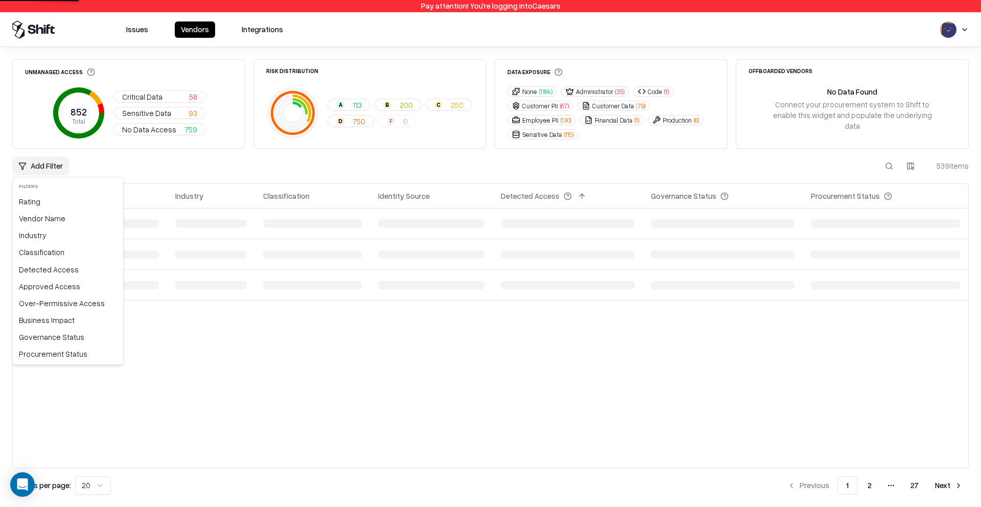
click at [32, 169] on html "Pay attention! You're logging into Caesars Issues Vendors Integrations Unmanage…" at bounding box center [490, 253] width 981 height 507
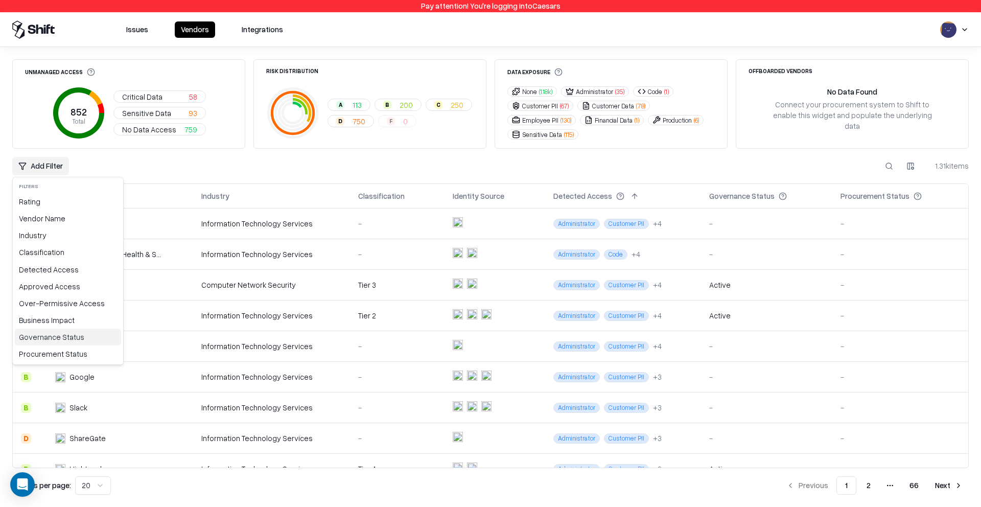
click at [68, 335] on div "Governance Status" at bounding box center [68, 337] width 106 height 17
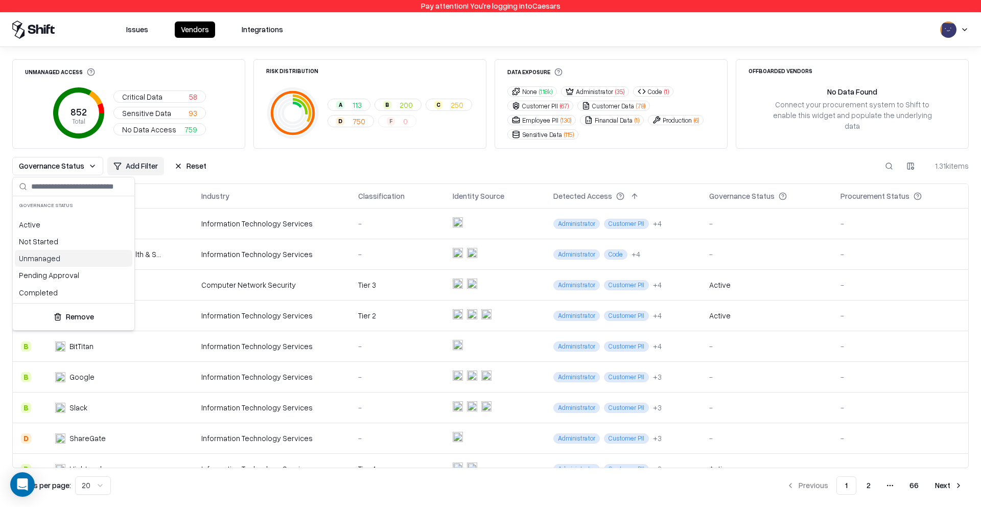
click at [44, 259] on div "Unmanaged" at bounding box center [74, 258] width 118 height 17
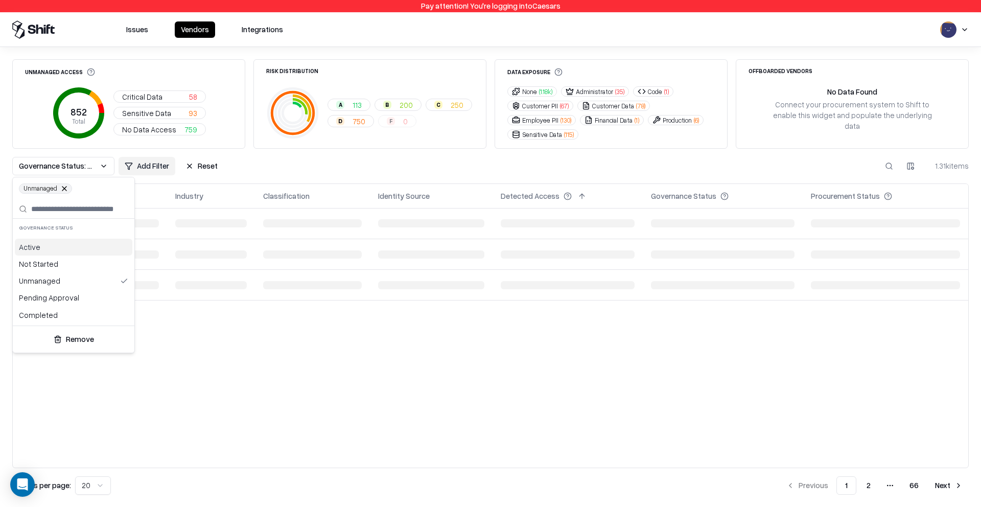
click at [157, 163] on html "Pay attention! You're logging into Caesars Issues Vendors Integrations Unmanage…" at bounding box center [490, 253] width 981 height 507
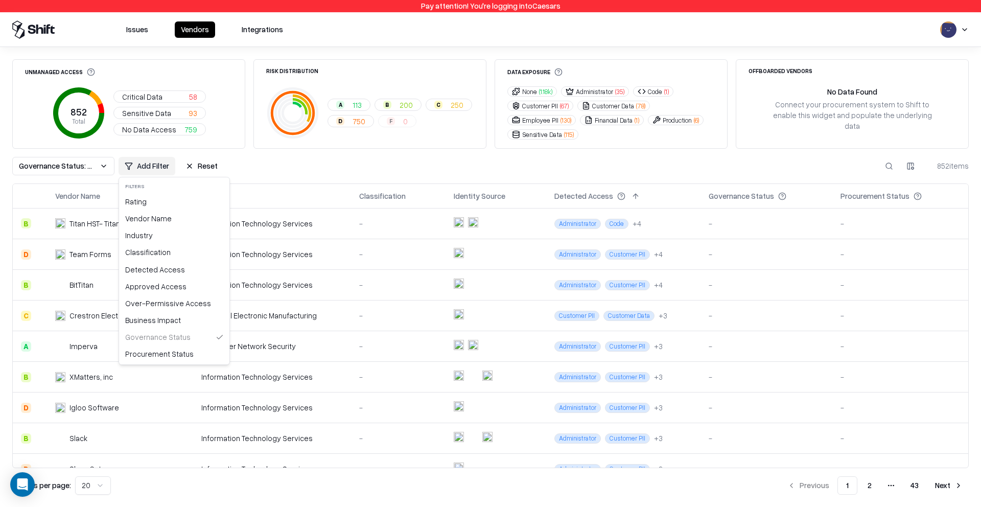
click at [146, 169] on html "Pay attention! You're logging into Caesars Issues Vendors Integrations Unmanage…" at bounding box center [490, 253] width 981 height 507
click at [160, 270] on div "Detected Access" at bounding box center [174, 269] width 106 height 17
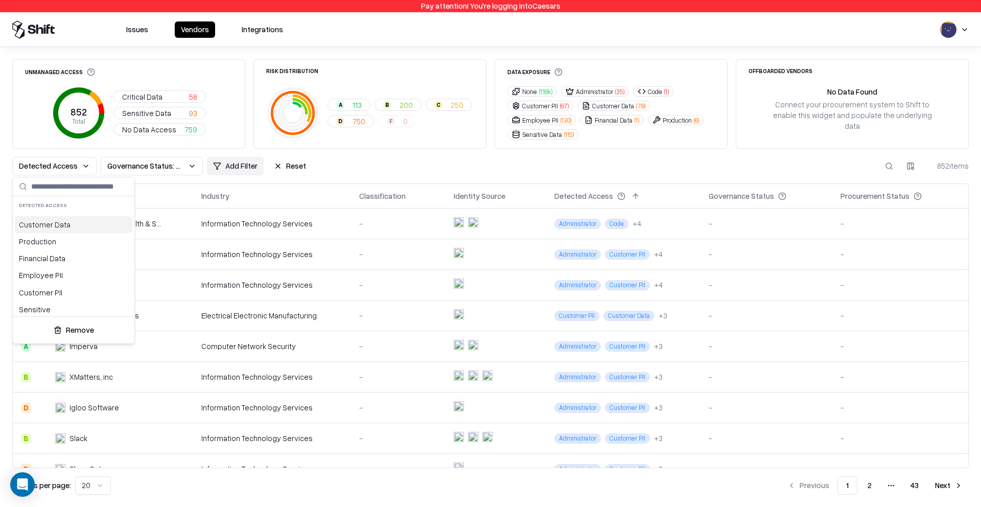
click at [51, 225] on div "Customer Data" at bounding box center [74, 224] width 118 height 17
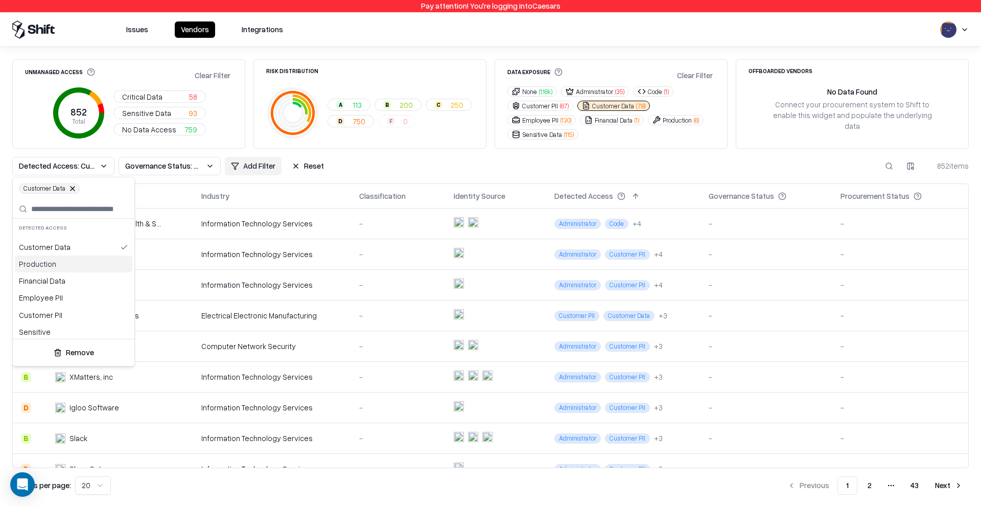
click at [50, 263] on div "Production" at bounding box center [74, 264] width 118 height 17
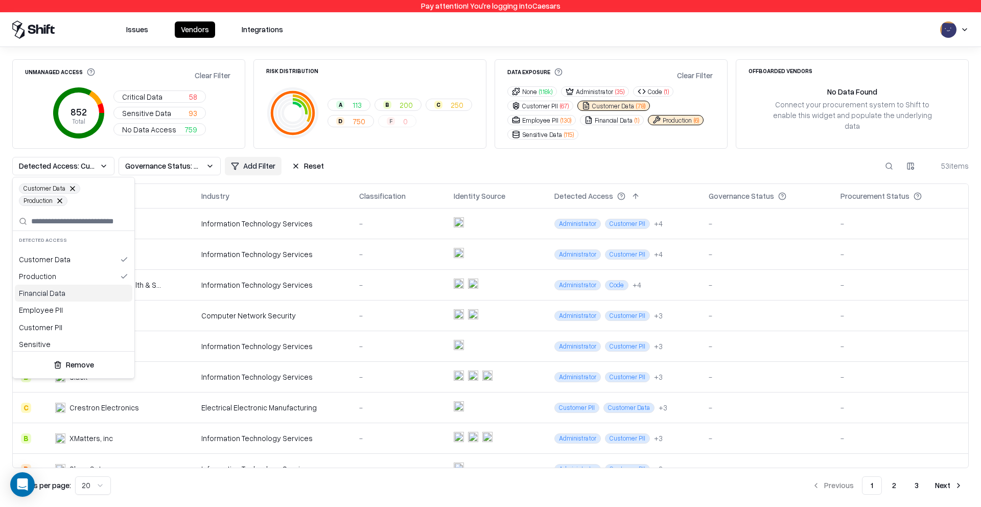
click at [55, 298] on div "Financial Data" at bounding box center [74, 293] width 118 height 17
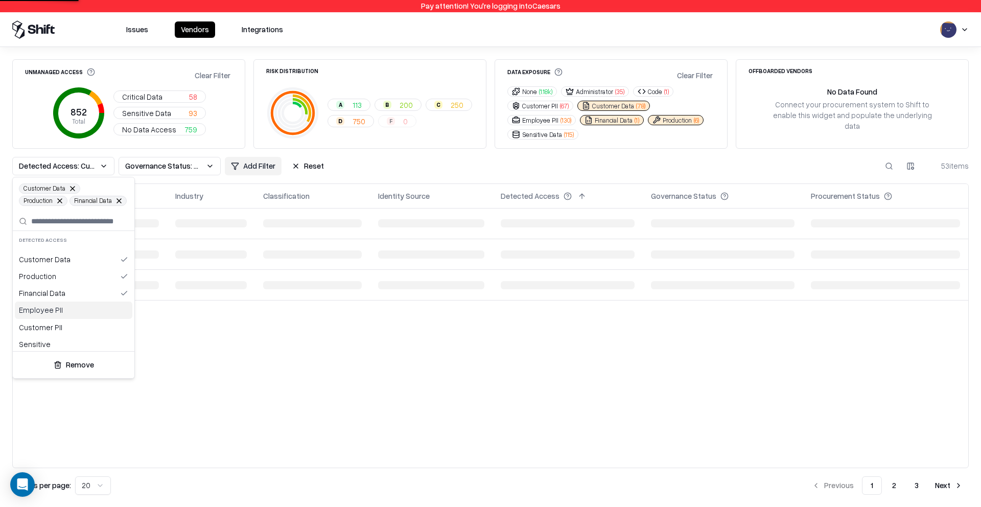
click at [65, 310] on div "Employee PII" at bounding box center [74, 310] width 118 height 17
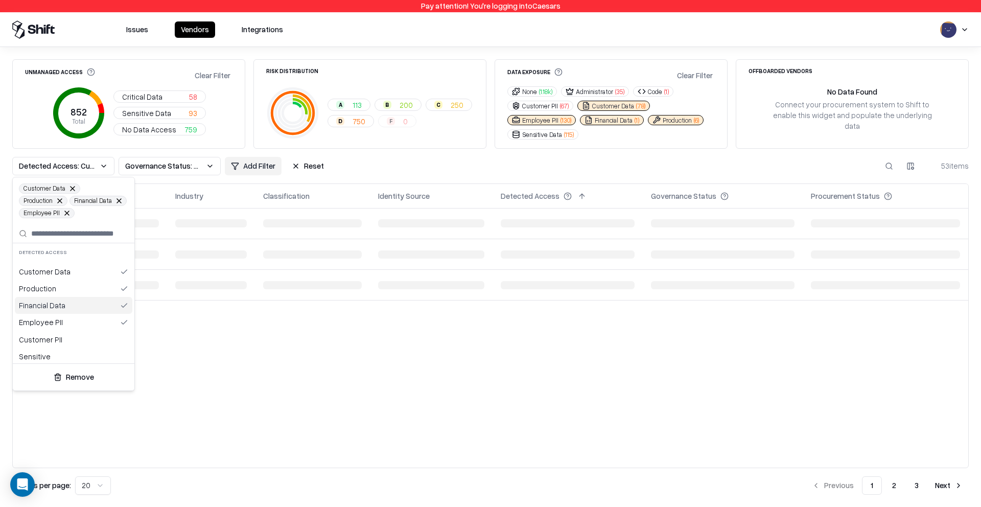
scroll to position [29, 0]
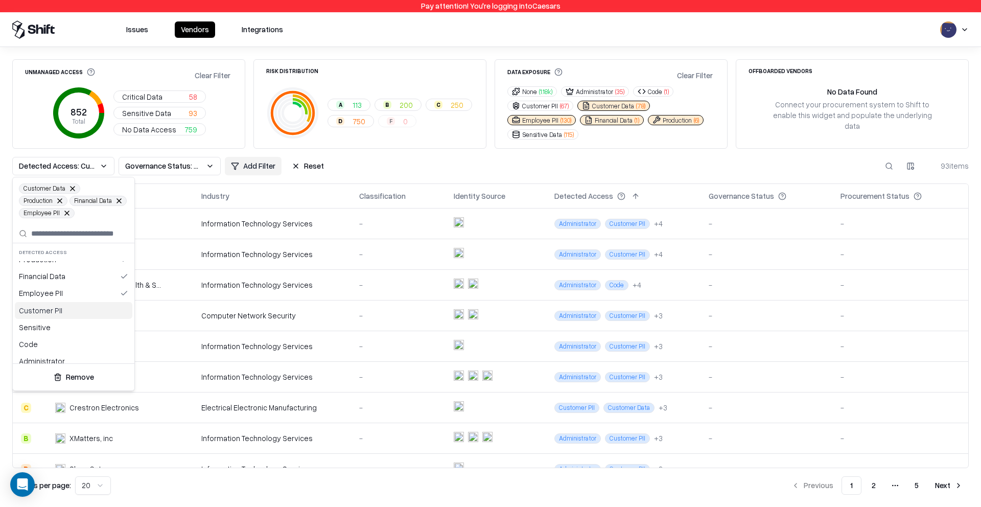
click at [72, 314] on div "Customer PII" at bounding box center [74, 310] width 118 height 17
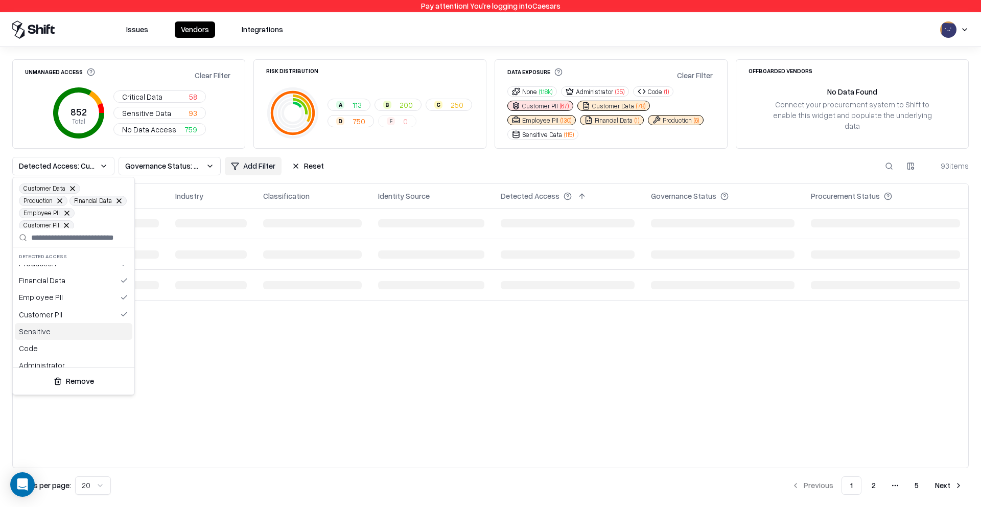
click at [57, 327] on div "Sensitive" at bounding box center [74, 331] width 118 height 17
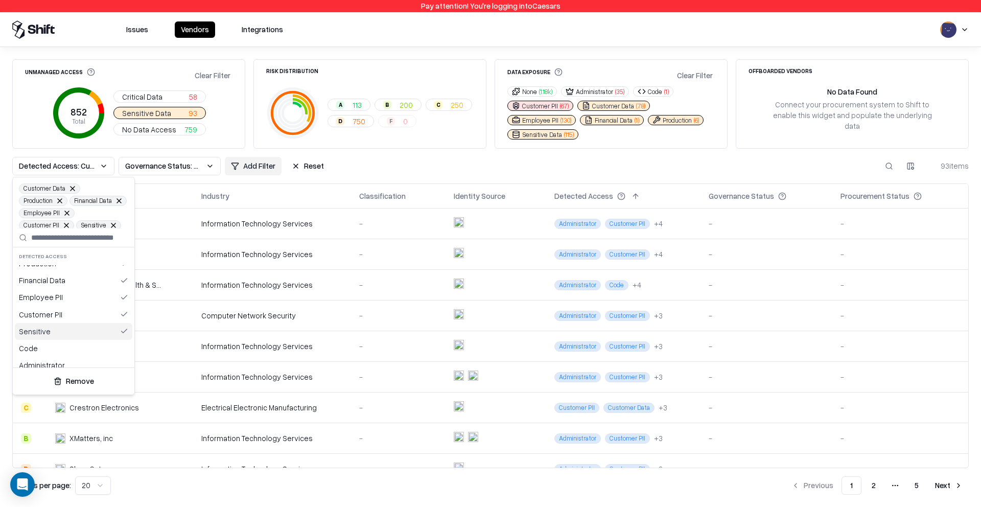
scroll to position [54, 0]
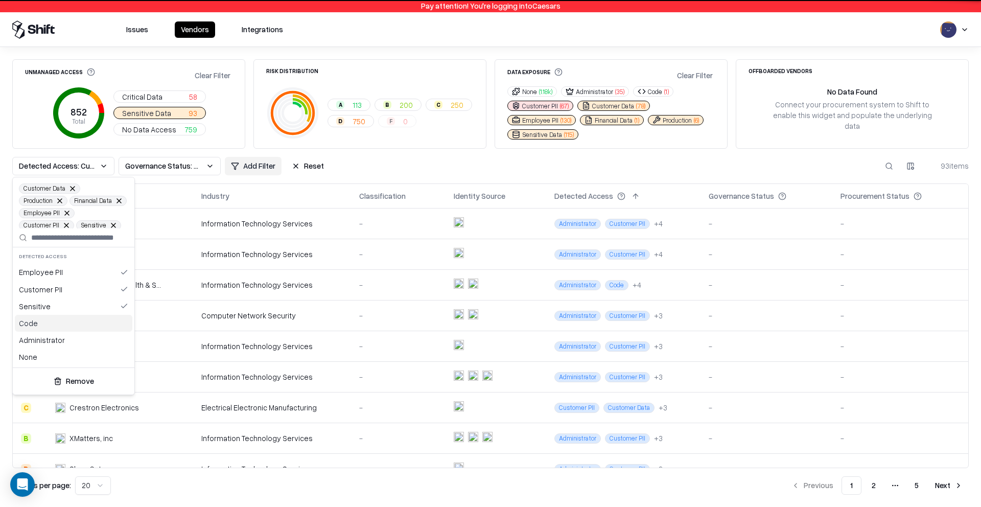
click at [60, 325] on div "Code" at bounding box center [74, 323] width 118 height 17
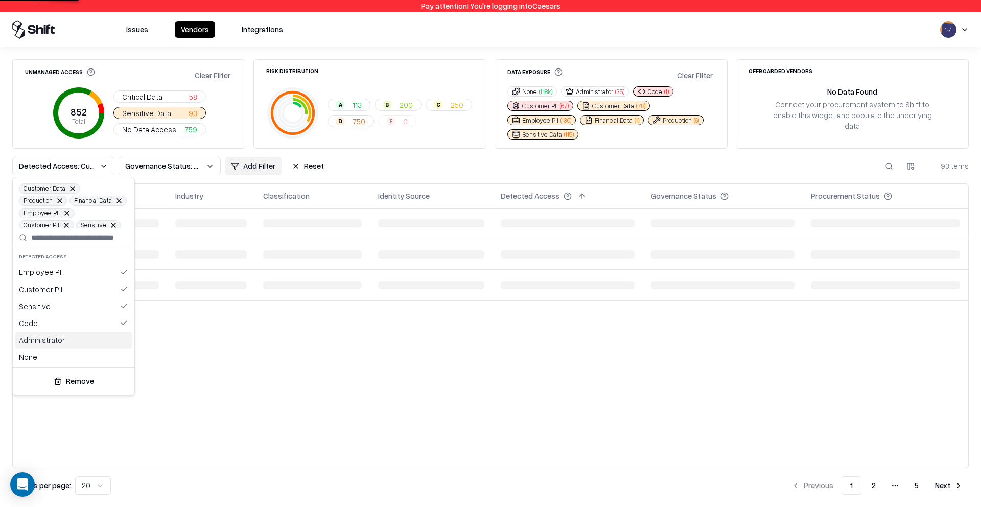
click at [56, 346] on div "Administrator" at bounding box center [74, 340] width 118 height 17
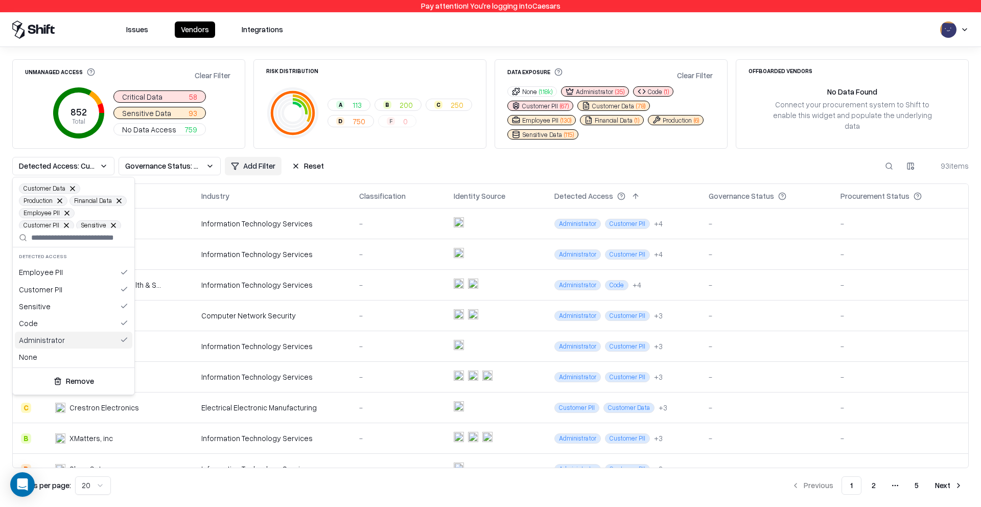
click at [405, 157] on html "Pay attention! You're logging into Caesars Issues Vendors Integrations Unmanage…" at bounding box center [490, 253] width 981 height 507
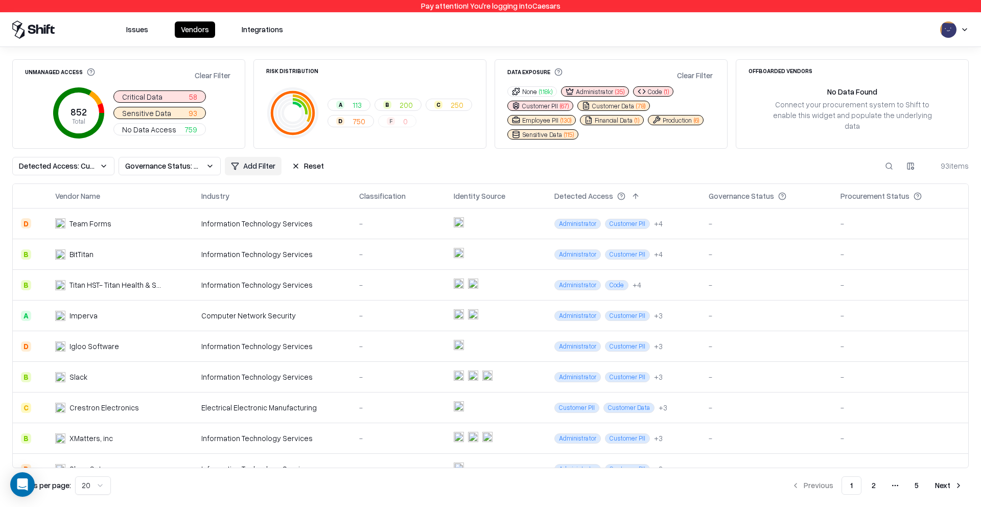
click at [554, 119] on button "Employee PII ( 130 )" at bounding box center [542, 120] width 68 height 10
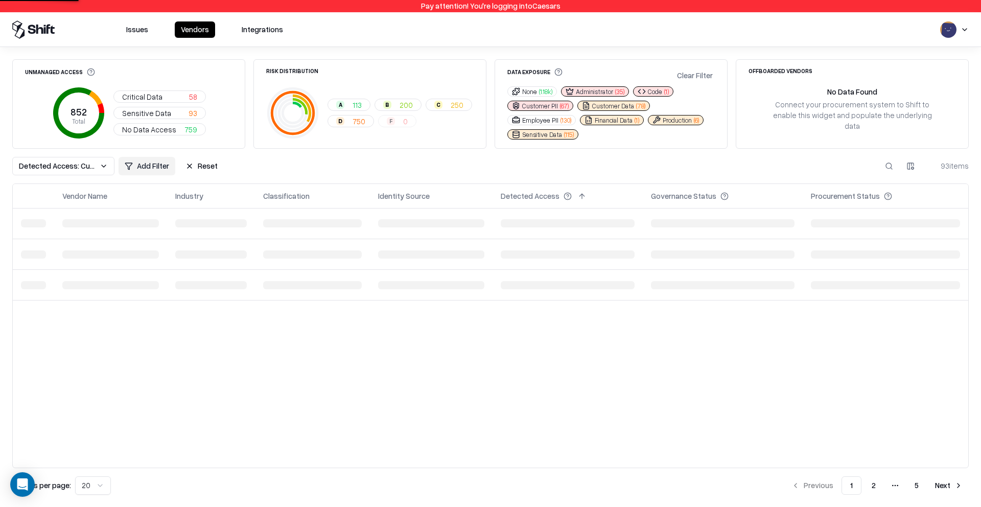
drag, startPoint x: 545, startPoint y: 134, endPoint x: 600, endPoint y: 120, distance: 56.5
click at [545, 134] on button "Sensitive Data ( 115 )" at bounding box center [543, 134] width 71 height 10
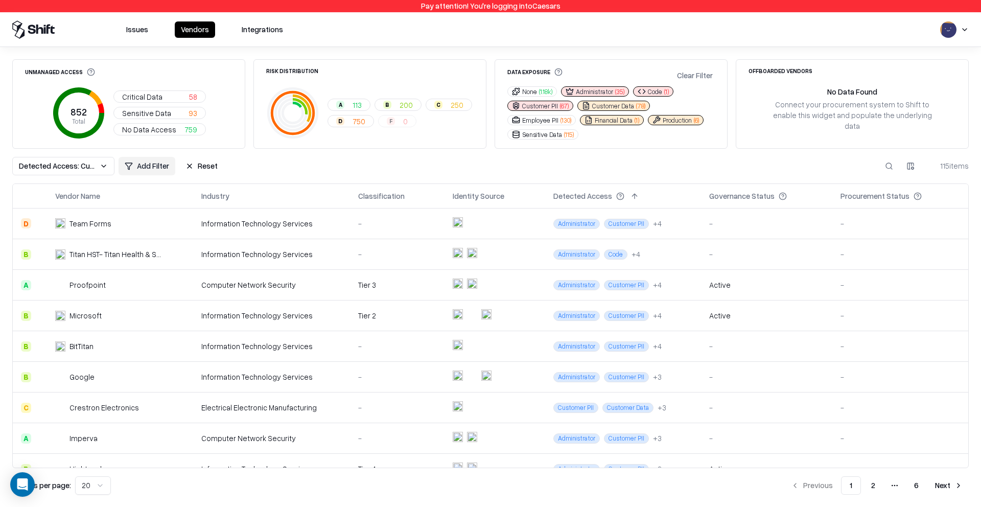
click at [623, 106] on button "Customer Data ( 78 )" at bounding box center [614, 106] width 73 height 10
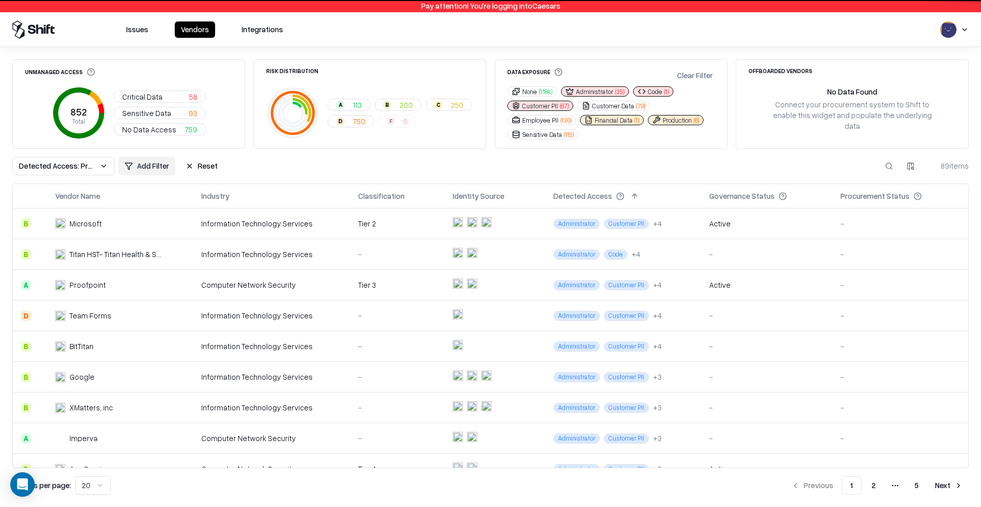
click at [622, 118] on button "Financial Data ( 1 )" at bounding box center [612, 120] width 64 height 10
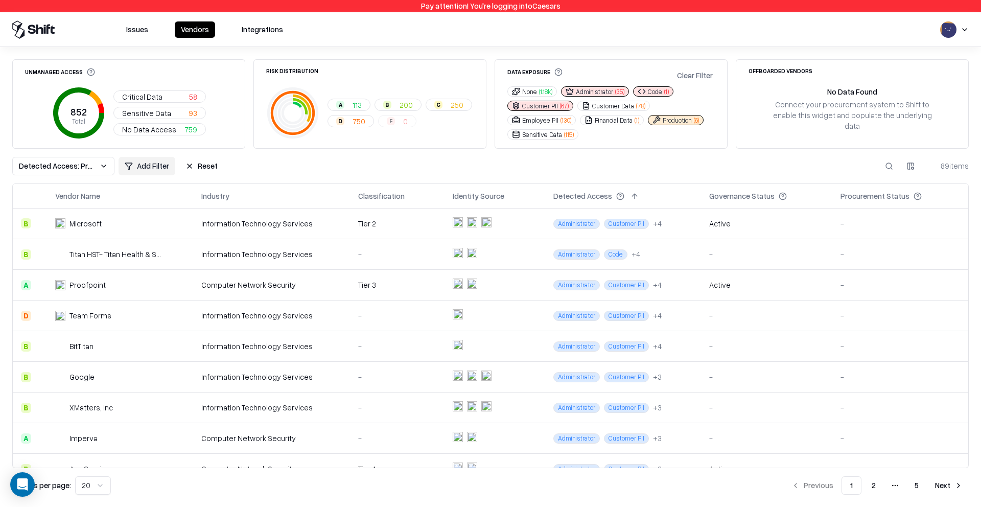
click at [676, 118] on button "Production ( 6 )" at bounding box center [676, 120] width 56 height 10
click at [654, 91] on button "Code ( 1 )" at bounding box center [653, 91] width 40 height 10
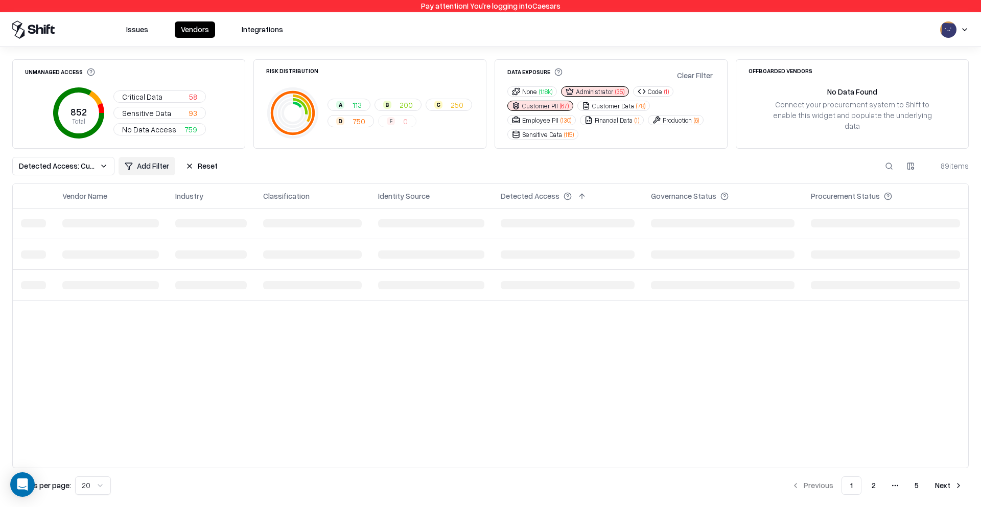
click at [556, 105] on button "Customer PII ( 67 )" at bounding box center [541, 106] width 66 height 10
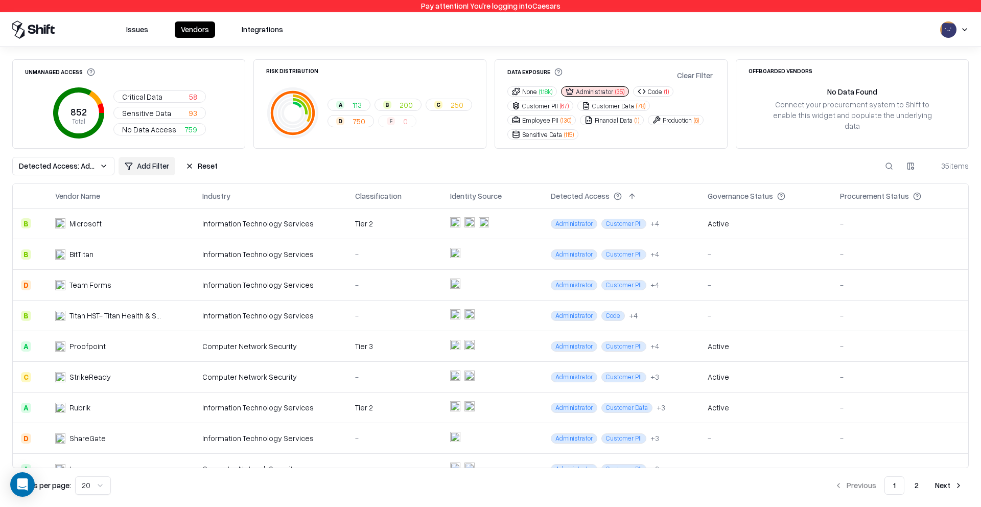
click at [136, 170] on html "Pay attention! You're logging into Caesars Issues Vendors Integrations Unmanage…" at bounding box center [490, 253] width 981 height 507
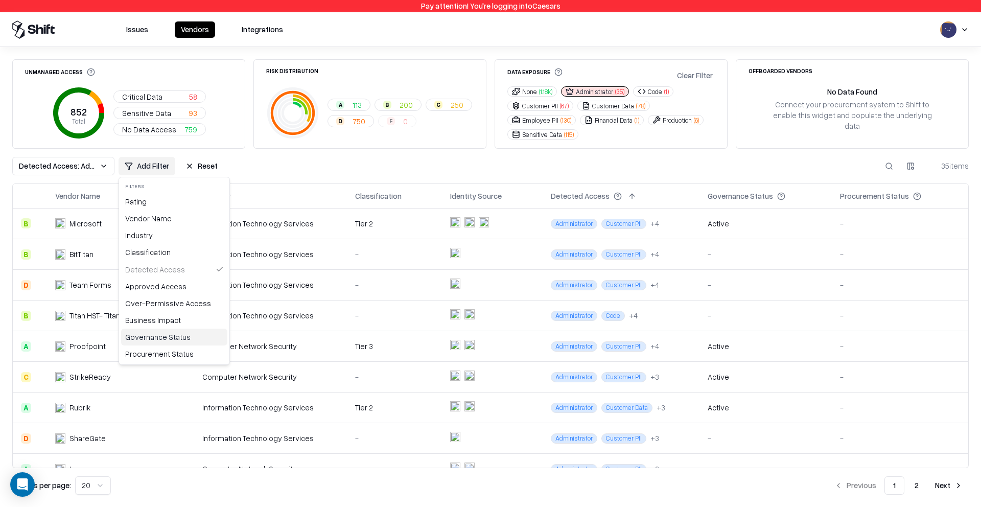
click at [175, 338] on div "Governance Status" at bounding box center [174, 337] width 106 height 17
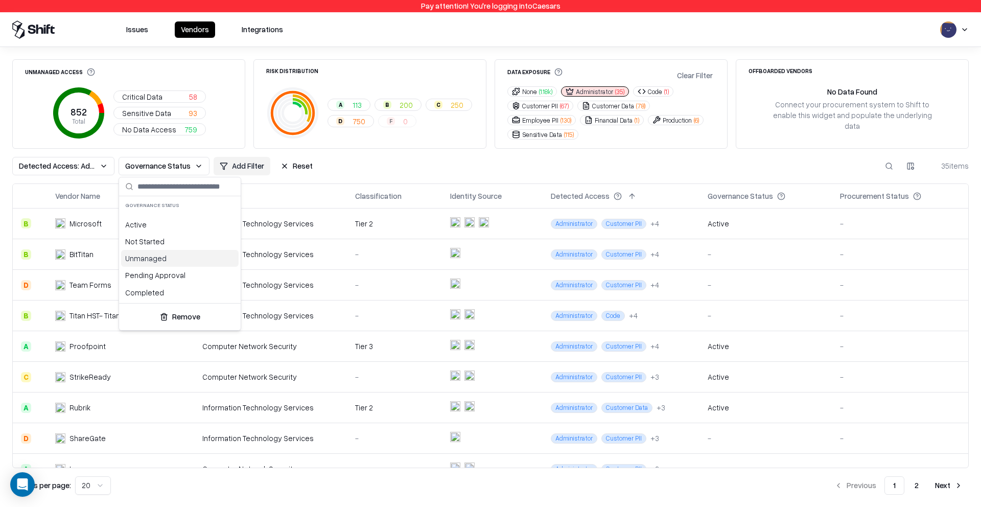
click at [152, 260] on div "Unmanaged" at bounding box center [180, 258] width 118 height 17
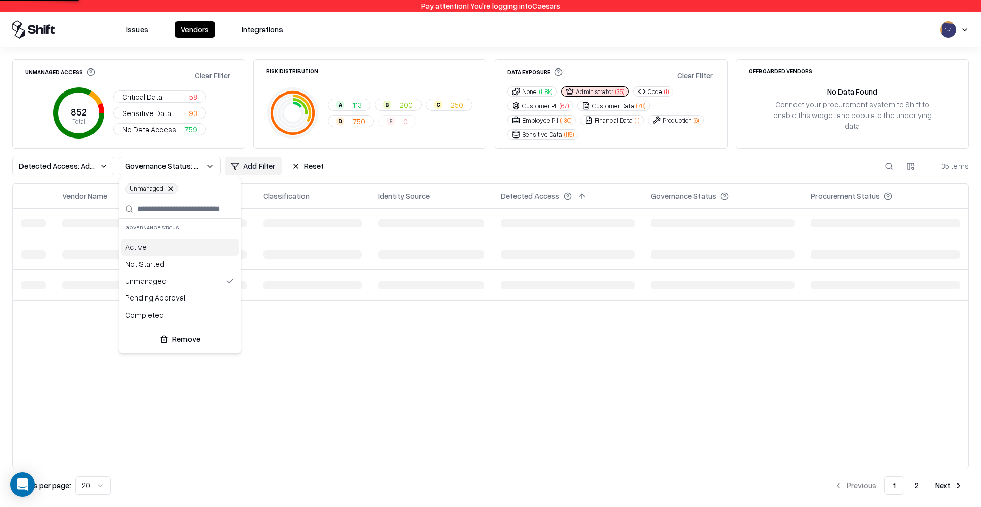
click at [450, 162] on html "Pay attention! You're logging into Caesars Issues Vendors Integrations Unmanage…" at bounding box center [490, 253] width 981 height 507
